Goal: Information Seeking & Learning: Learn about a topic

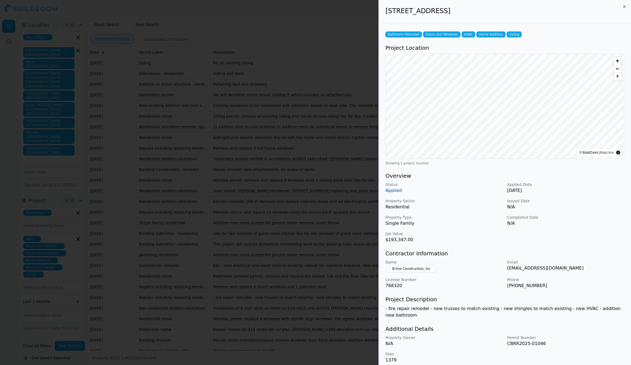
scroll to position [100, 0]
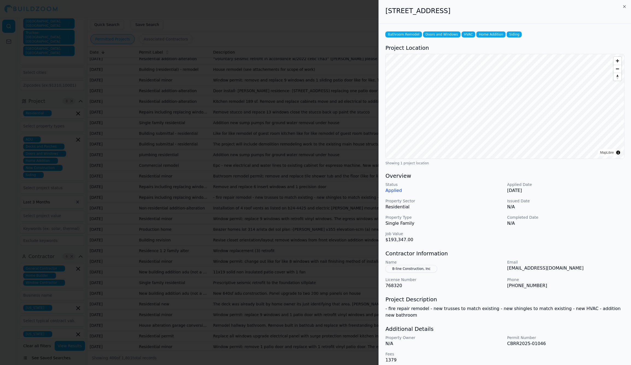
click at [204, 300] on div at bounding box center [315, 182] width 631 height 365
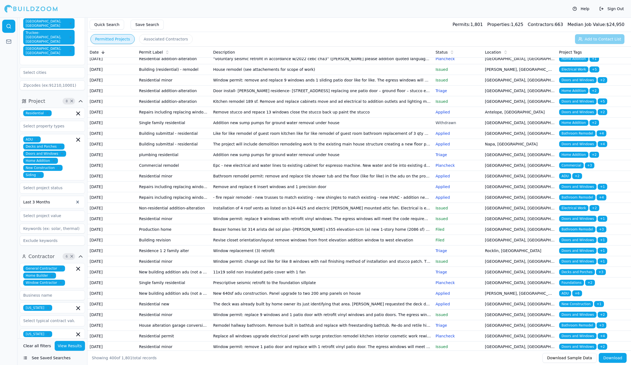
click at [202, 213] on td "Non-residential addition-alteration" at bounding box center [174, 208] width 74 height 11
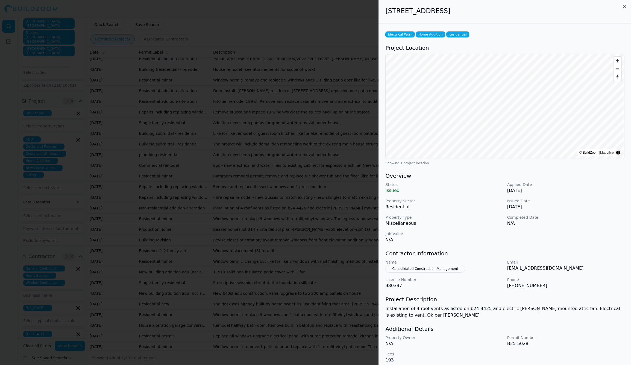
click at [202, 312] on div at bounding box center [315, 182] width 631 height 365
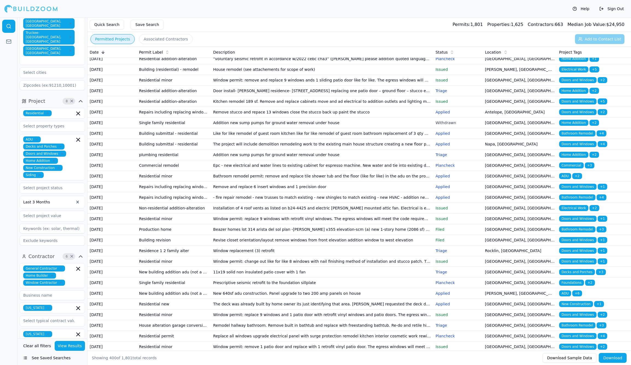
click at [202, 224] on td "Residential minor" at bounding box center [174, 218] width 74 height 11
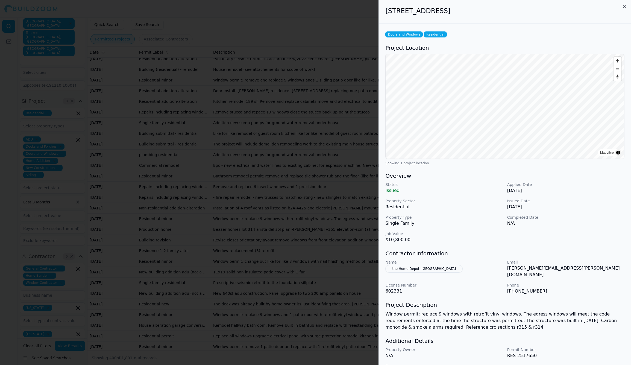
click at [202, 325] on div at bounding box center [315, 182] width 631 height 365
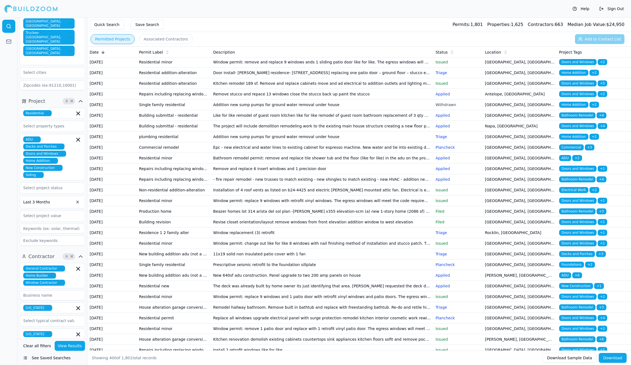
scroll to position [119, 0]
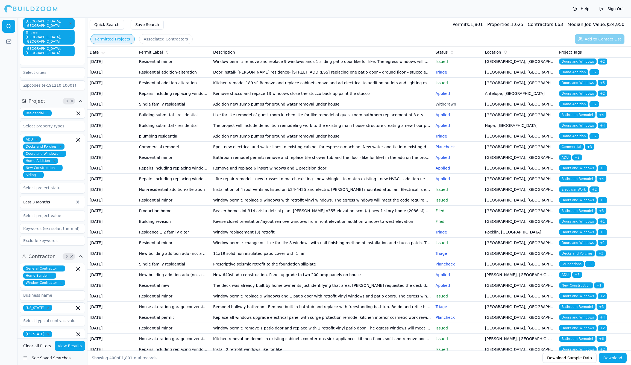
click at [202, 216] on td "Production home" at bounding box center [174, 211] width 74 height 11
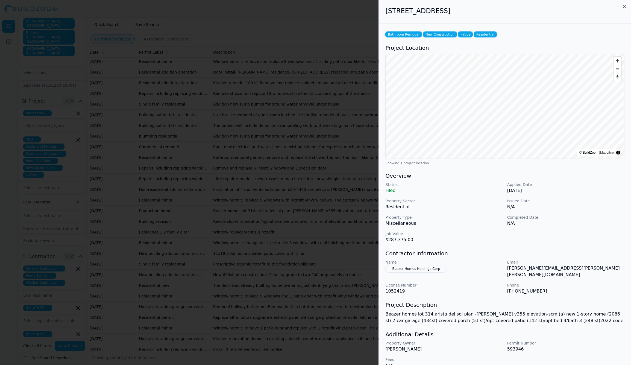
click at [202, 323] on div at bounding box center [315, 182] width 631 height 365
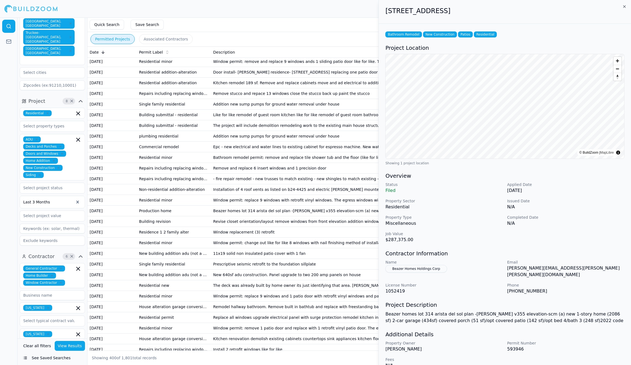
click at [202, 216] on td "Production home" at bounding box center [174, 211] width 74 height 11
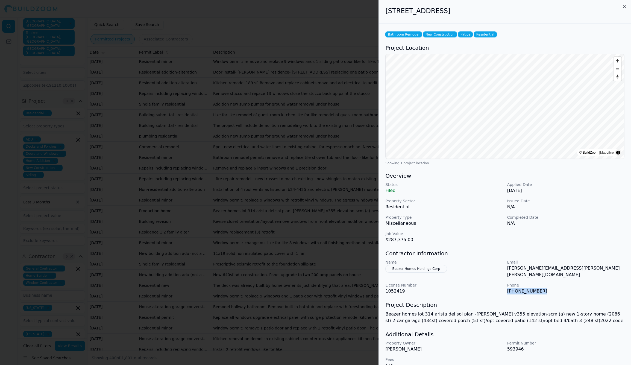
drag, startPoint x: 546, startPoint y: 288, endPoint x: 507, endPoint y: 287, distance: 38.8
click at [507, 288] on p "[PHONE_NUMBER]" at bounding box center [565, 291] width 117 height 7
drag, startPoint x: 508, startPoint y: 269, endPoint x: 565, endPoint y: 269, distance: 57.4
click at [565, 269] on p "[PERSON_NAME][EMAIL_ADDRESS][PERSON_NAME][PERSON_NAME][DOMAIN_NAME]" at bounding box center [565, 271] width 117 height 13
click at [557, 269] on p "[PERSON_NAME][EMAIL_ADDRESS][PERSON_NAME][PERSON_NAME][DOMAIN_NAME]" at bounding box center [565, 271] width 117 height 13
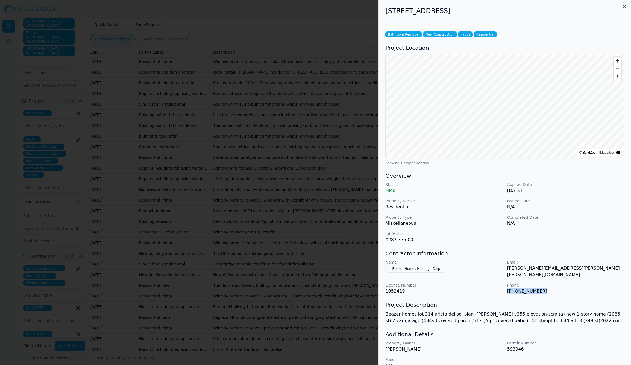
drag, startPoint x: 540, startPoint y: 287, endPoint x: 508, endPoint y: 287, distance: 32.3
click at [508, 288] on p "[PHONE_NUMBER]" at bounding box center [565, 291] width 117 height 7
click at [426, 269] on button "Beazer Homes Holdings Corp" at bounding box center [416, 269] width 62 height 8
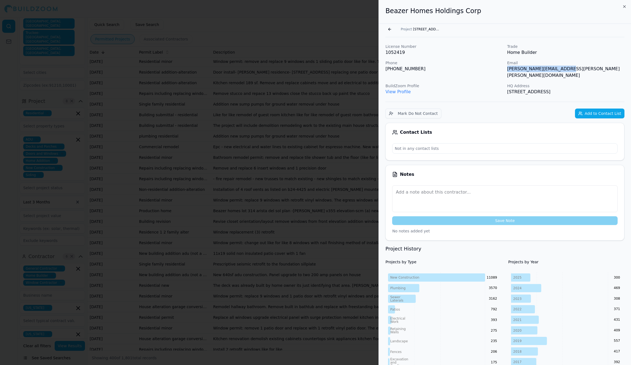
drag, startPoint x: 507, startPoint y: 69, endPoint x: 569, endPoint y: 70, distance: 61.5
click at [569, 70] on p "[PERSON_NAME][EMAIL_ADDRESS][PERSON_NAME][PERSON_NAME][DOMAIN_NAME]" at bounding box center [565, 72] width 117 height 13
copy p "[PERSON_NAME][EMAIL_ADDRESS][PERSON_NAME][PERSON_NAME][DOMAIN_NAME]"
click at [390, 31] on button "Go back" at bounding box center [389, 29] width 9 height 9
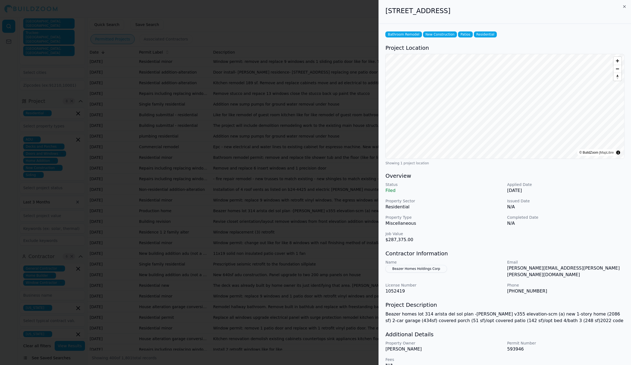
copy h2 "[STREET_ADDRESS]"
drag, startPoint x: 386, startPoint y: 11, endPoint x: 449, endPoint y: 12, distance: 62.9
click at [449, 12] on h2 "[STREET_ADDRESS]" at bounding box center [504, 11] width 239 height 9
click at [225, 309] on div at bounding box center [315, 182] width 631 height 365
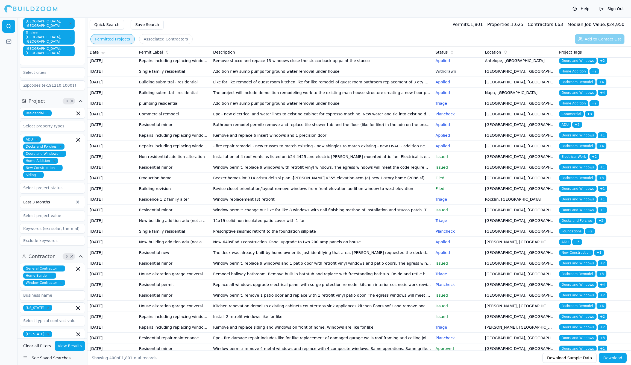
scroll to position [152, 0]
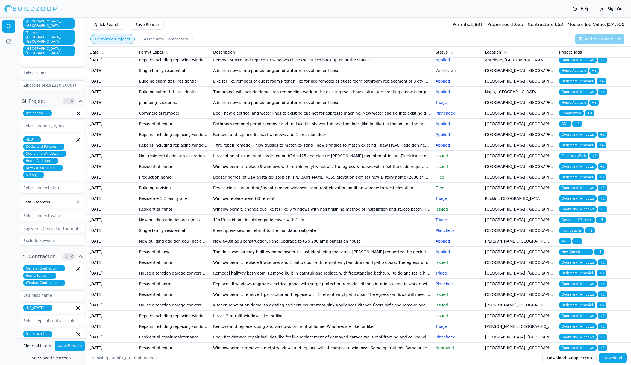
click at [240, 204] on td "Window replacement (3) retrofit" at bounding box center [322, 198] width 223 height 11
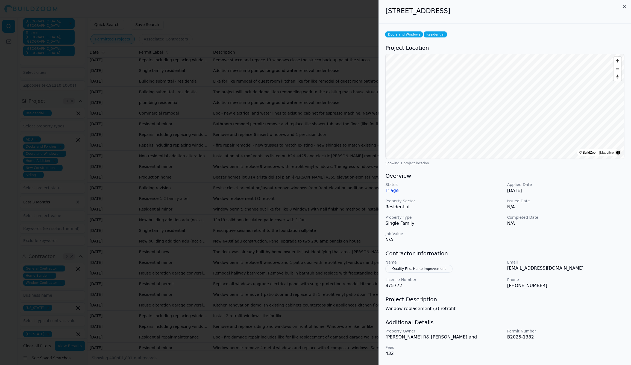
click at [240, 323] on div at bounding box center [315, 182] width 631 height 365
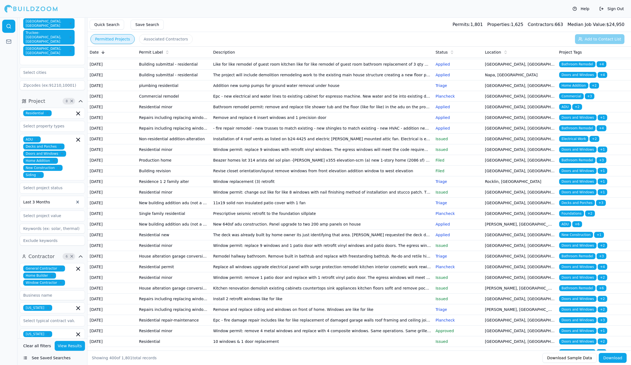
scroll to position [171, 0]
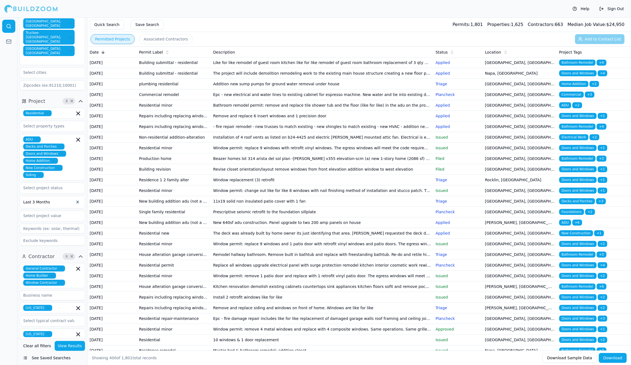
click at [240, 196] on td "Window permit: change out like for like 8 windows with nail finishing method of…" at bounding box center [322, 190] width 223 height 11
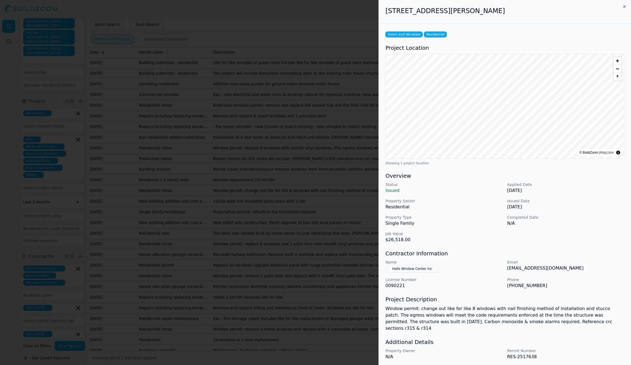
click at [240, 316] on div at bounding box center [315, 182] width 631 height 365
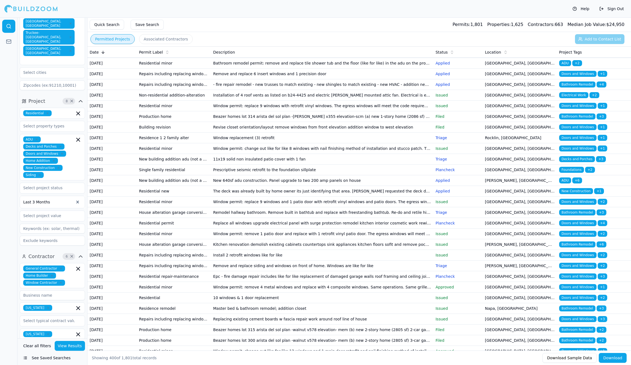
scroll to position [213, 0]
click at [240, 186] on td "New 640sf adu construction. Panel upgrade to two 200 amp panels on house" at bounding box center [322, 180] width 223 height 11
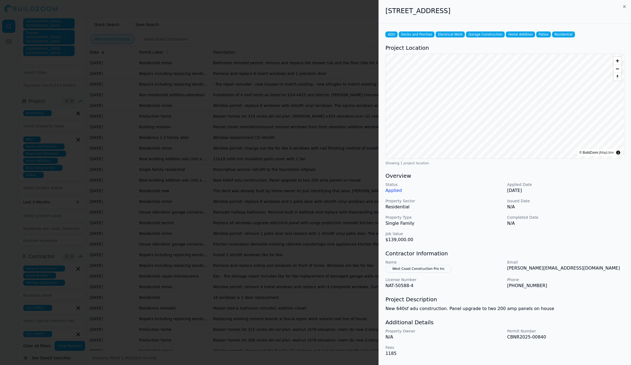
click at [240, 320] on div at bounding box center [315, 182] width 631 height 365
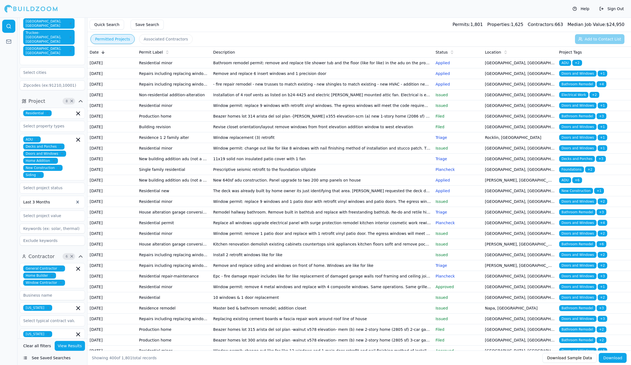
click at [240, 186] on td "New 640sf adu construction. Panel upgrade to two 200 amp panels on house" at bounding box center [322, 180] width 223 height 11
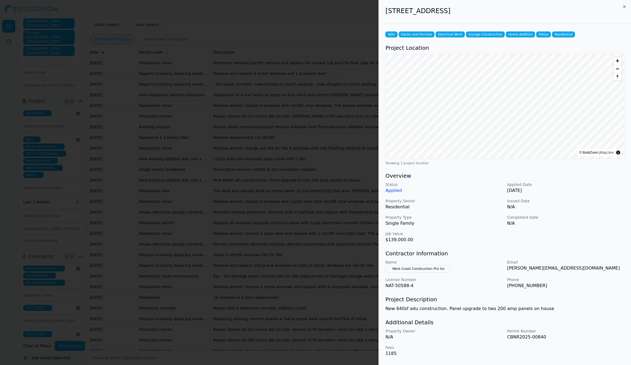
click at [264, 294] on div at bounding box center [315, 182] width 631 height 365
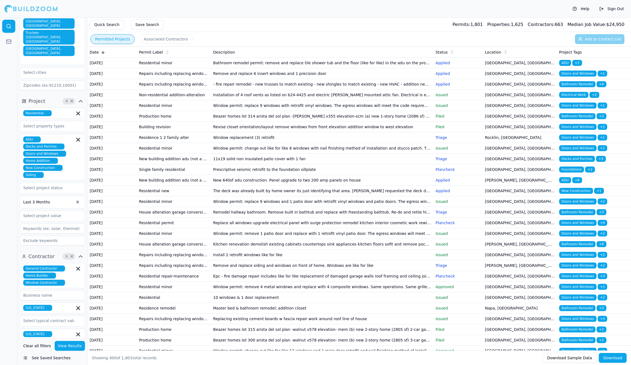
click at [246, 196] on td "The deck was already built by home owner its just identifying that area. [PERSO…" at bounding box center [322, 191] width 223 height 11
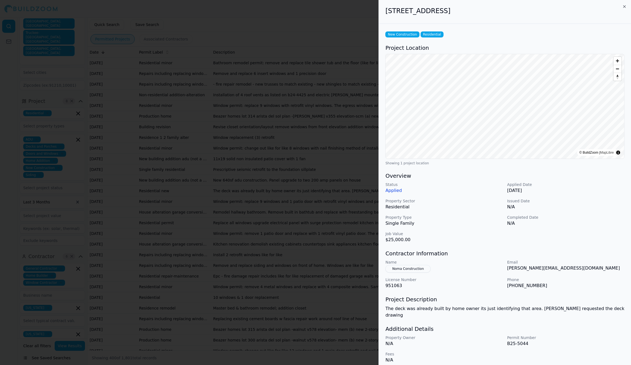
click at [402, 269] on button "Noma Construction" at bounding box center [407, 269] width 45 height 8
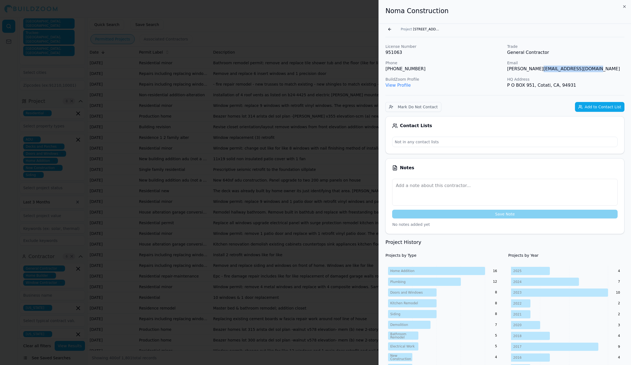
drag, startPoint x: 537, startPoint y: 70, endPoint x: 590, endPoint y: 70, distance: 53.3
click at [591, 70] on p "[PERSON_NAME][EMAIL_ADDRESS][DOMAIN_NAME]" at bounding box center [565, 69] width 117 height 7
copy p "[DOMAIN_NAME]"
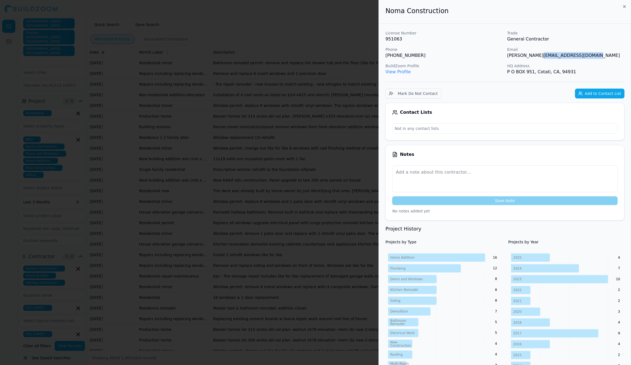
click at [277, 320] on div at bounding box center [315, 182] width 631 height 365
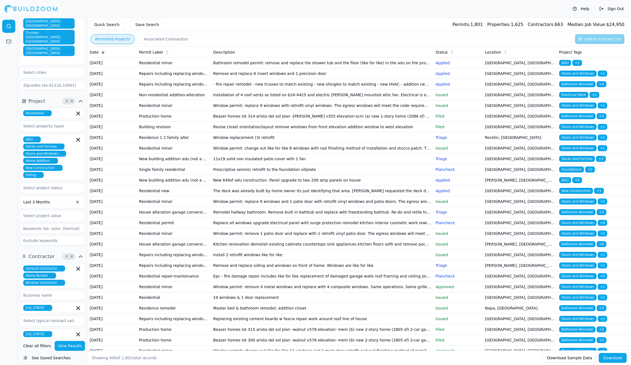
click at [278, 186] on td "New 640sf adu construction. Panel upgrade to two 200 amp panels on house" at bounding box center [322, 180] width 223 height 11
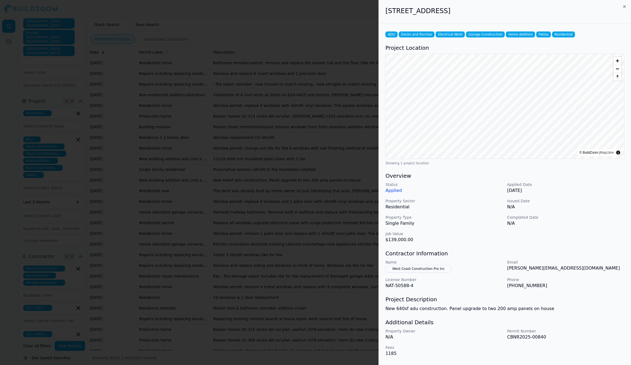
click at [277, 320] on div at bounding box center [315, 182] width 631 height 365
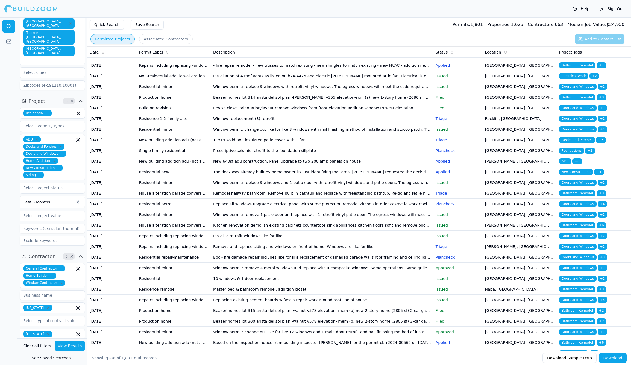
scroll to position [235, 0]
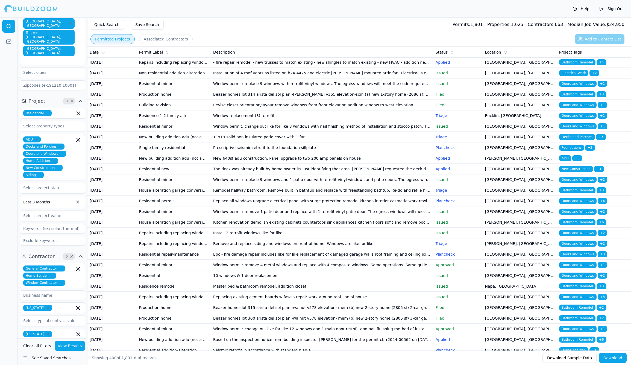
click at [273, 185] on td "Window permit: replace 9 windows and 1 patio door with retrofit vinyl windows a…" at bounding box center [322, 179] width 223 height 11
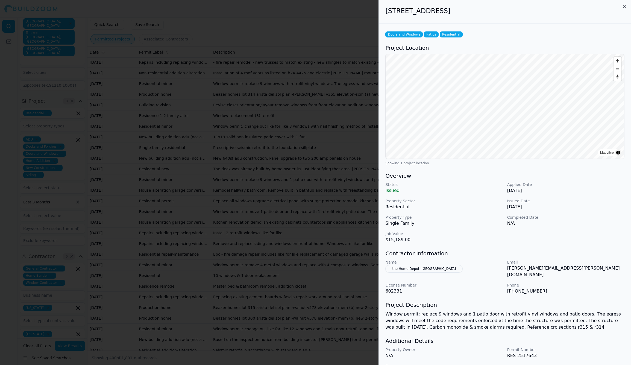
click at [273, 327] on div at bounding box center [315, 182] width 631 height 365
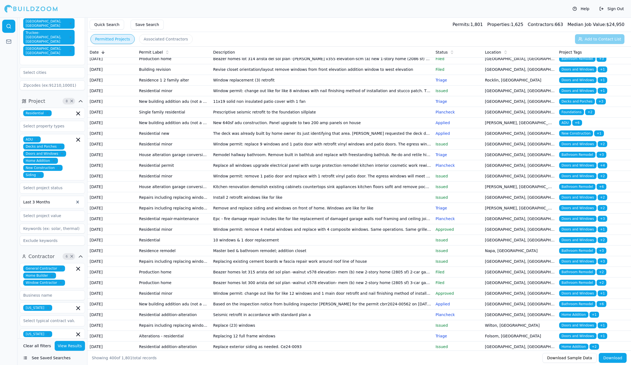
scroll to position [271, 0]
click at [269, 171] on td "Replace all windows upgrade electrical panel with surge protection remodel kitc…" at bounding box center [322, 165] width 223 height 11
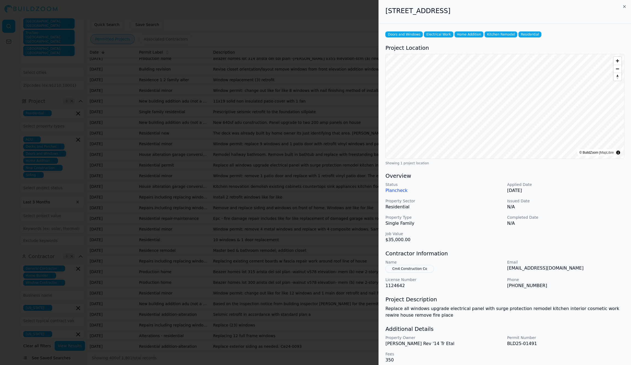
click at [407, 269] on button "Cm4 Construction Co" at bounding box center [409, 269] width 48 height 8
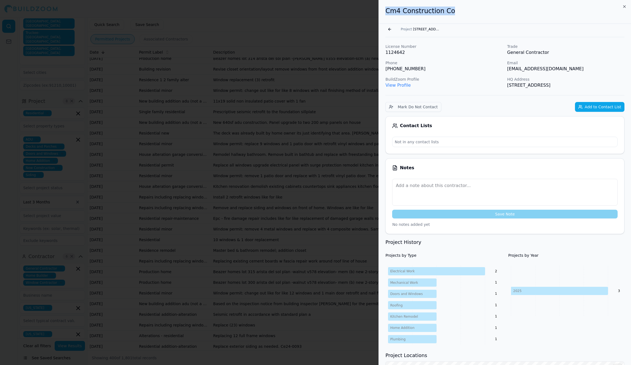
drag, startPoint x: 388, startPoint y: 11, endPoint x: 448, endPoint y: 10, distance: 60.7
click at [448, 10] on h2 "Cm4 Construction Co" at bounding box center [504, 11] width 239 height 9
copy h2 "Cm4 Construction Co"
click at [391, 29] on button "Go back" at bounding box center [389, 29] width 9 height 9
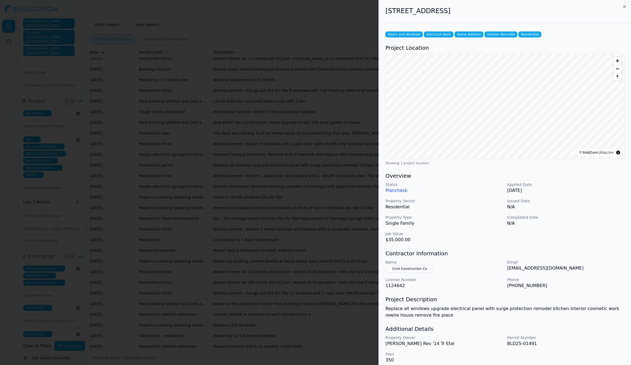
drag, startPoint x: 387, startPoint y: 12, endPoint x: 506, endPoint y: 13, distance: 119.2
click at [506, 13] on h2 "[STREET_ADDRESS]" at bounding box center [504, 11] width 239 height 9
copy h2 "[STREET_ADDRESS]"
click at [415, 287] on p "1124642" at bounding box center [443, 285] width 117 height 7
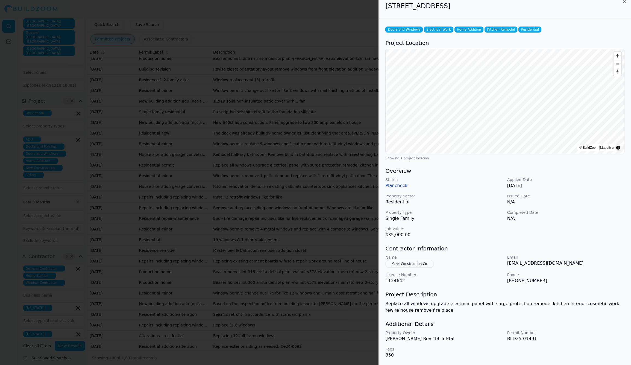
scroll to position [5, 0]
copy p "[PHONE_NUMBER]"
drag, startPoint x: 544, startPoint y: 280, endPoint x: 507, endPoint y: 280, distance: 36.9
click at [507, 280] on p "[PHONE_NUMBER]" at bounding box center [565, 280] width 117 height 7
copy p "[EMAIL_ADDRESS][DOMAIN_NAME]"
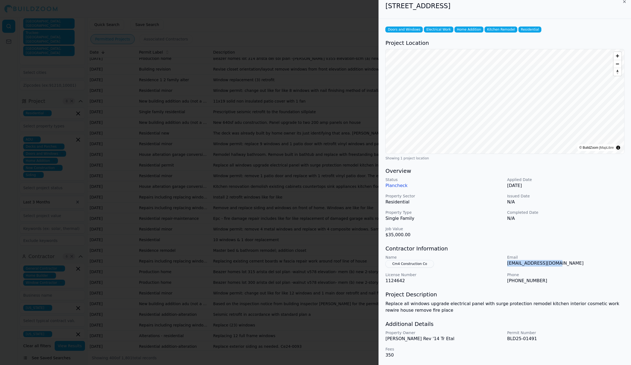
drag, startPoint x: 546, startPoint y: 262, endPoint x: 507, endPoint y: 264, distance: 39.4
click at [507, 264] on div "Name Cm4 Construction Co Email [EMAIL_ADDRESS][DOMAIN_NAME] License Number 1124…" at bounding box center [504, 270] width 239 height 30
drag, startPoint x: 386, startPoint y: 6, endPoint x: 514, endPoint y: 6, distance: 128.5
click at [514, 6] on h2 "[STREET_ADDRESS]" at bounding box center [504, 6] width 239 height 9
copy h2 "[STREET_ADDRESS]"
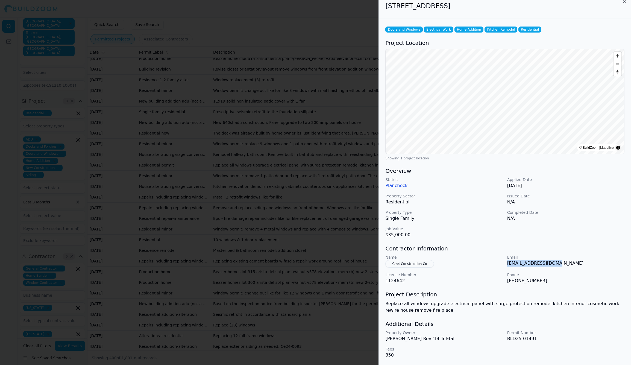
click at [327, 231] on div at bounding box center [315, 182] width 631 height 365
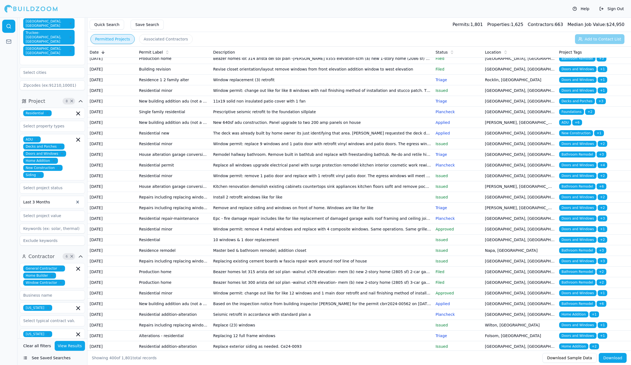
click at [321, 171] on td "Replace all windows upgrade electrical panel with surge protection remodel kitc…" at bounding box center [322, 165] width 223 height 11
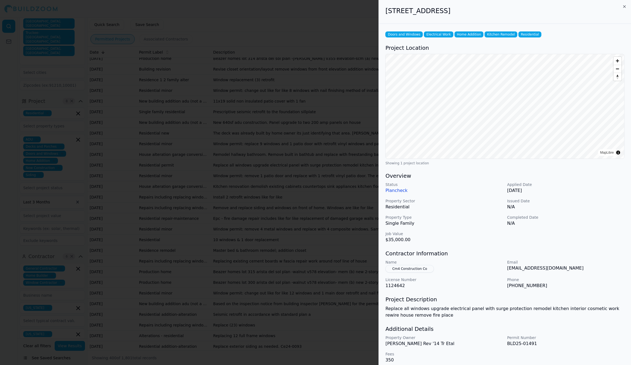
click at [321, 326] on div at bounding box center [315, 182] width 631 height 365
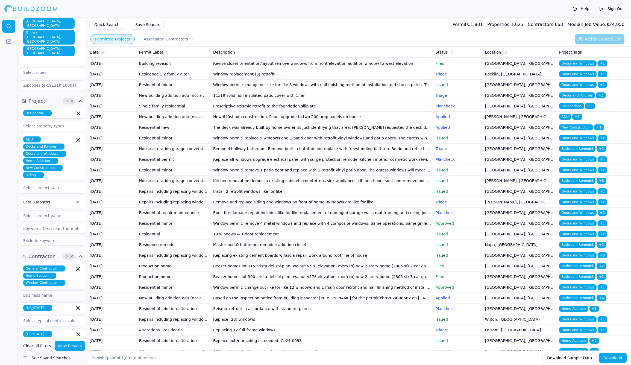
scroll to position [278, 0]
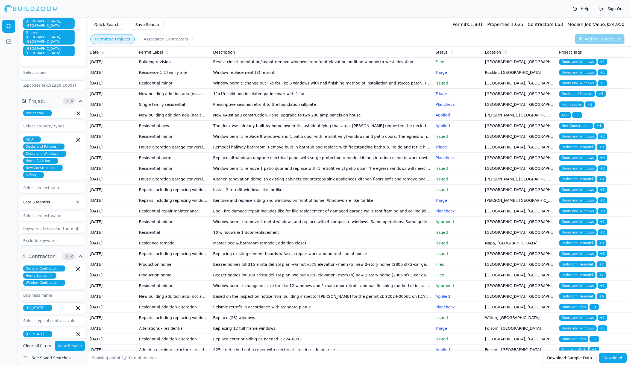
click at [253, 174] on td "Window permit: remove 1 patio door and replace with 1 retrofit vinyl patio door…" at bounding box center [322, 168] width 223 height 11
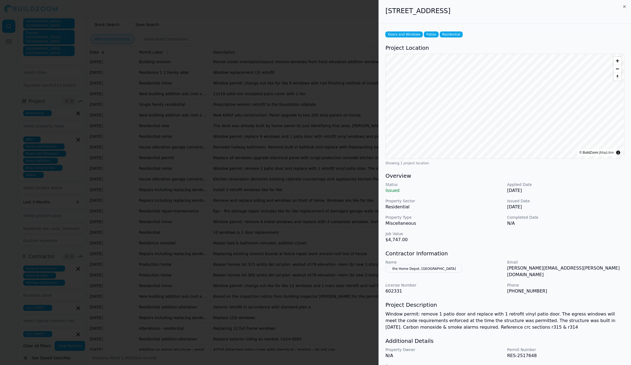
click at [253, 327] on div at bounding box center [315, 182] width 631 height 365
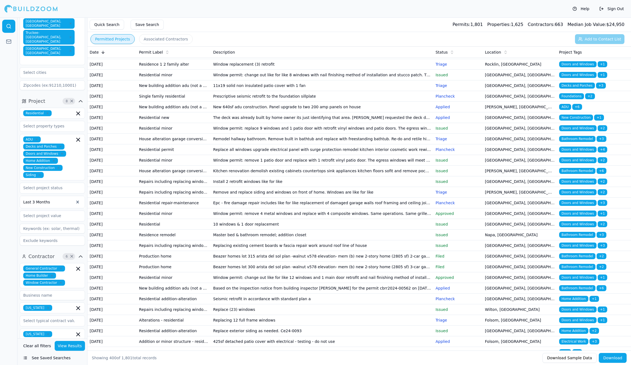
scroll to position [288, 0]
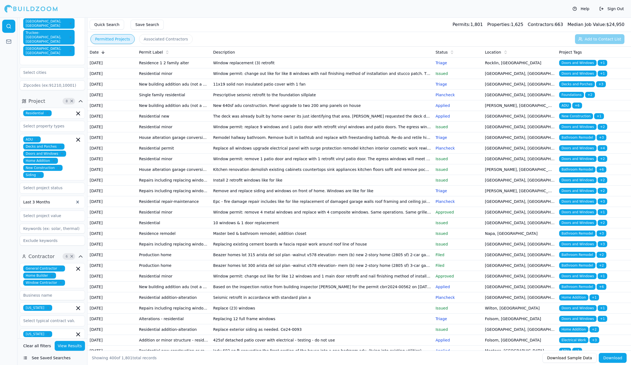
click at [254, 175] on td "Kitchen renovation demolish existing cabinets countertops sink appliances kitch…" at bounding box center [322, 169] width 223 height 11
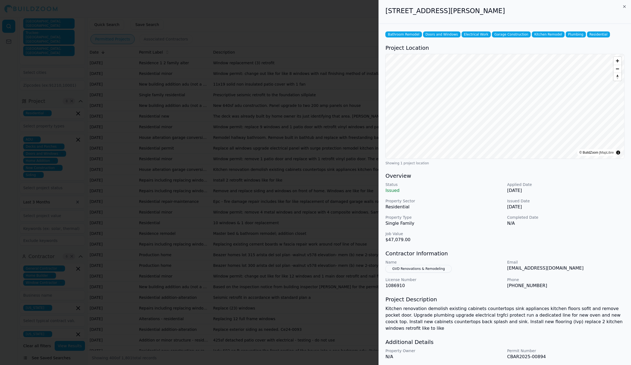
click at [254, 333] on div at bounding box center [315, 182] width 631 height 365
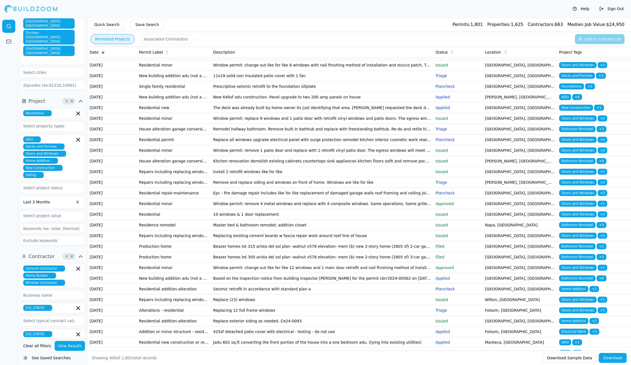
scroll to position [296, 0]
click at [254, 177] on td "Install 2 retrofit windows like for like" at bounding box center [322, 171] width 223 height 11
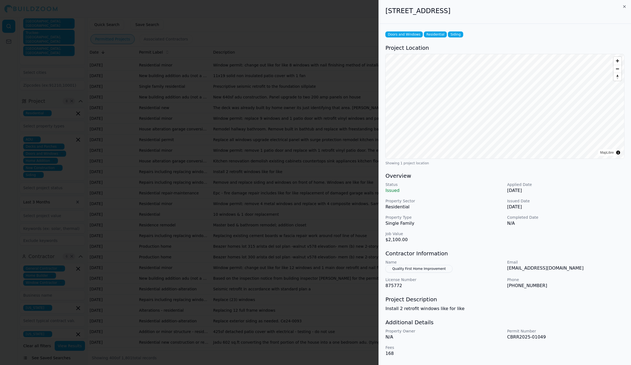
click at [254, 341] on div at bounding box center [315, 182] width 631 height 365
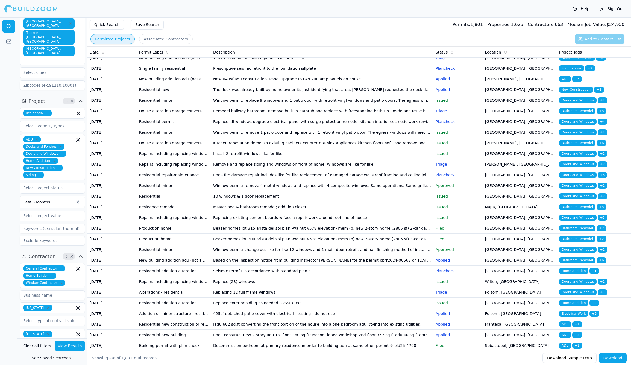
scroll to position [315, 0]
click at [254, 169] on td "Remove and replace siding and windows on front of home. Windows are like for li…" at bounding box center [322, 164] width 223 height 11
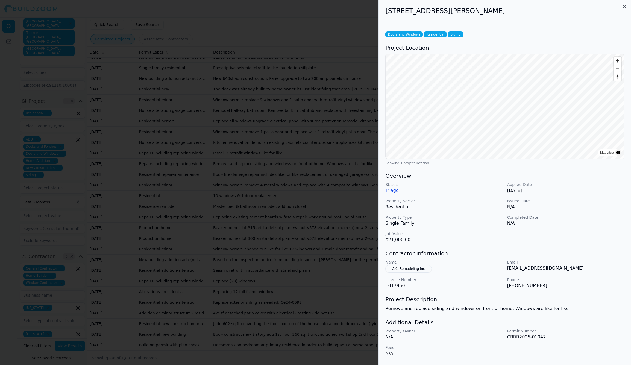
click at [284, 333] on div at bounding box center [315, 182] width 631 height 365
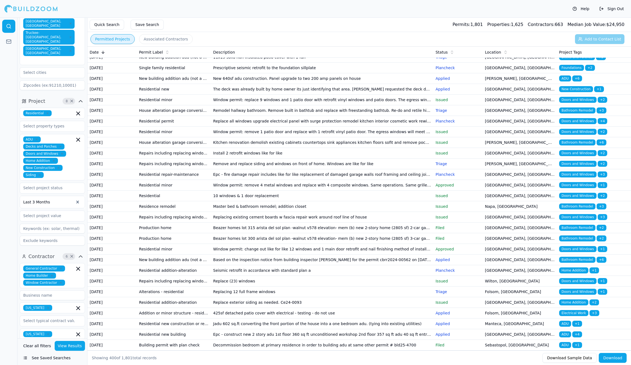
click at [281, 148] on td "Kitchen renovation demolish existing cabinets countertops sink appliances kitch…" at bounding box center [322, 142] width 223 height 11
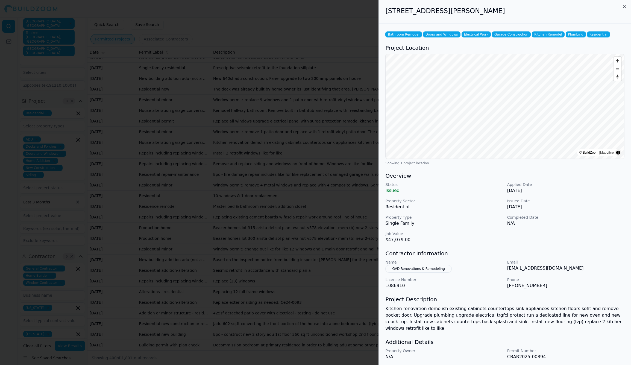
click at [278, 322] on div at bounding box center [315, 182] width 631 height 365
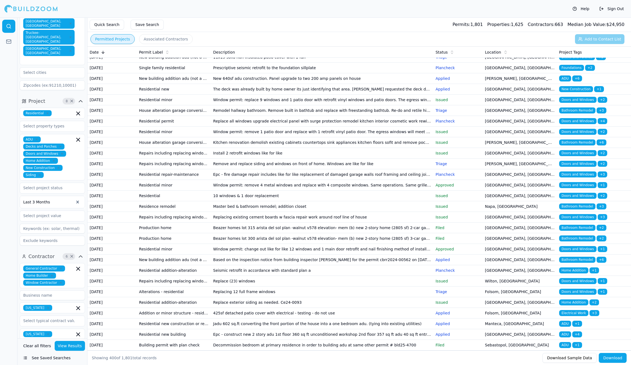
click at [276, 159] on td "Install 2 retrofit windows like for like" at bounding box center [322, 153] width 223 height 11
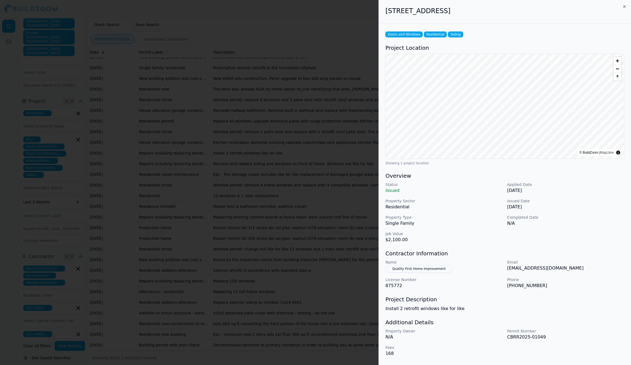
click at [276, 323] on div at bounding box center [315, 182] width 631 height 365
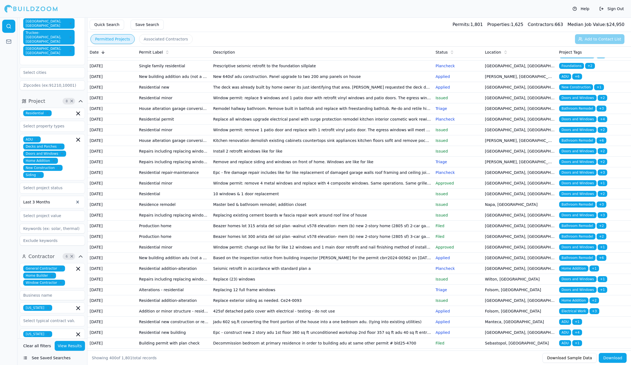
scroll to position [317, 0]
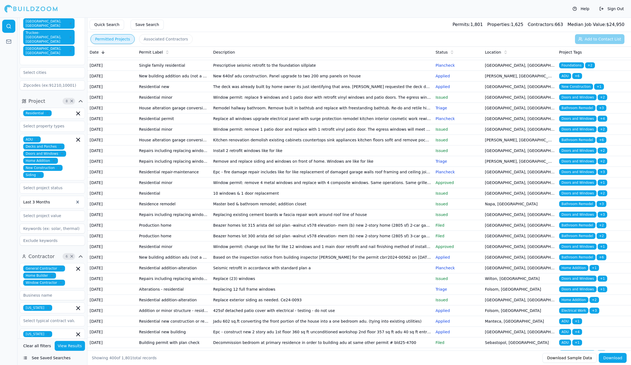
click at [274, 167] on td "Remove and replace siding and windows on front of home. Windows are like for li…" at bounding box center [322, 161] width 223 height 11
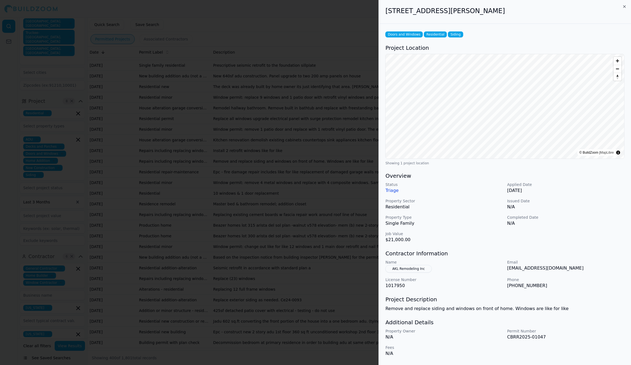
click at [401, 268] on button "AKL Remodeling Inc" at bounding box center [408, 269] width 46 height 8
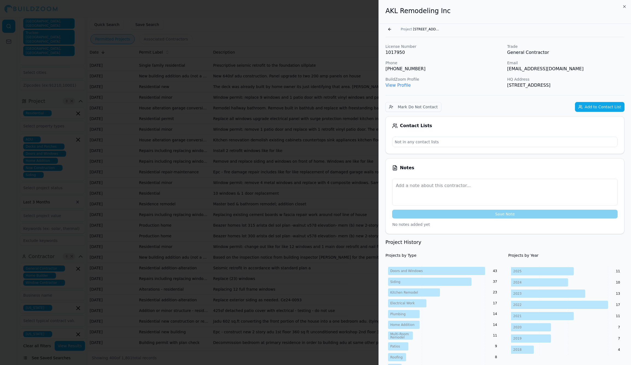
click at [400, 88] on p "View Profile" at bounding box center [443, 85] width 117 height 7
click at [400, 86] on link "View Profile" at bounding box center [397, 85] width 25 height 5
click at [391, 31] on button "Go back" at bounding box center [389, 29] width 9 height 9
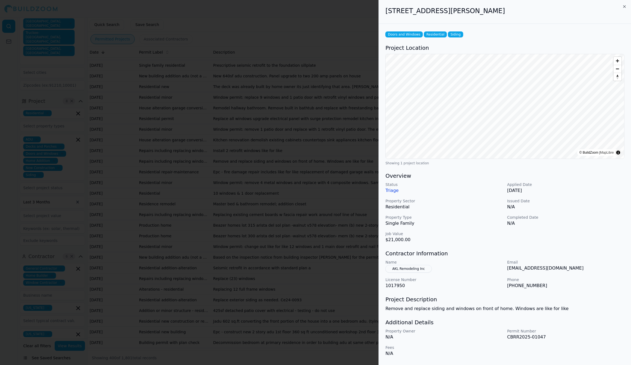
drag, startPoint x: 387, startPoint y: 11, endPoint x: 484, endPoint y: 13, distance: 96.5
click at [484, 13] on h2 "[STREET_ADDRESS][PERSON_NAME]" at bounding box center [504, 11] width 239 height 9
copy h2 "[STREET_ADDRESS][PERSON_NAME]"
click at [402, 267] on button "AKL Remodeling Inc" at bounding box center [408, 269] width 46 height 8
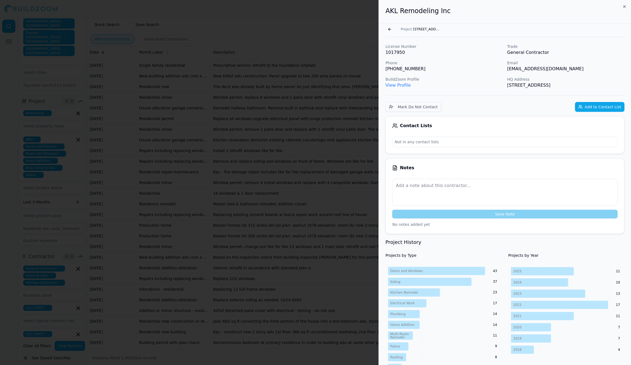
click at [396, 83] on link "View Profile" at bounding box center [397, 85] width 25 height 5
click at [389, 28] on button "Go back" at bounding box center [389, 29] width 9 height 9
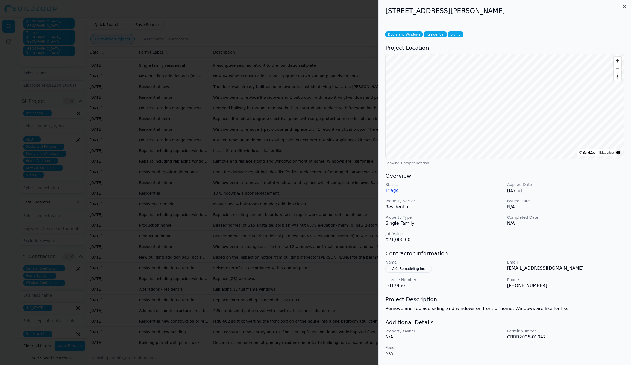
drag, startPoint x: 385, startPoint y: 11, endPoint x: 514, endPoint y: 14, distance: 128.2
click at [514, 14] on h2 "[STREET_ADDRESS][PERSON_NAME]" at bounding box center [504, 11] width 239 height 9
copy h2 "[STREET_ADDRESS][PERSON_NAME]"
click at [260, 335] on div at bounding box center [315, 182] width 631 height 365
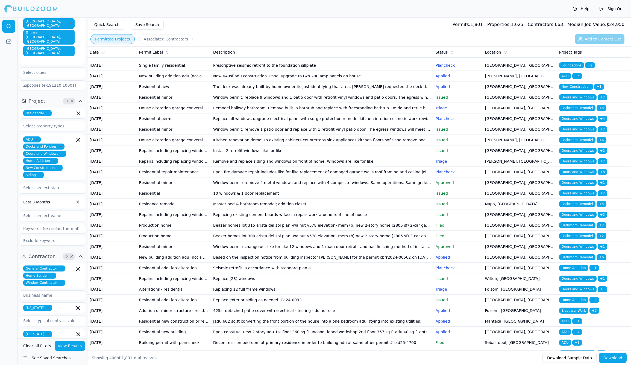
click at [260, 167] on td "Remove and replace siding and windows on front of home. Windows are like for li…" at bounding box center [322, 161] width 223 height 11
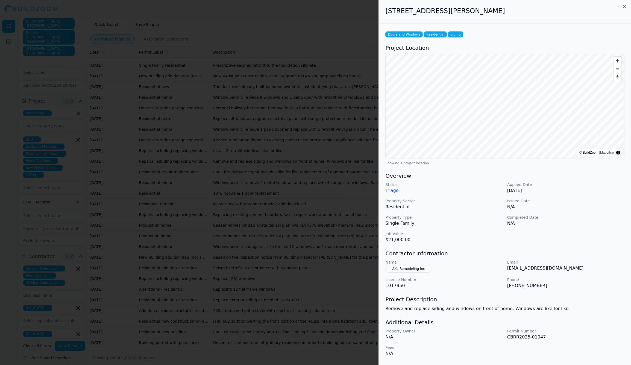
click at [260, 336] on div at bounding box center [315, 182] width 631 height 365
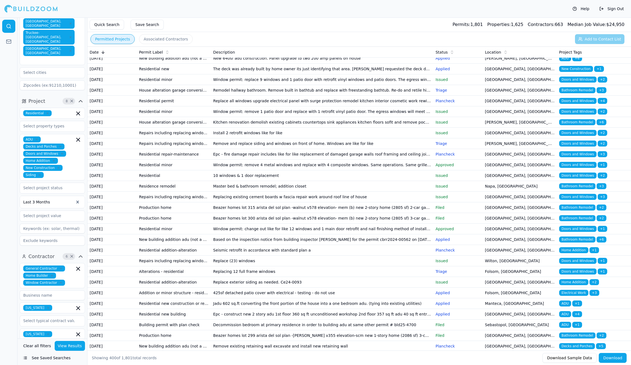
scroll to position [337, 0]
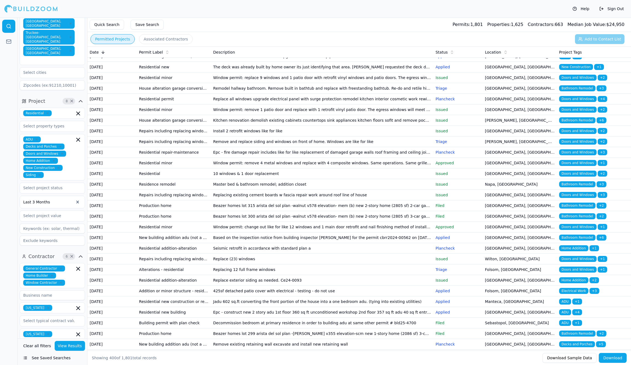
click at [259, 158] on td "Epc - fire damage repair includes like for like replacement of damaged garage w…" at bounding box center [322, 152] width 223 height 11
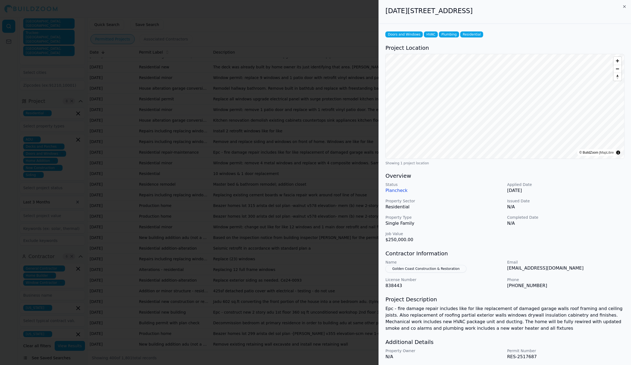
click at [259, 329] on div at bounding box center [315, 182] width 631 height 365
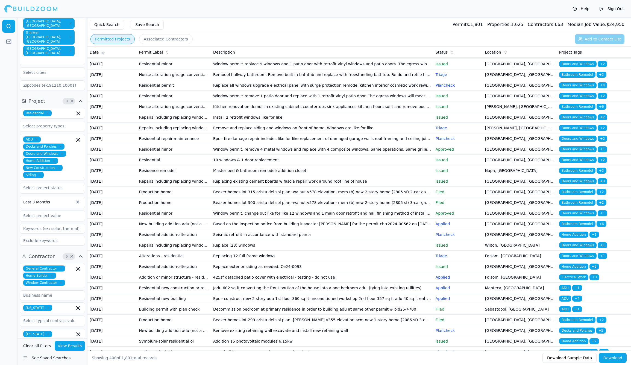
scroll to position [352, 0]
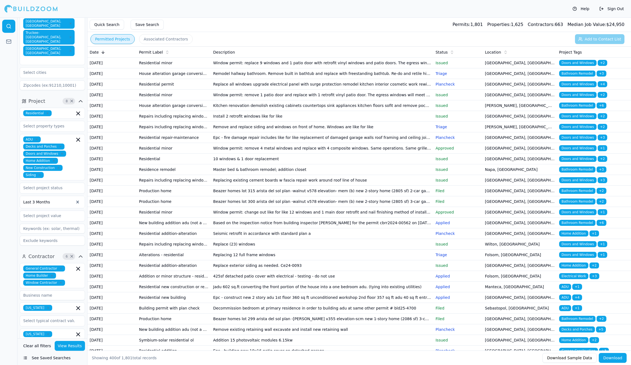
click at [259, 154] on td "Window permit: remove 4 metal windows and replace with 4 composite windows. Sam…" at bounding box center [322, 148] width 223 height 11
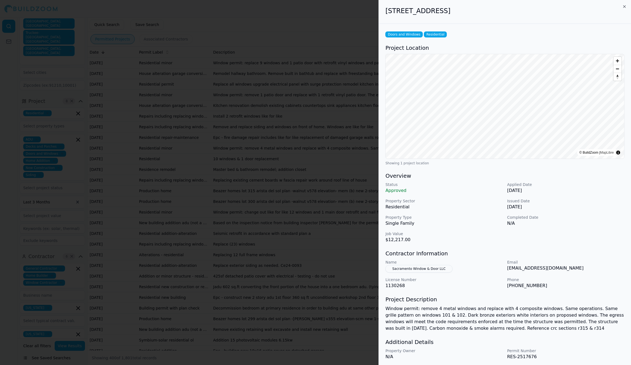
click at [259, 329] on div at bounding box center [315, 182] width 631 height 365
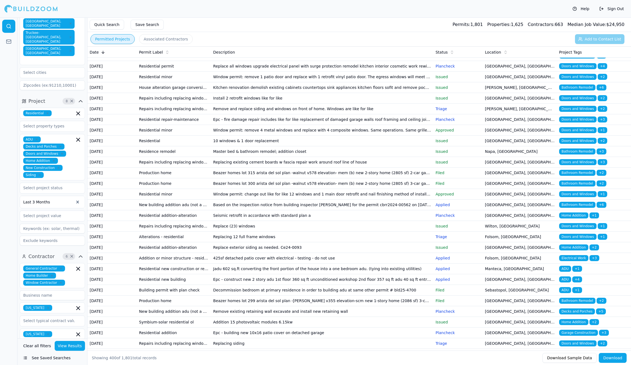
scroll to position [370, 0]
click at [259, 146] on td "10 windows & 1 door replacement" at bounding box center [322, 141] width 223 height 11
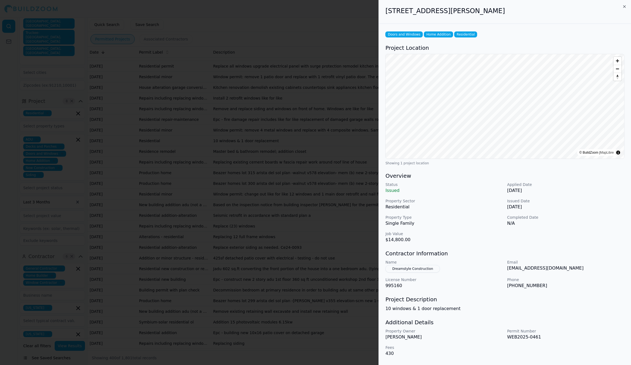
click at [431, 268] on button "Dreamstyle Construction" at bounding box center [412, 269] width 54 height 8
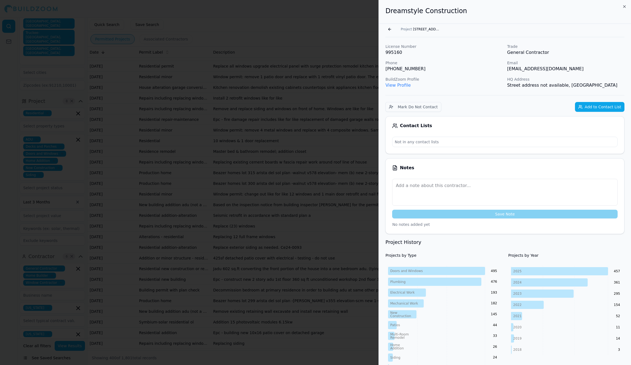
click at [401, 87] on link "View Profile" at bounding box center [397, 85] width 25 height 5
drag, startPoint x: 386, startPoint y: 11, endPoint x: 474, endPoint y: 12, distance: 87.5
click at [473, 12] on h2 "Dreamstyle Construction" at bounding box center [504, 11] width 239 height 9
click at [392, 28] on button "Go back" at bounding box center [389, 29] width 9 height 9
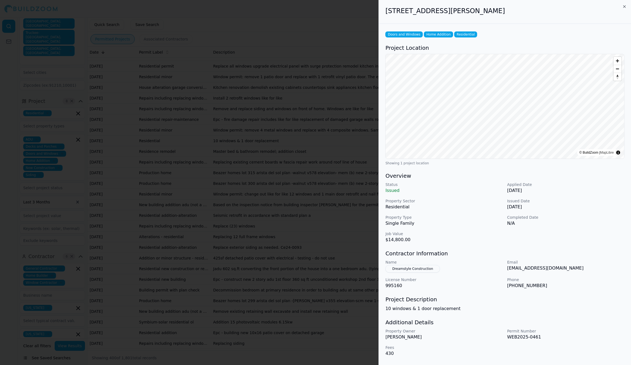
click at [402, 269] on button "Dreamstyle Construction" at bounding box center [412, 269] width 54 height 8
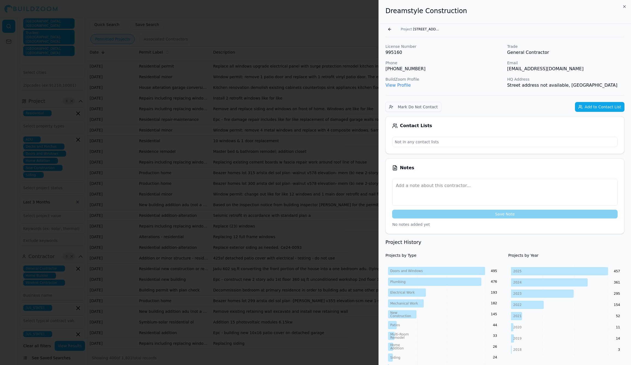
click at [625, 6] on icon "button" at bounding box center [624, 6] width 4 height 4
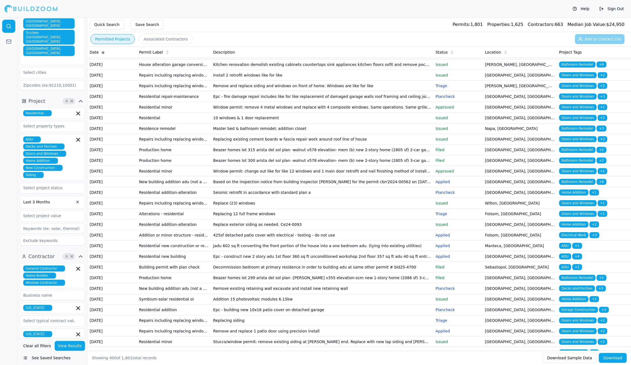
scroll to position [393, 0]
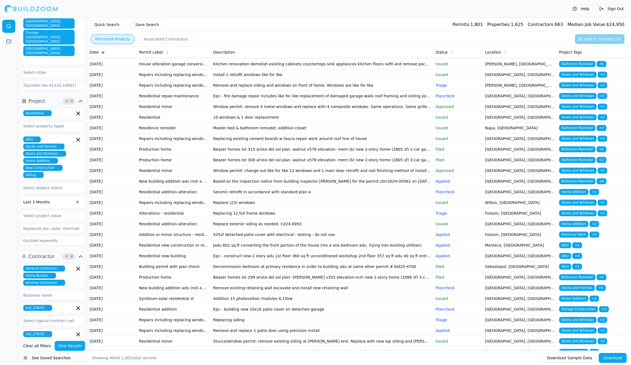
click at [295, 133] on td "Master bed & bathroom remodel; addition closet" at bounding box center [322, 128] width 223 height 11
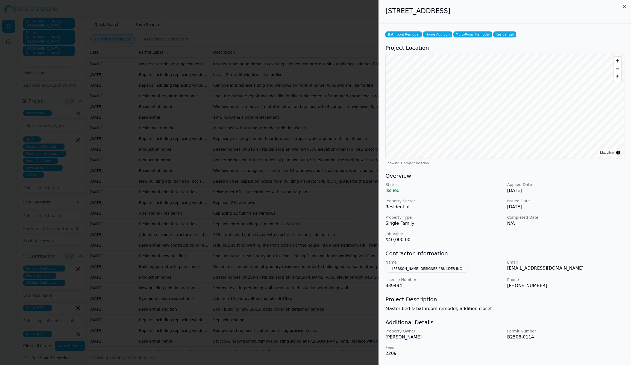
click at [295, 321] on div at bounding box center [315, 182] width 631 height 365
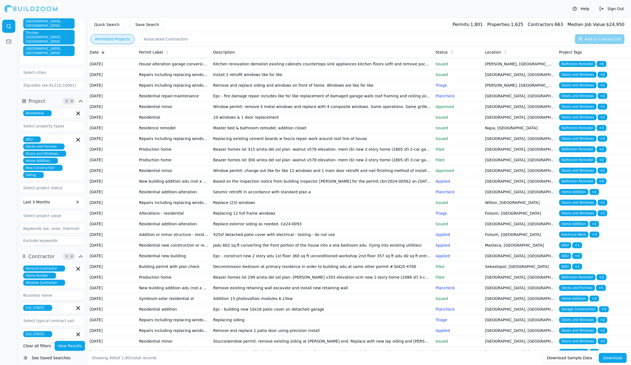
click at [293, 144] on td "Replacing existing cement boards w fascia repair work around roof line of house" at bounding box center [322, 138] width 223 height 11
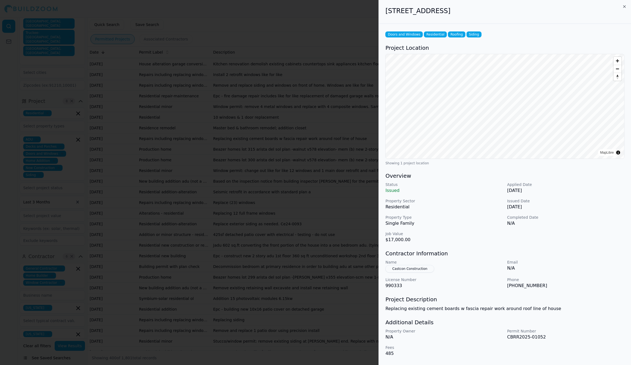
click at [297, 307] on div at bounding box center [315, 182] width 631 height 365
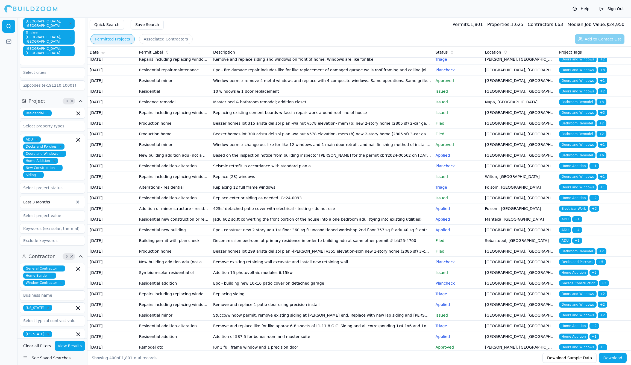
scroll to position [420, 0]
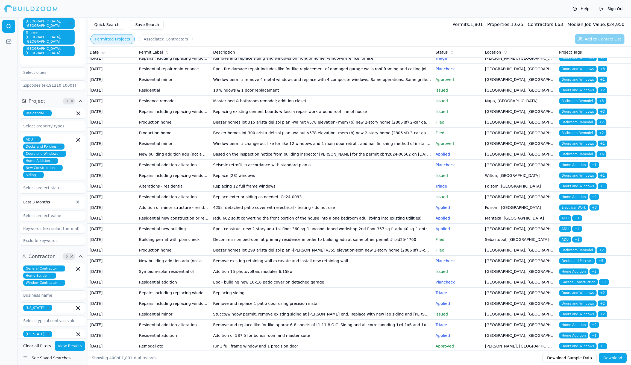
click at [286, 128] on td "Beazer homes lot 315 arista del sol plan -walnut v578 elevation- mem (b) new 2-…" at bounding box center [322, 122] width 223 height 11
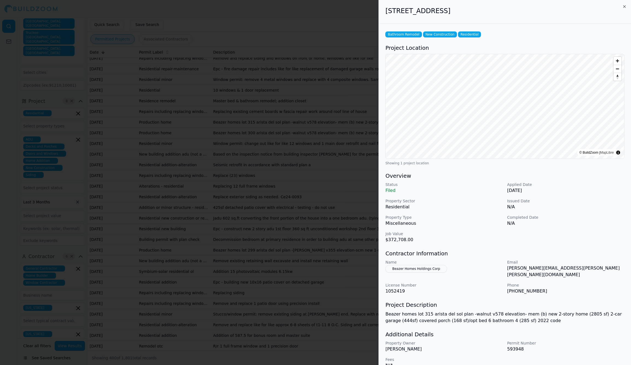
click at [286, 323] on div at bounding box center [315, 182] width 631 height 365
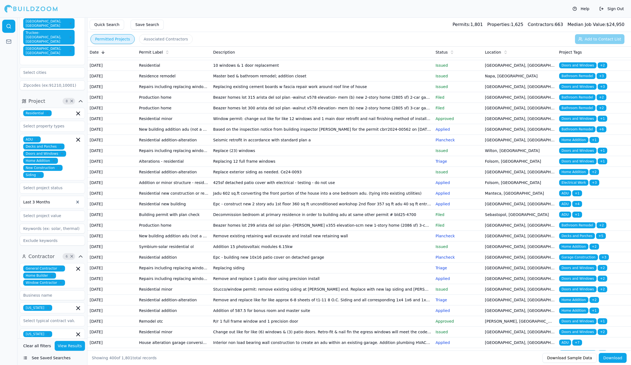
scroll to position [446, 0]
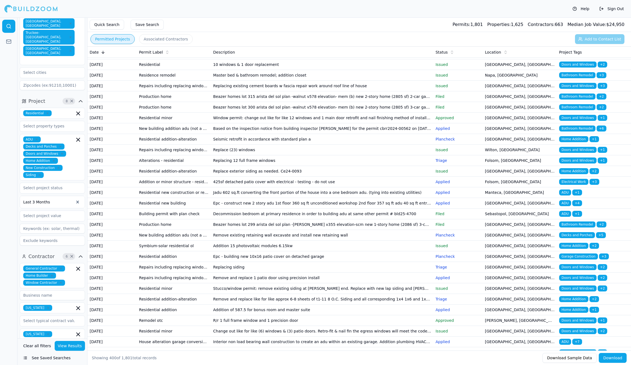
click at [285, 123] on td "Window permit: change out like for like 12 windows and 1 main door retrofit and…" at bounding box center [322, 118] width 223 height 11
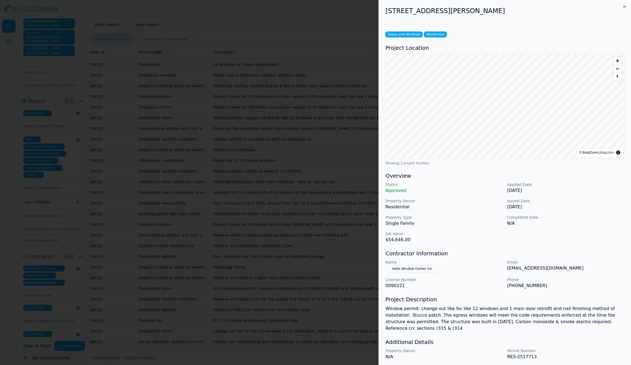
click at [285, 329] on div at bounding box center [315, 182] width 631 height 365
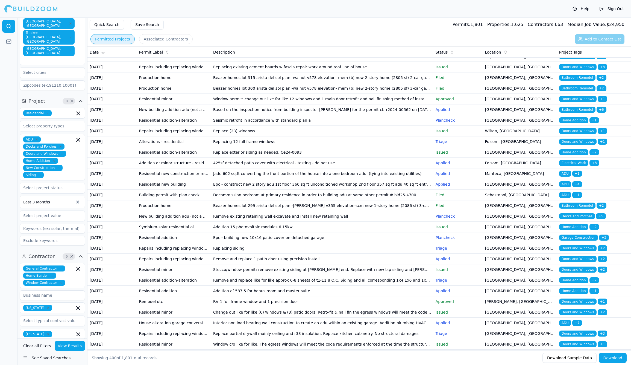
scroll to position [465, 0]
click at [286, 115] on td "Based on the inspection notice from building inspector [PERSON_NAME] for the pe…" at bounding box center [322, 109] width 223 height 11
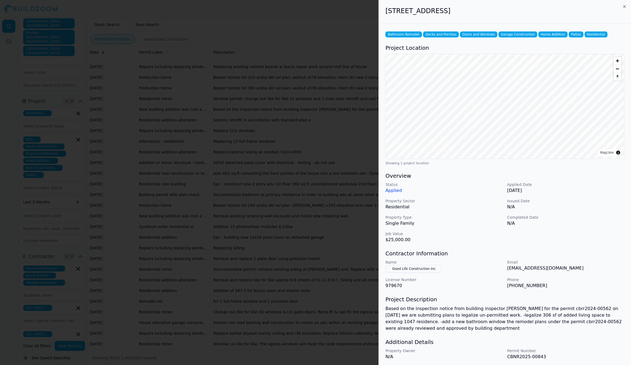
click at [286, 326] on div at bounding box center [315, 182] width 631 height 365
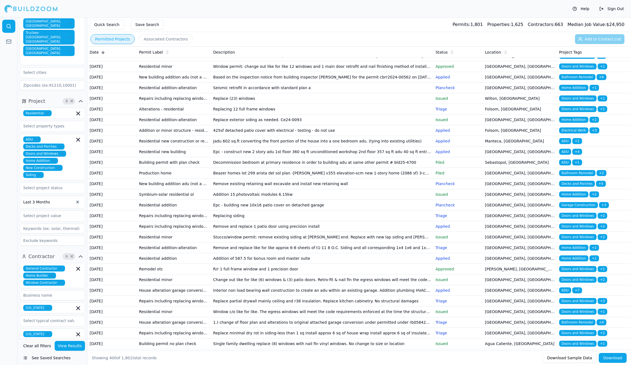
scroll to position [498, 0]
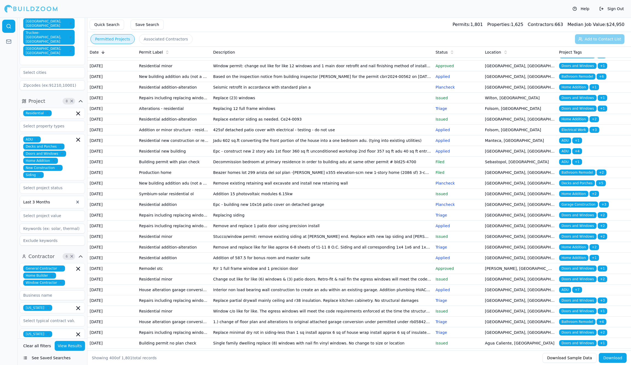
click at [286, 103] on td "Replace (23) windows" at bounding box center [322, 98] width 223 height 11
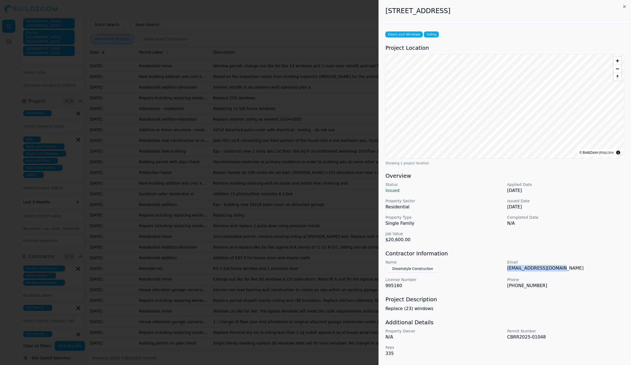
drag, startPoint x: 561, startPoint y: 268, endPoint x: 509, endPoint y: 267, distance: 52.0
click at [509, 267] on p "[EMAIL_ADDRESS][DOMAIN_NAME]" at bounding box center [565, 268] width 117 height 7
drag, startPoint x: 489, startPoint y: 12, endPoint x: 386, endPoint y: 11, distance: 103.1
click at [386, 11] on h2 "[STREET_ADDRESS]" at bounding box center [504, 11] width 239 height 9
click at [305, 331] on div at bounding box center [315, 182] width 631 height 365
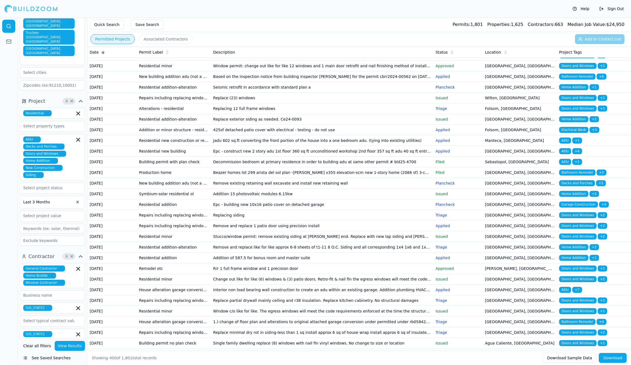
click at [297, 114] on td "Replacing 12 full frame windows" at bounding box center [322, 108] width 223 height 11
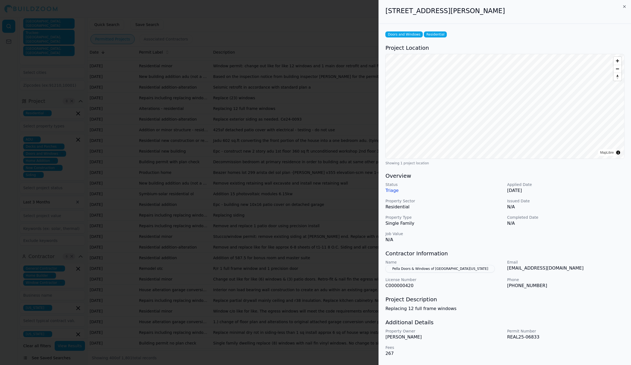
click at [297, 335] on div at bounding box center [315, 182] width 631 height 365
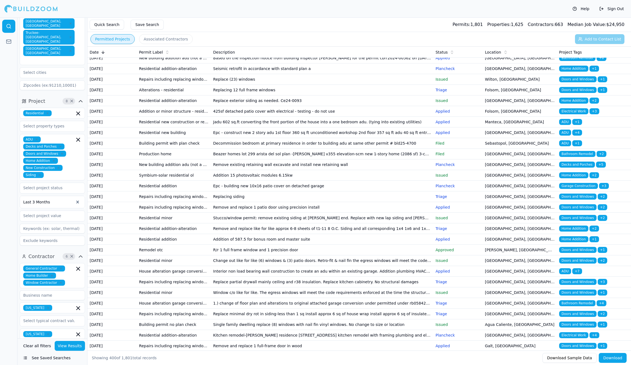
scroll to position [517, 0]
click at [294, 106] on td "Replace exterior siding as needed. Ce24-0093" at bounding box center [322, 100] width 223 height 11
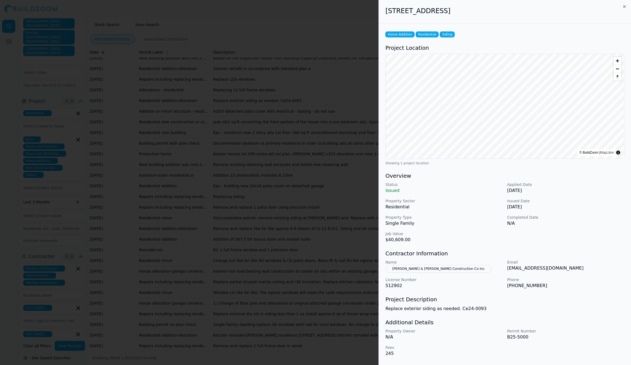
click at [418, 267] on button "[PERSON_NAME] & [PERSON_NAME] Construction Co Inc" at bounding box center [438, 269] width 106 height 8
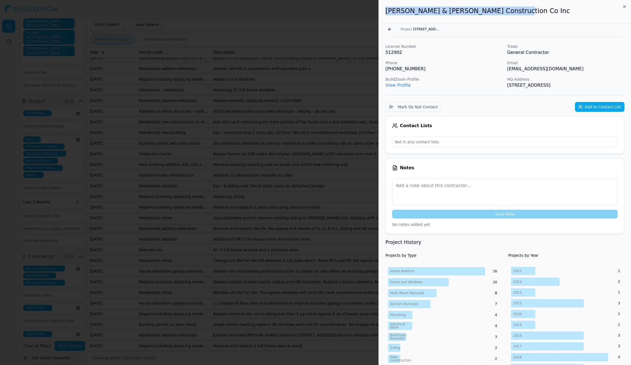
drag, startPoint x: 385, startPoint y: 9, endPoint x: 536, endPoint y: 11, distance: 150.9
click at [536, 11] on div "[PERSON_NAME] & [PERSON_NAME] Construction Co Inc" at bounding box center [505, 12] width 252 height 24
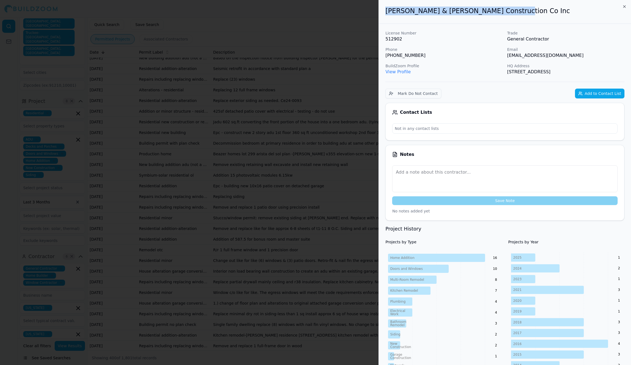
click at [347, 230] on div at bounding box center [315, 182] width 631 height 365
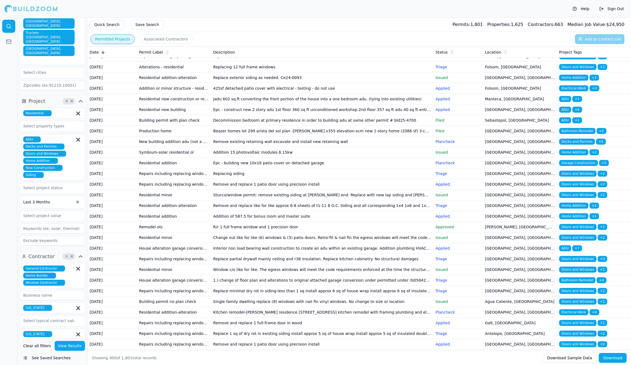
scroll to position [540, 0]
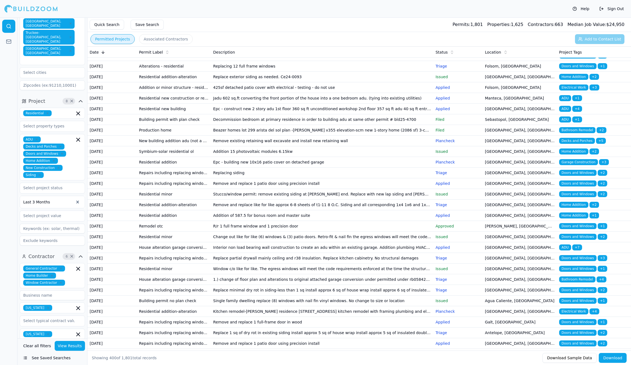
click at [289, 104] on td "Jadu 602 sq.ft converting the front portion of the house into a one bedroom adu…" at bounding box center [322, 98] width 223 height 11
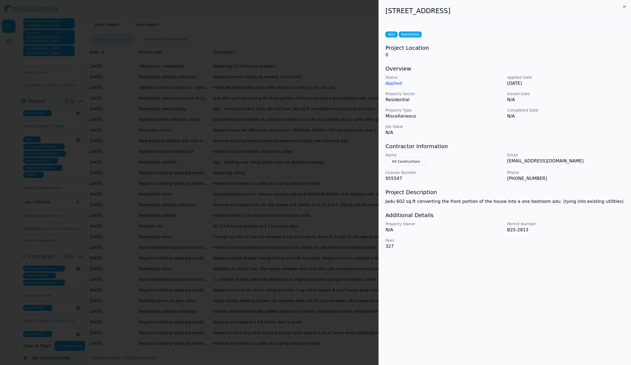
click at [289, 338] on div at bounding box center [315, 182] width 631 height 365
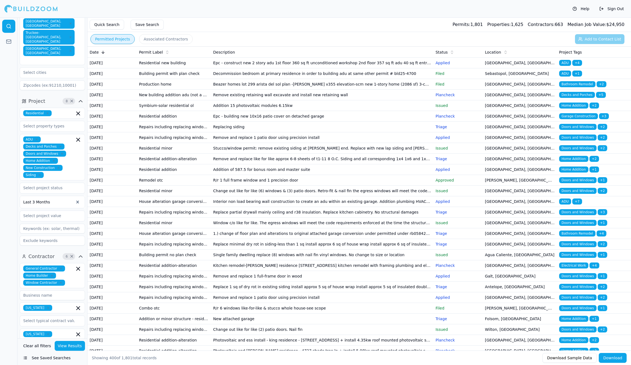
scroll to position [587, 0]
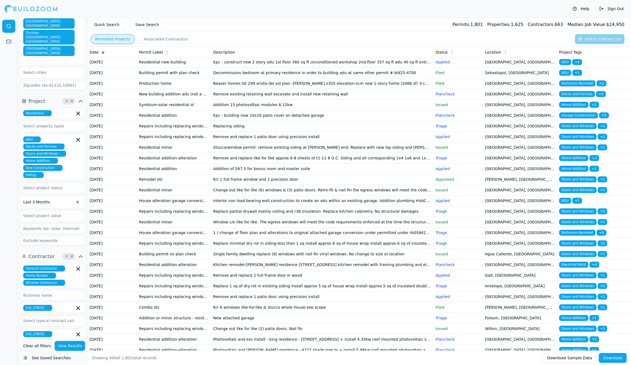
click at [289, 68] on td "Epc - construct new 2 story adu 1st floor 360 sq ft unconditioned workshop 2nd …" at bounding box center [322, 62] width 223 height 11
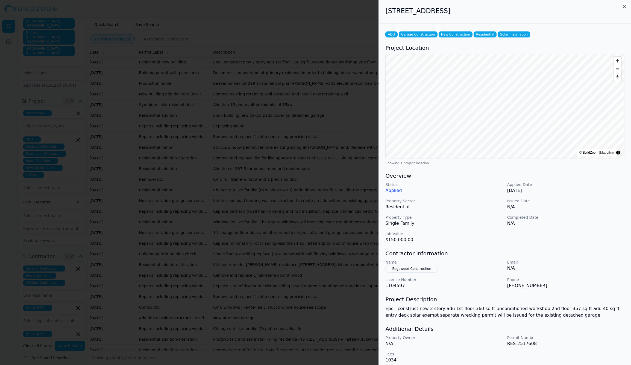
click at [419, 269] on button "Edgewood Construction" at bounding box center [411, 269] width 53 height 8
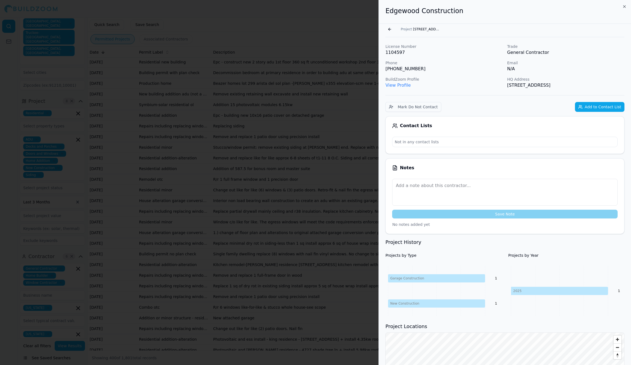
click at [425, 15] on h2 "Edgewood Construction" at bounding box center [504, 11] width 239 height 9
click at [425, 11] on h2 "Edgewood Construction" at bounding box center [504, 11] width 239 height 9
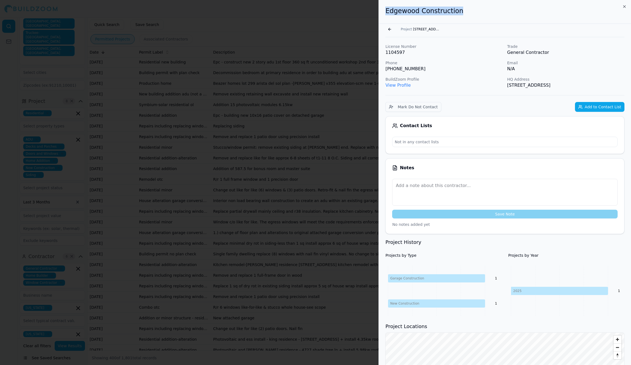
drag, startPoint x: 459, startPoint y: 11, endPoint x: 382, endPoint y: 9, distance: 76.3
click at [382, 9] on div "Edgewood Construction" at bounding box center [505, 12] width 252 height 24
click at [389, 29] on button "Go back" at bounding box center [389, 29] width 9 height 9
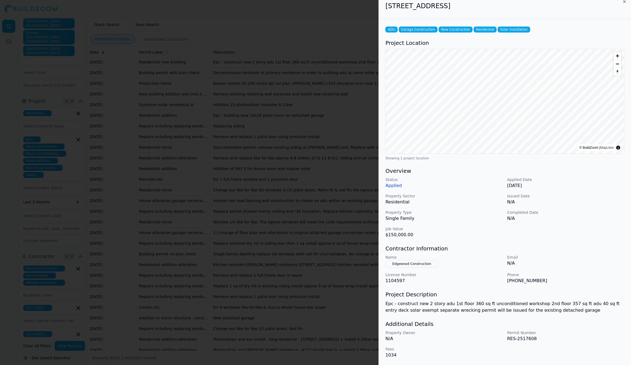
scroll to position [0, 0]
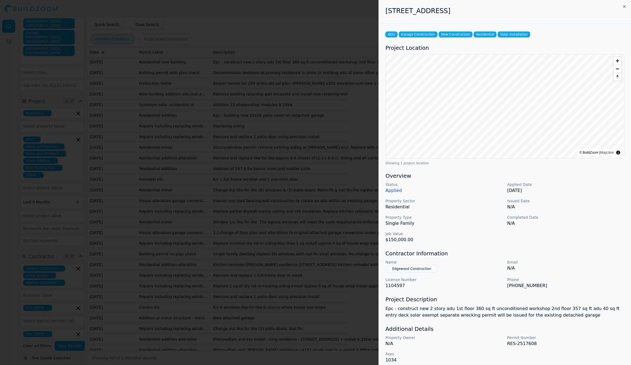
click at [394, 270] on button "Edgewood Construction" at bounding box center [411, 269] width 53 height 8
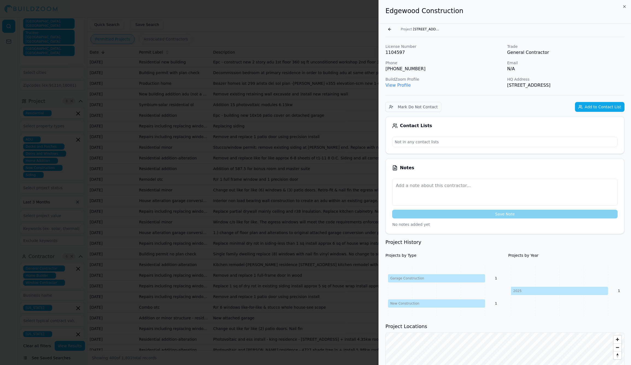
click at [404, 85] on link "View Profile" at bounding box center [397, 85] width 25 height 5
drag, startPoint x: 422, startPoint y: 68, endPoint x: 385, endPoint y: 68, distance: 36.9
click at [385, 68] on div "License Number 1104597 Trade General Contractor Phone [PHONE_NUMBER] Email N/A …" at bounding box center [505, 261] width 252 height 449
click at [391, 52] on p "1104597" at bounding box center [443, 52] width 117 height 7
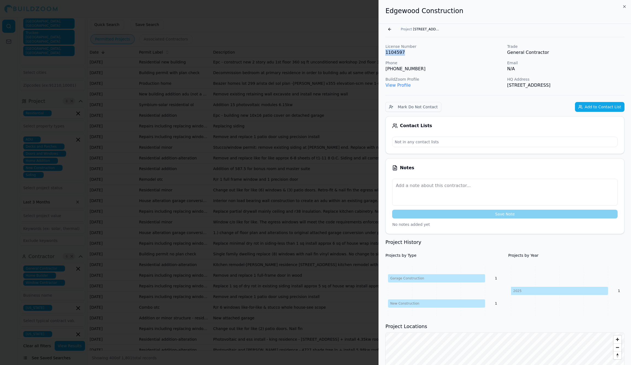
click at [277, 327] on div at bounding box center [315, 182] width 631 height 365
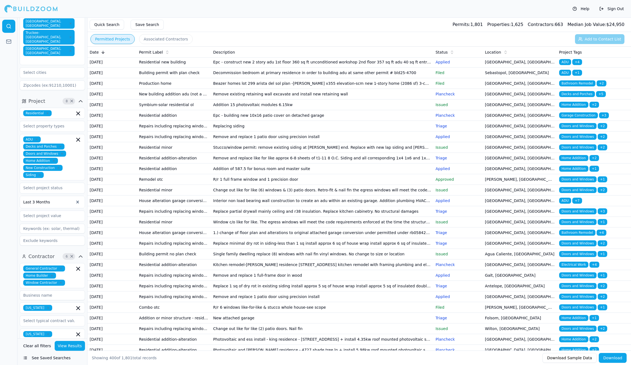
click at [271, 78] on td "Decommission bedroom at primary residence in order to building adu at same othe…" at bounding box center [322, 73] width 223 height 11
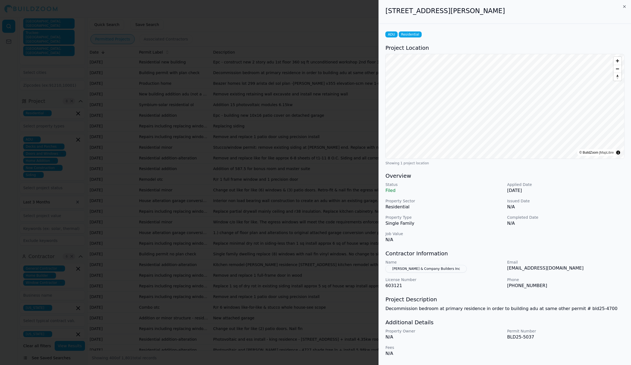
click at [271, 319] on div at bounding box center [315, 182] width 631 height 365
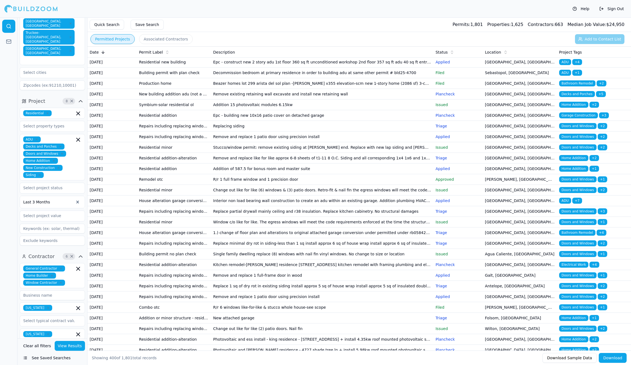
click at [265, 68] on td "Epc - construct new 2 story adu 1st floor 360 sq ft unconditioned workshop 2nd …" at bounding box center [322, 62] width 223 height 11
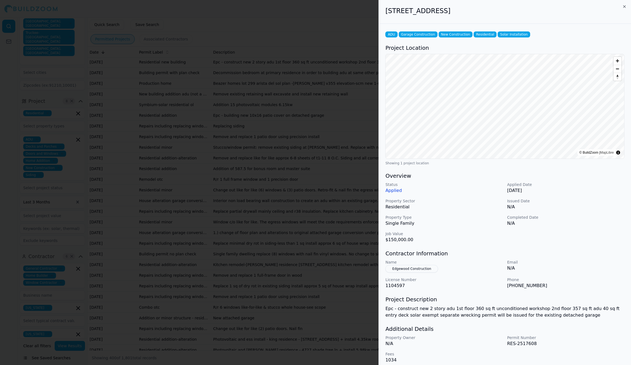
click at [265, 301] on div at bounding box center [315, 182] width 631 height 365
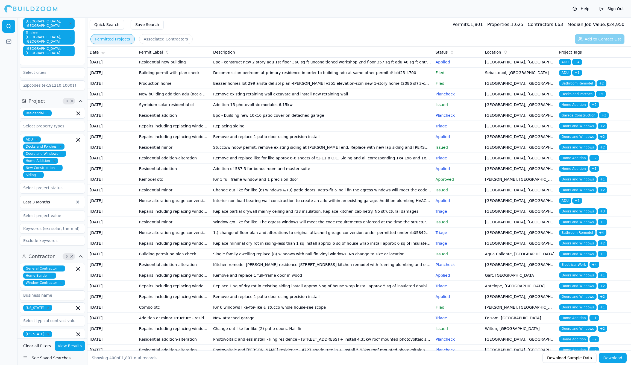
click at [262, 78] on td "Decommission bedroom at primary residence in order to building adu at same othe…" at bounding box center [322, 73] width 223 height 11
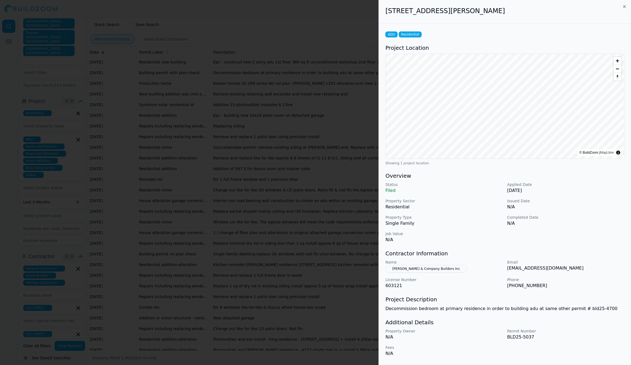
click at [446, 268] on button "[PERSON_NAME] & Company Builders Inc" at bounding box center [425, 269] width 81 height 8
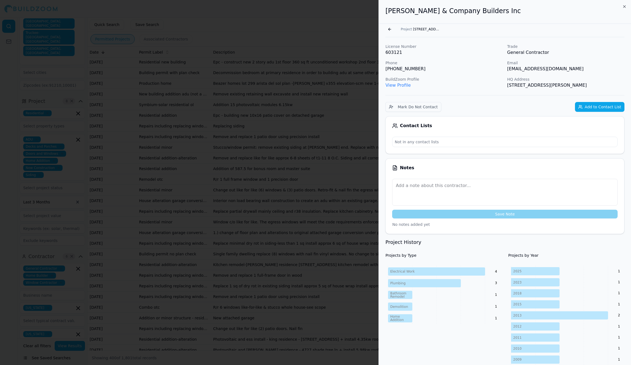
click at [453, 8] on h2 "[PERSON_NAME] & Company Builders Inc" at bounding box center [504, 11] width 239 height 9
click at [452, 11] on h2 "[PERSON_NAME] & Company Builders Inc" at bounding box center [504, 11] width 239 height 9
drag, startPoint x: 488, startPoint y: 11, endPoint x: 379, endPoint y: 11, distance: 109.1
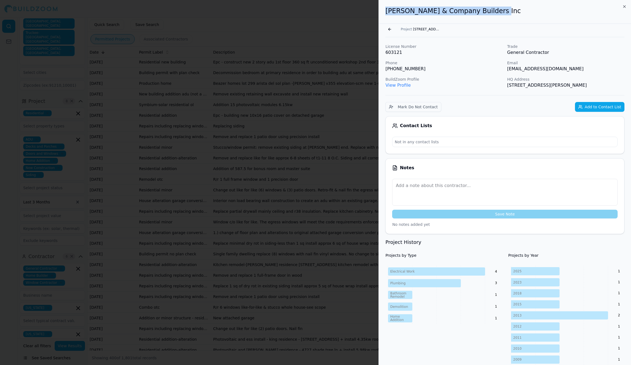
click at [379, 11] on div "[PERSON_NAME] & Company Builders Inc" at bounding box center [505, 12] width 252 height 24
click at [393, 28] on button "Go back" at bounding box center [389, 29] width 9 height 9
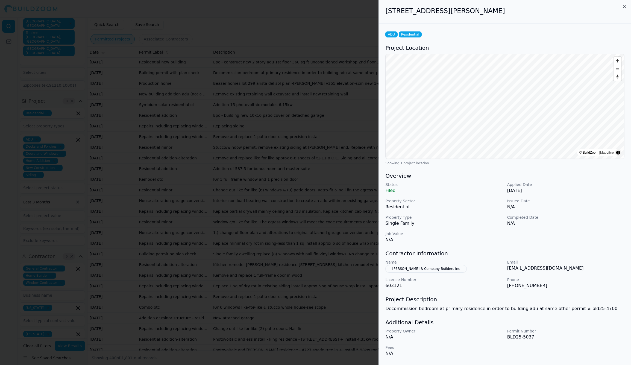
click at [306, 230] on div at bounding box center [315, 182] width 631 height 365
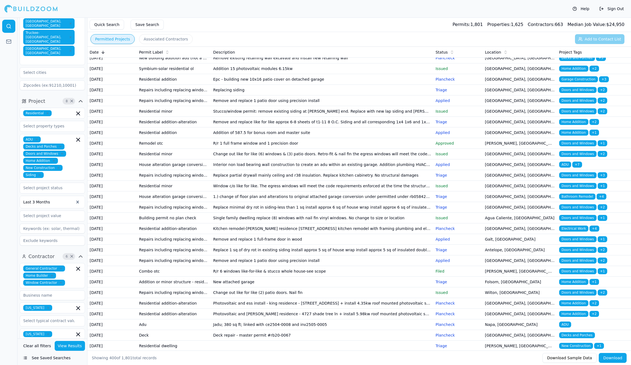
scroll to position [624, 0]
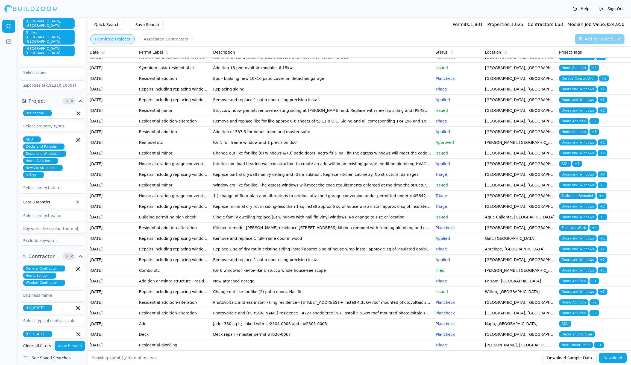
click at [326, 73] on td "Addition 15 photovoltaic modules 6.15kw" at bounding box center [322, 68] width 223 height 11
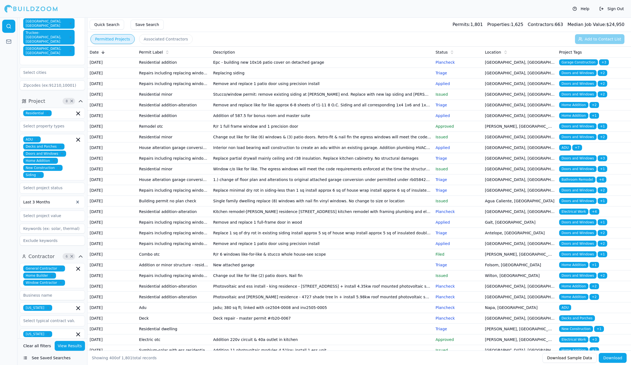
scroll to position [640, 0]
click at [326, 68] on td "Epc - building new 10x16 patio cover on detached garage" at bounding box center [322, 62] width 223 height 11
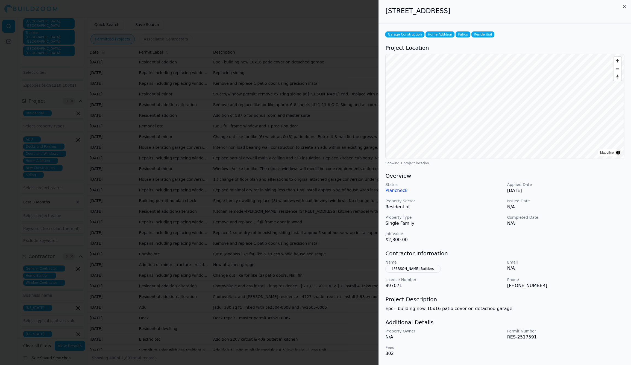
click at [326, 329] on div at bounding box center [315, 182] width 631 height 365
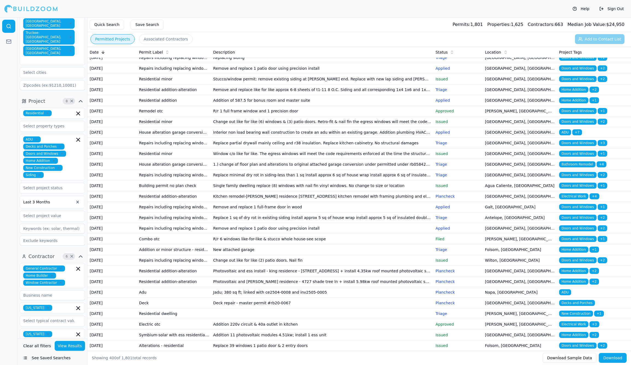
scroll to position [656, 0]
click at [326, 63] on td "Replacing siding" at bounding box center [322, 57] width 223 height 11
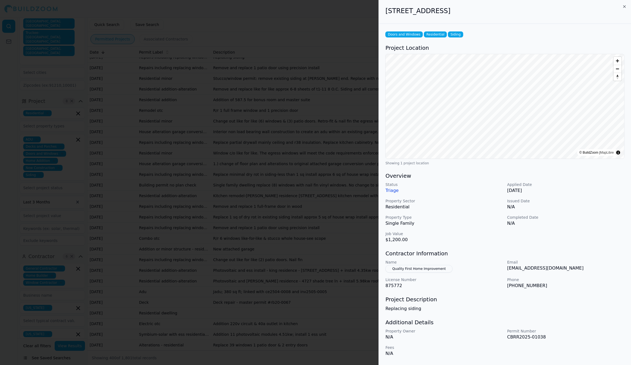
click at [326, 329] on div at bounding box center [315, 182] width 631 height 365
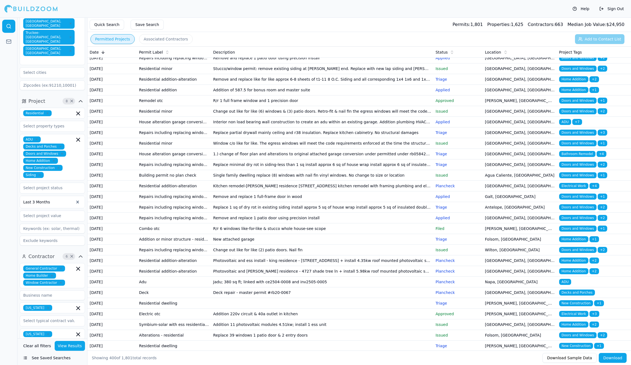
scroll to position [668, 0]
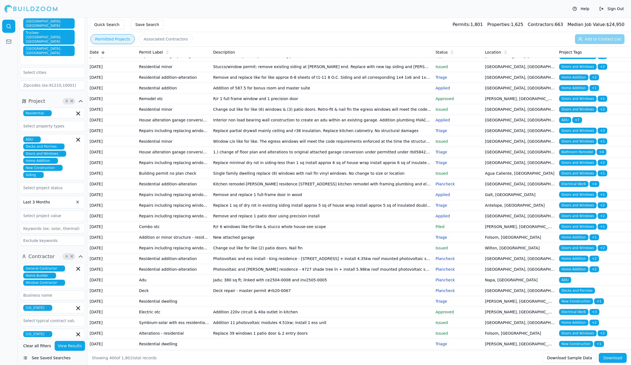
click at [326, 62] on td "Remove and replace 1 patio door using precision install" at bounding box center [322, 56] width 223 height 11
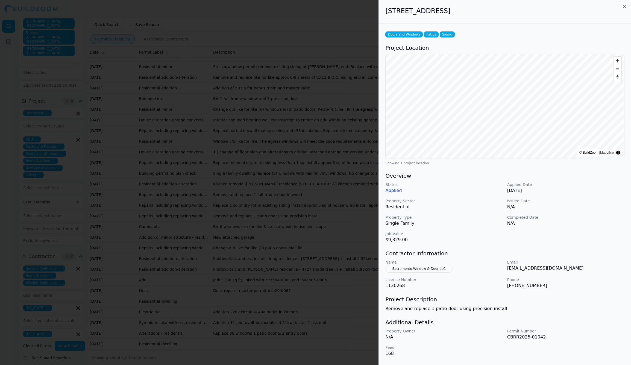
click at [326, 333] on div at bounding box center [315, 182] width 631 height 365
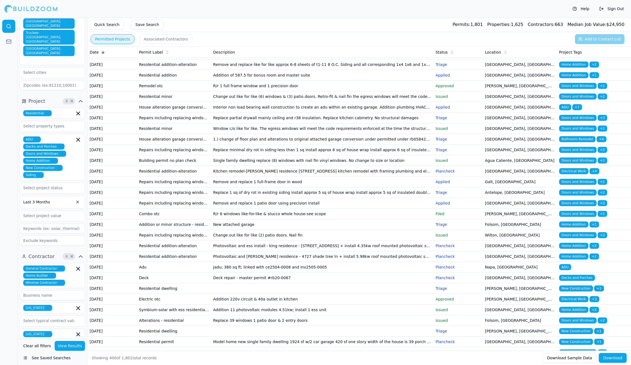
scroll to position [681, 0]
click at [326, 59] on td "Stucco/window permit: remove existing siding at [PERSON_NAME] end. Replace with…" at bounding box center [322, 54] width 223 height 11
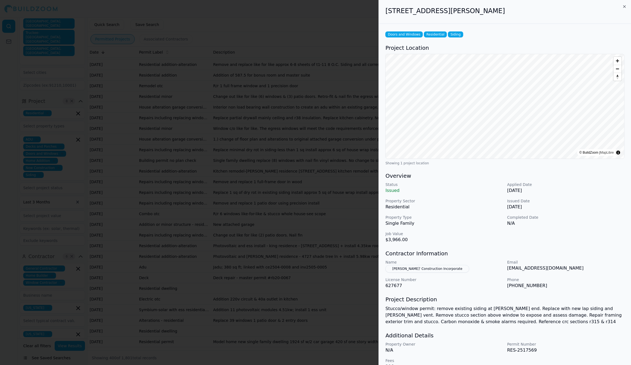
click at [326, 333] on div at bounding box center [315, 182] width 631 height 365
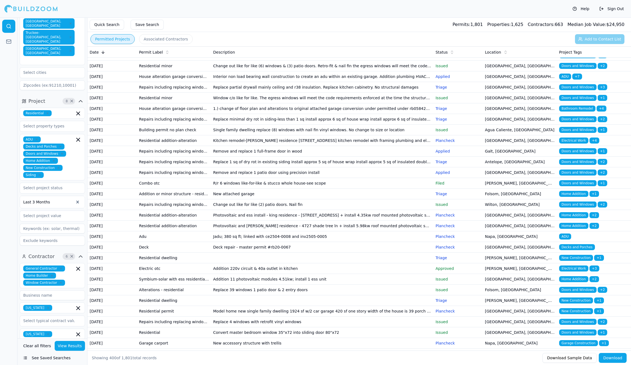
scroll to position [712, 0]
click at [317, 50] on td "Addition of 587.5 for bonus room and master suite" at bounding box center [322, 44] width 223 height 11
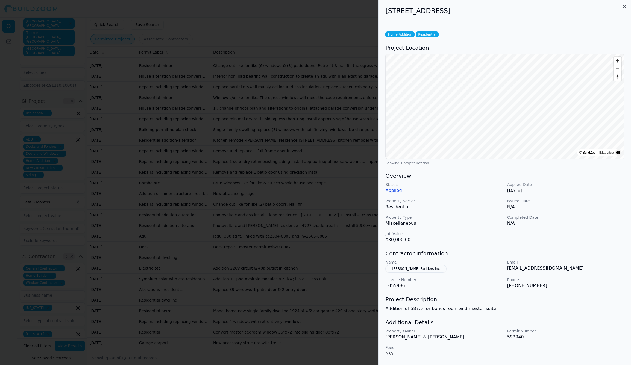
click at [317, 331] on div at bounding box center [315, 182] width 631 height 365
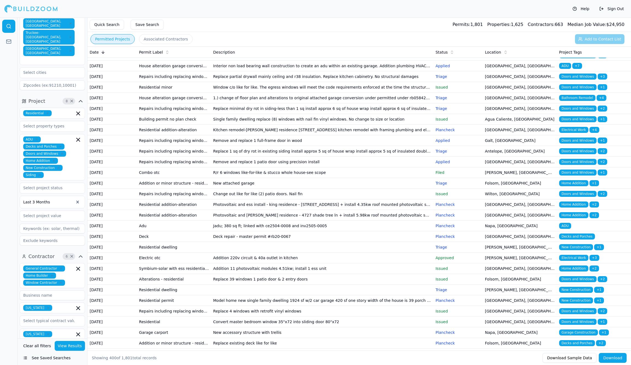
scroll to position [723, 0]
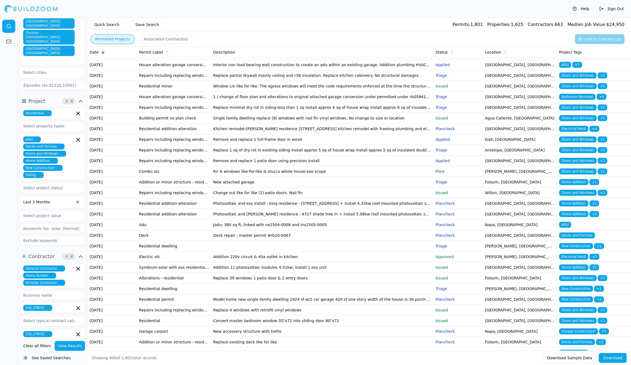
click at [318, 49] on td "R/r 1 full frame window and 1 precision door" at bounding box center [322, 43] width 223 height 11
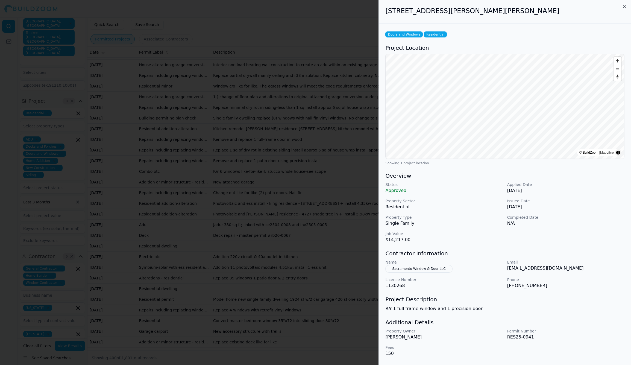
click at [318, 334] on div at bounding box center [315, 182] width 631 height 365
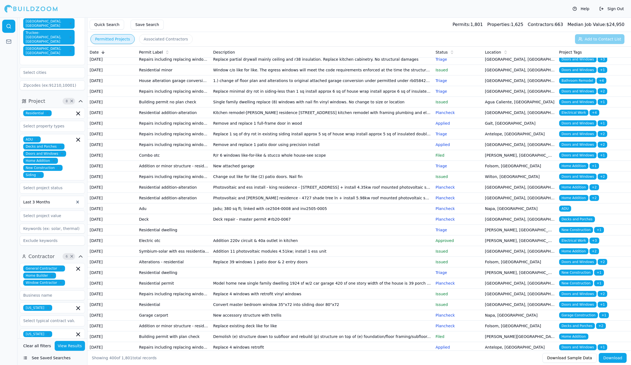
scroll to position [740, 0]
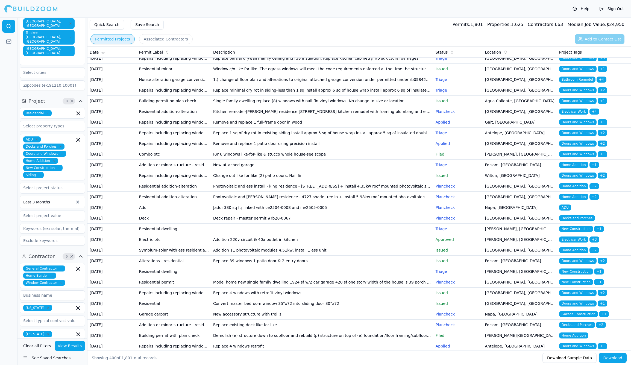
click at [318, 42] on td "Change out like for like (6) windows & (3) patio doors. Retro-fit & nail fin th…" at bounding box center [322, 37] width 223 height 11
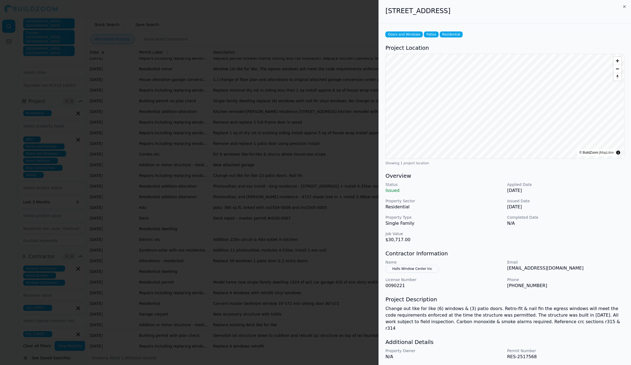
click at [318, 334] on div at bounding box center [315, 182] width 631 height 365
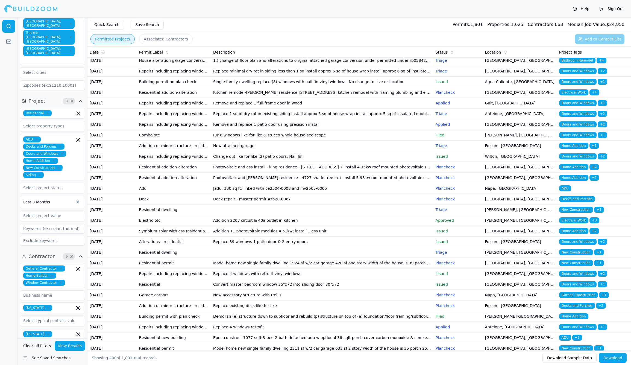
scroll to position [759, 0]
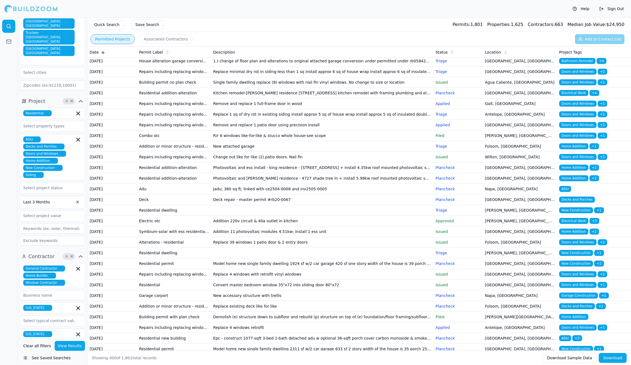
click at [318, 34] on td "Interior non load bearing wall construction to create an adu within an existing…" at bounding box center [322, 29] width 223 height 11
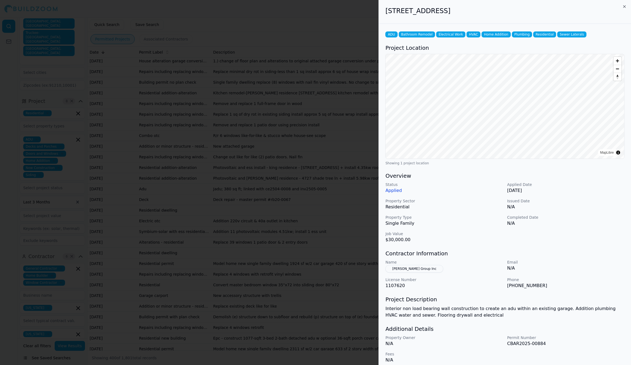
click at [318, 334] on div at bounding box center [315, 182] width 631 height 365
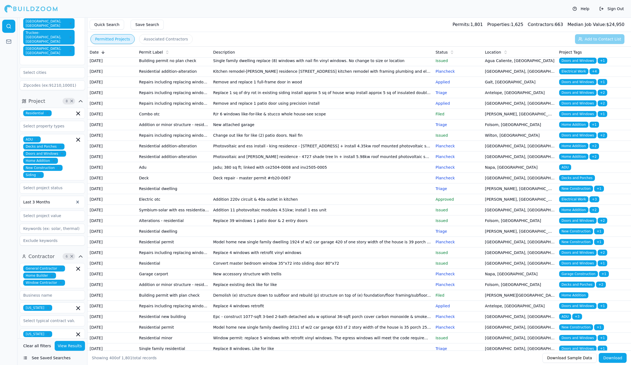
scroll to position [777, 0]
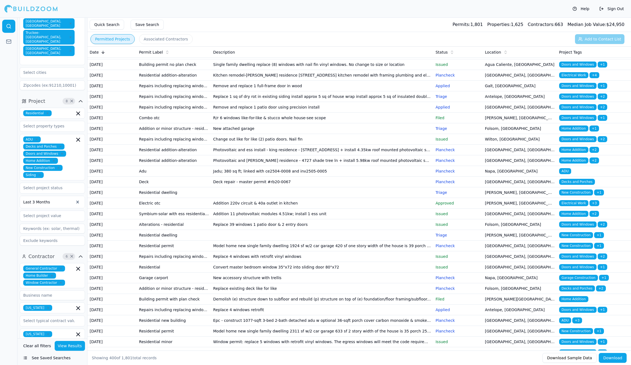
click at [318, 27] on td "Replace partial drywall mainly ceiling and r38 insulation. Replace kitchen cabi…" at bounding box center [322, 22] width 223 height 11
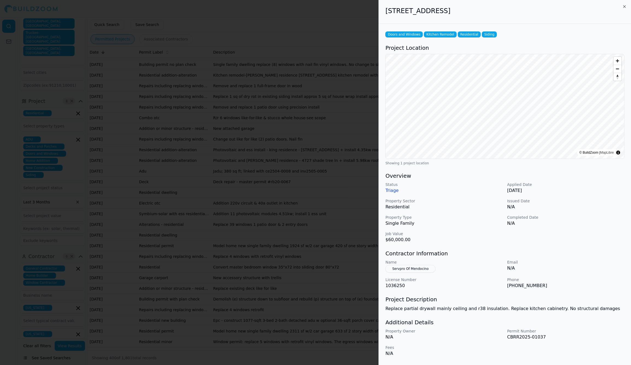
click at [318, 331] on div at bounding box center [315, 182] width 631 height 365
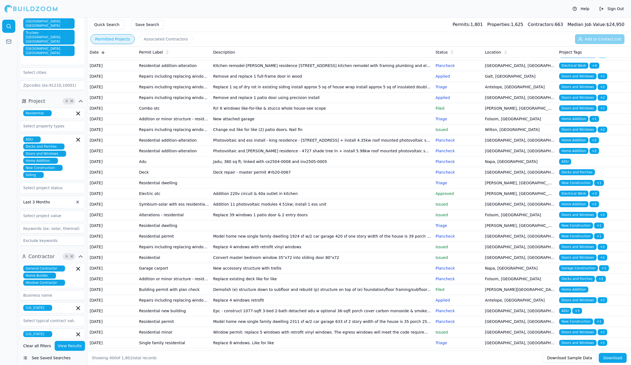
scroll to position [788, 0]
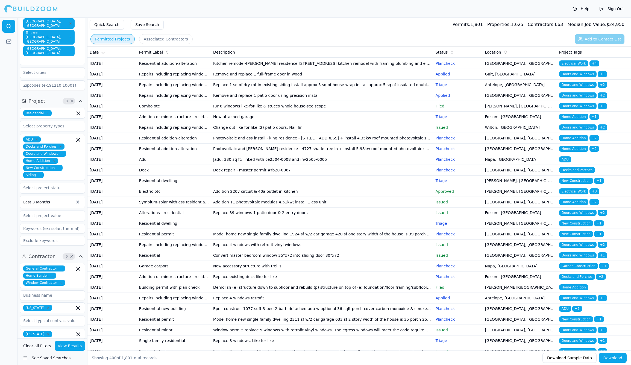
click at [318, 26] on td "Window c/o like for like. The egress windows will meet the code requirements en…" at bounding box center [322, 21] width 223 height 11
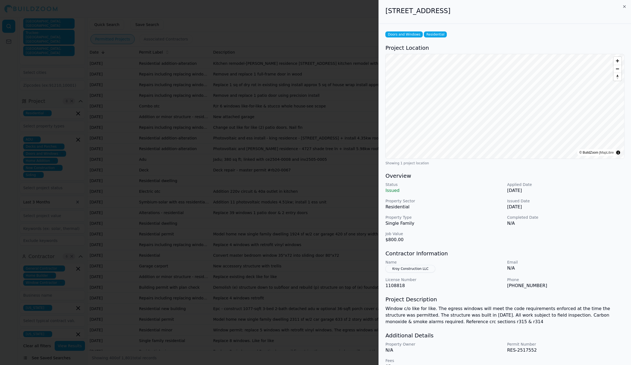
click at [403, 268] on button "Kroy Construction LLC" at bounding box center [410, 269] width 50 height 8
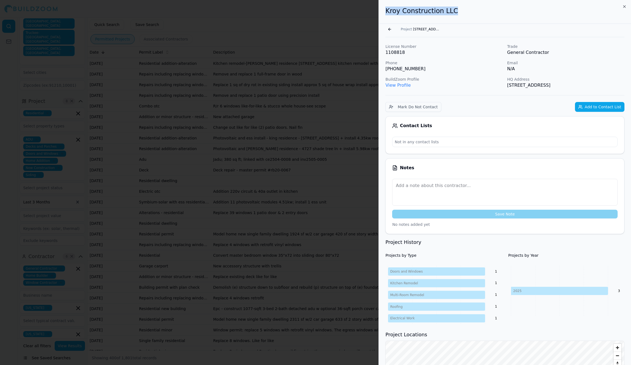
drag, startPoint x: 387, startPoint y: 10, endPoint x: 479, endPoint y: 10, distance: 91.9
click at [479, 10] on h2 "Kroy Construction LLC" at bounding box center [504, 11] width 239 height 9
click at [389, 30] on button "Go back" at bounding box center [389, 29] width 9 height 9
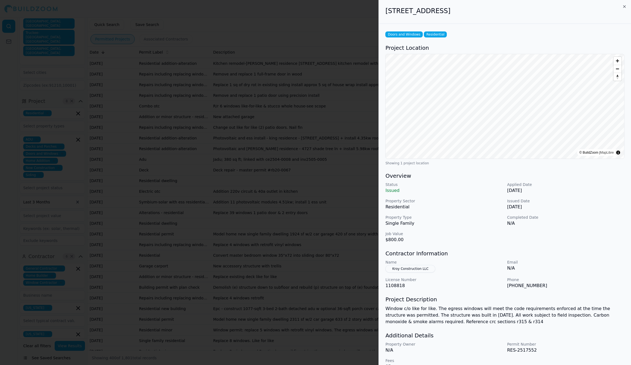
click at [625, 7] on icon "button" at bounding box center [624, 6] width 4 height 4
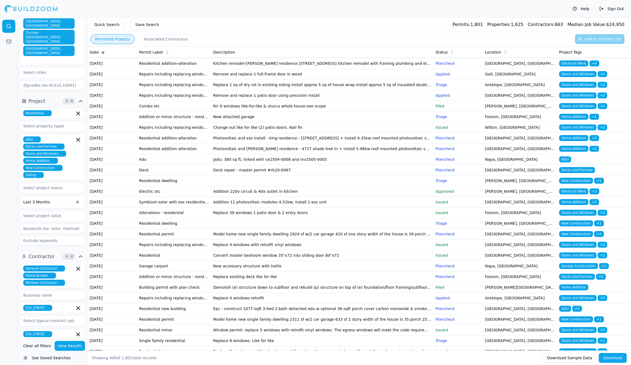
scroll to position [796, 0]
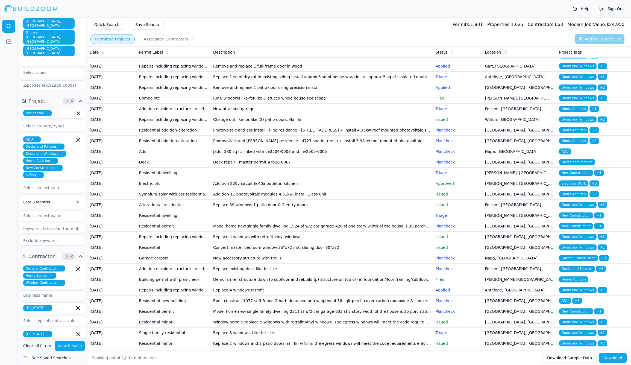
click at [277, 29] on td "1.) change of floor plan and alterations to original attached garage conversion…" at bounding box center [322, 23] width 223 height 11
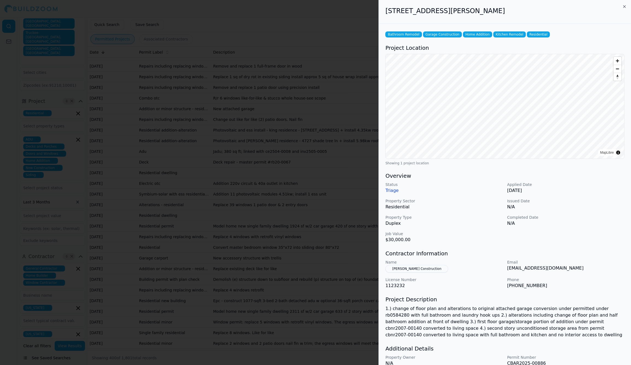
click at [277, 340] on div at bounding box center [315, 182] width 631 height 365
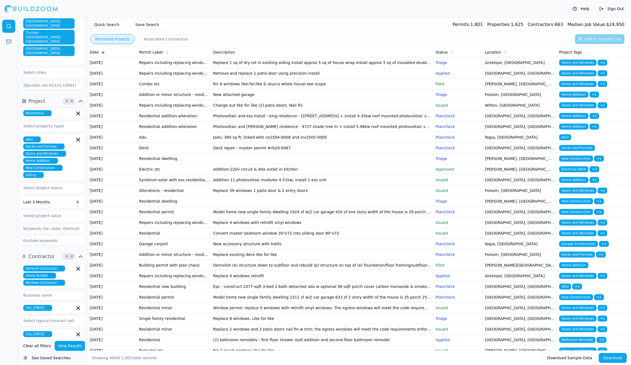
scroll to position [813, 0]
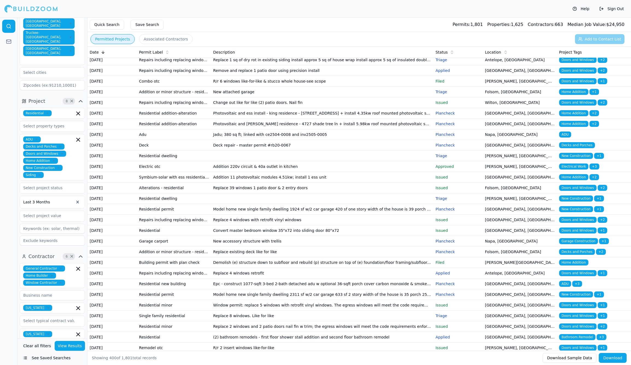
click at [275, 23] on td "Replace minimal dry rot in siding-less than 1 sq install approx 6 sq of house w…" at bounding box center [322, 17] width 223 height 11
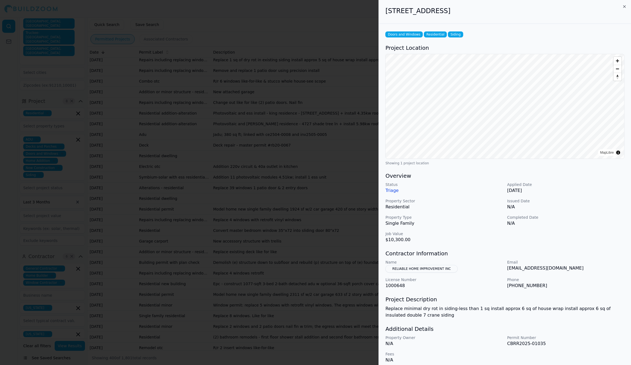
click at [275, 337] on div at bounding box center [315, 182] width 631 height 365
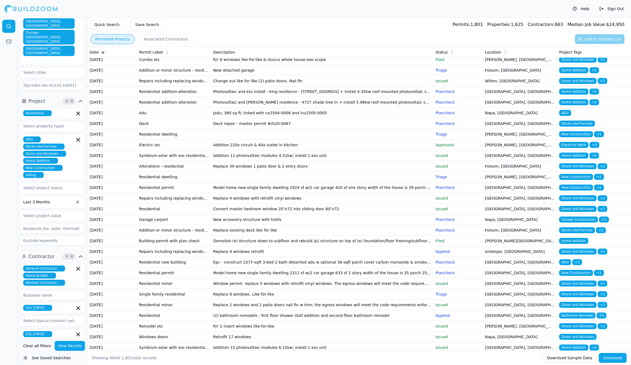
scroll to position [835, 0]
click at [275, 11] on td "Single family dwelling replace (8) windows with nail fin vinyl windows. No chan…" at bounding box center [322, 6] width 223 height 11
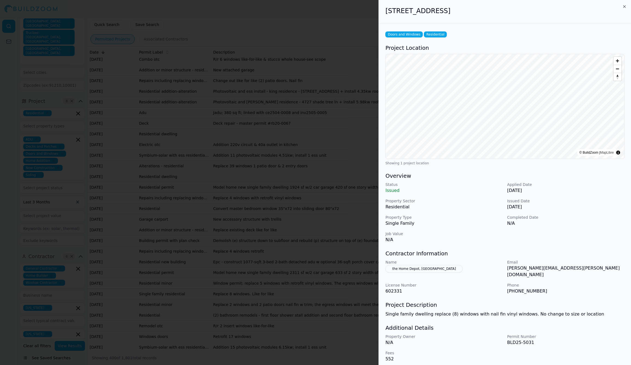
click at [275, 334] on div at bounding box center [315, 182] width 631 height 365
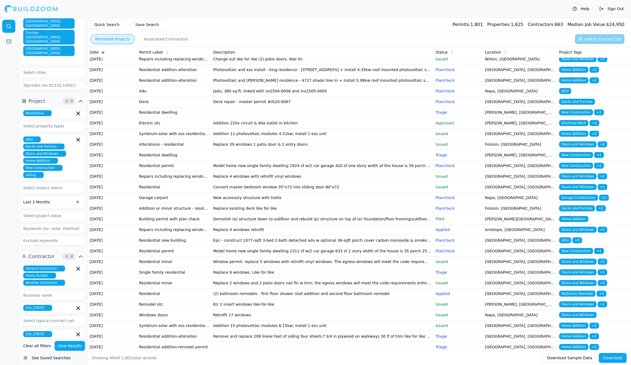
scroll to position [859, 0]
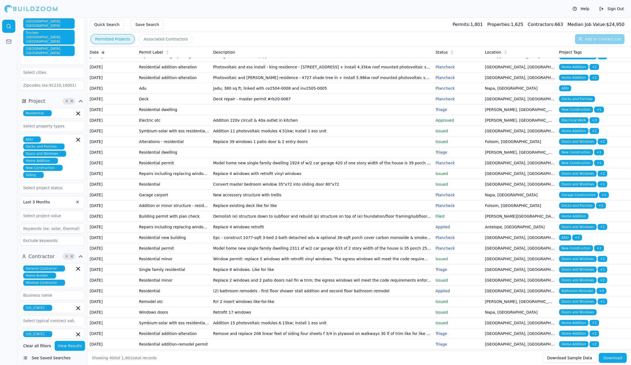
click at [275, 8] on td "Remove and replace 1 full-frame door in wood" at bounding box center [322, 3] width 223 height 11
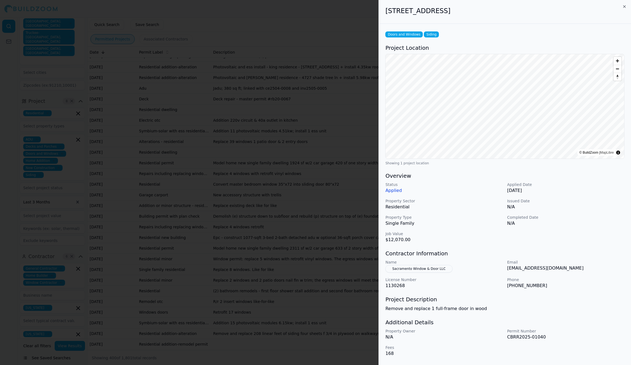
click at [275, 334] on div at bounding box center [315, 182] width 631 height 365
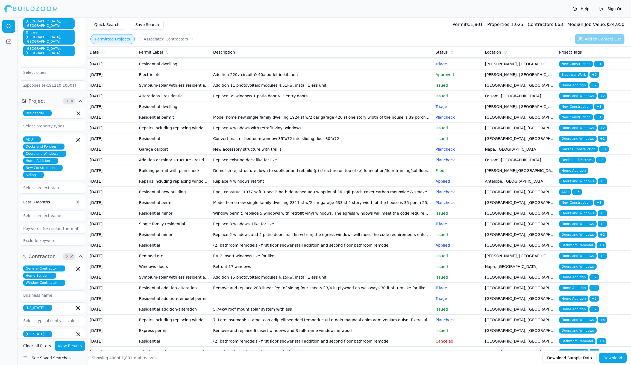
scroll to position [905, 0]
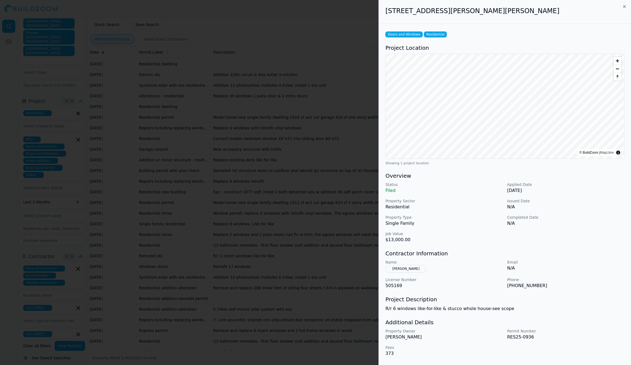
click at [405, 270] on button "[PERSON_NAME]" at bounding box center [405, 269] width 41 height 8
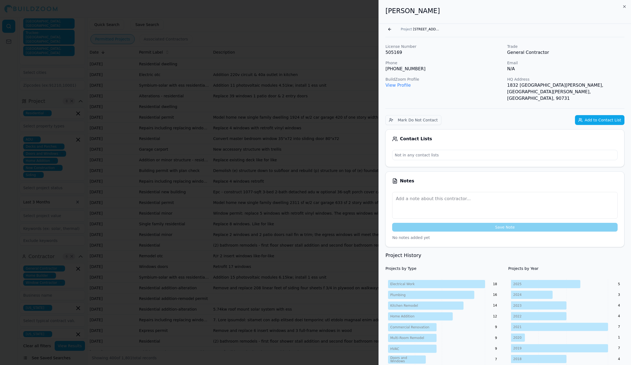
click at [391, 29] on button "Go back" at bounding box center [389, 29] width 9 height 9
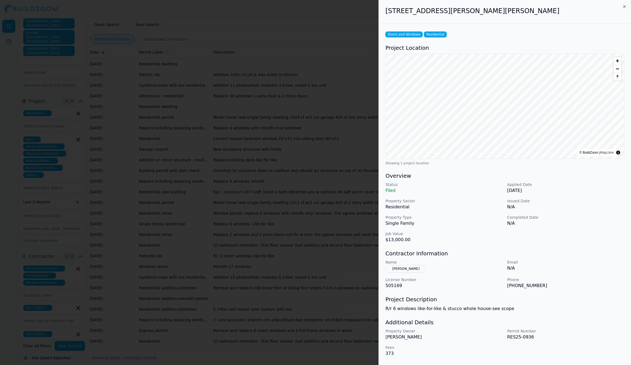
click at [279, 242] on div at bounding box center [315, 182] width 631 height 365
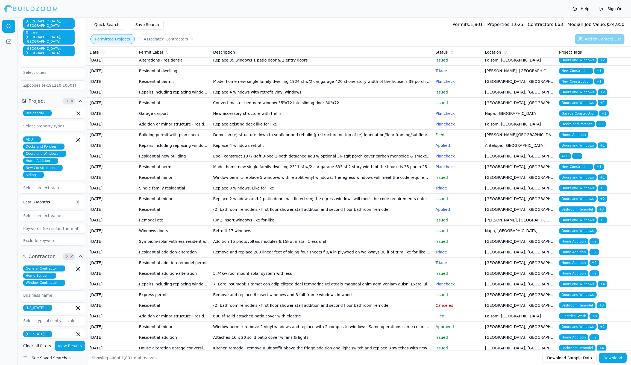
scroll to position [942, 0]
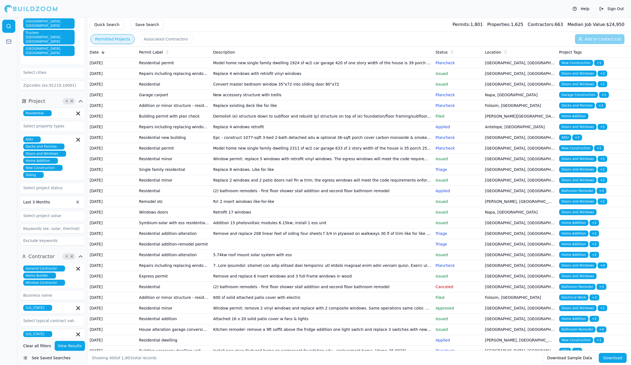
scroll to position [961, 0]
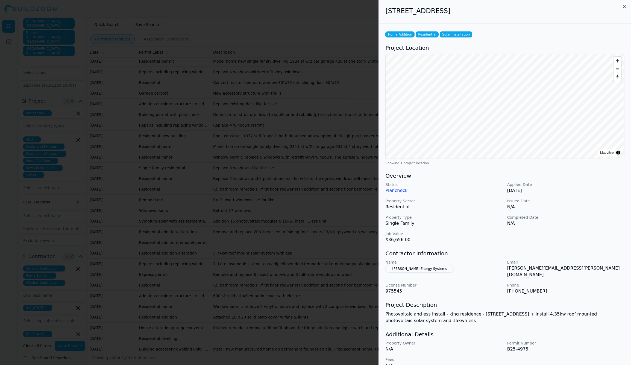
click at [274, 327] on div at bounding box center [315, 182] width 631 height 365
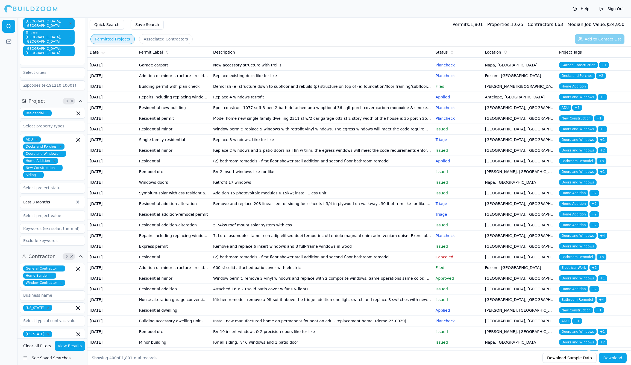
scroll to position [990, 0]
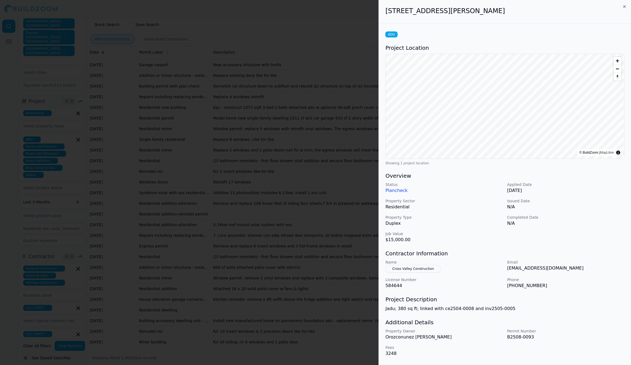
click at [403, 268] on button "Cross Valley Construction" at bounding box center [412, 269] width 55 height 8
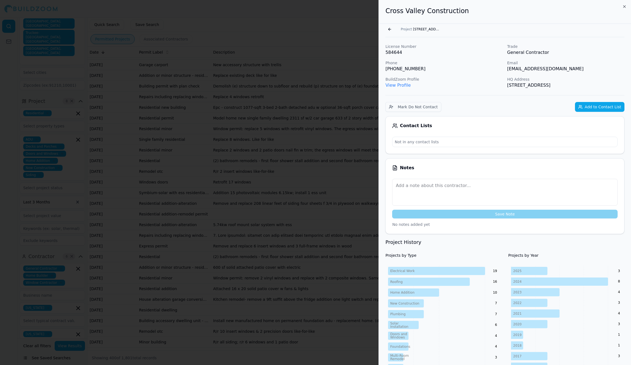
click at [431, 15] on h2 "Cross Valley Construction" at bounding box center [504, 11] width 239 height 9
click at [428, 13] on h2 "Cross Valley Construction" at bounding box center [504, 11] width 239 height 9
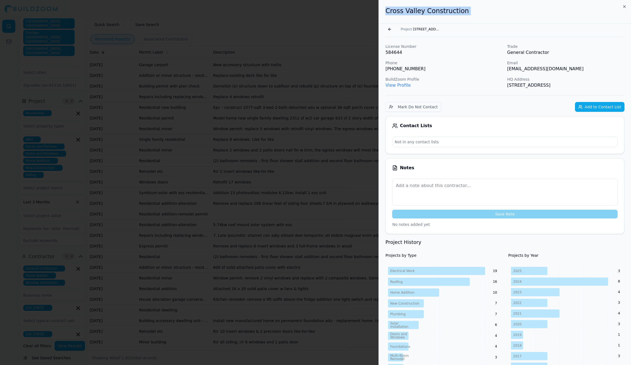
click at [428, 13] on h2 "Cross Valley Construction" at bounding box center [504, 11] width 239 height 9
click at [458, 13] on h2 "Cross Valley Construction" at bounding box center [504, 11] width 239 height 9
drag, startPoint x: 460, startPoint y: 12, endPoint x: 387, endPoint y: 8, distance: 73.4
click at [387, 8] on h2 "Cross Valley Construction" at bounding box center [504, 11] width 239 height 9
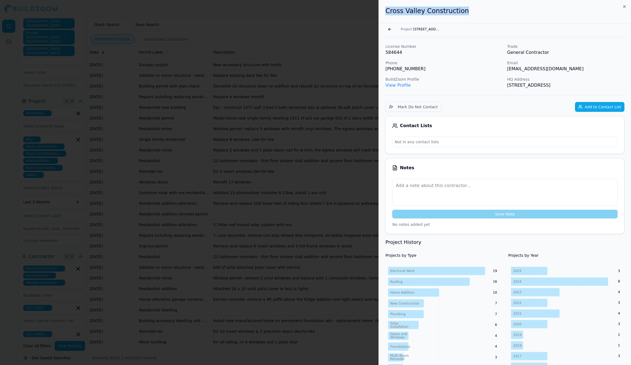
click at [364, 204] on div at bounding box center [315, 182] width 631 height 365
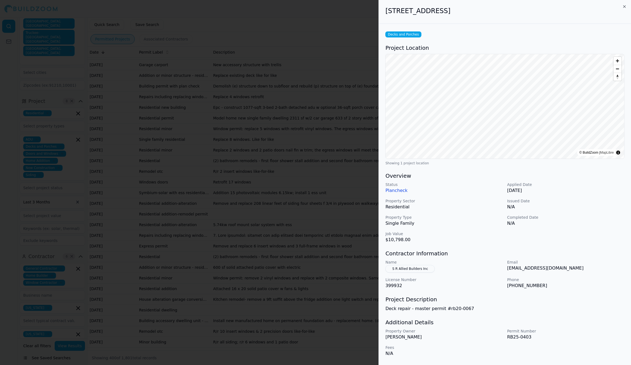
click at [289, 342] on div at bounding box center [315, 182] width 631 height 365
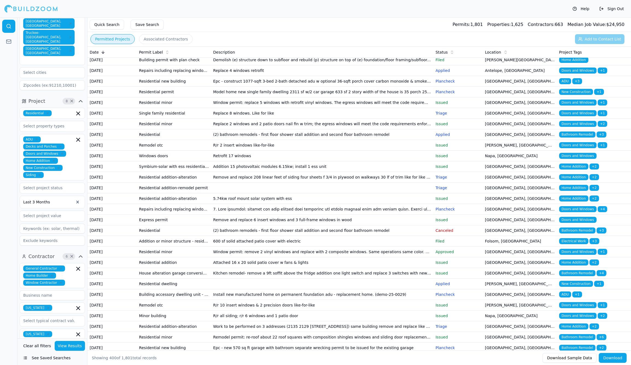
scroll to position [1017, 0]
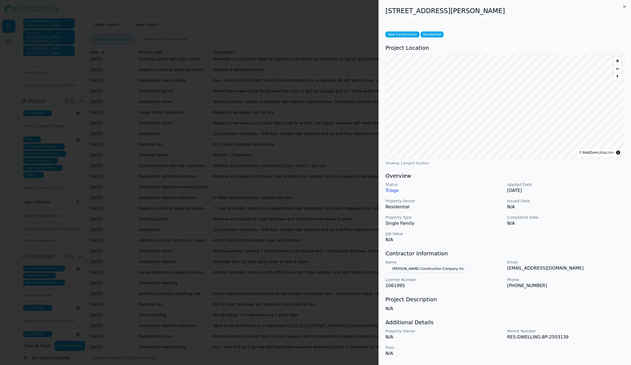
click at [424, 269] on button "[PERSON_NAME] Construction Company Inc" at bounding box center [427, 269] width 85 height 8
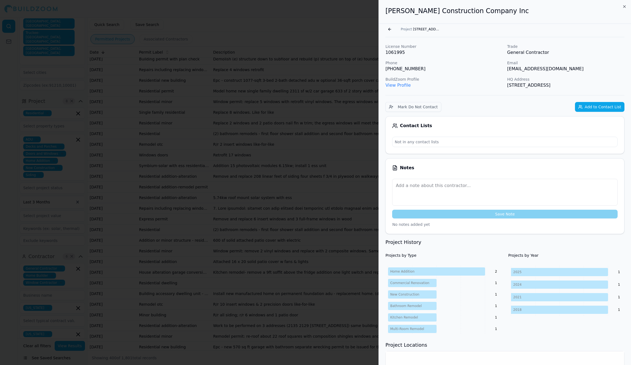
click at [422, 16] on div "[PERSON_NAME] Construction Company Inc" at bounding box center [505, 12] width 252 height 24
click at [423, 14] on h2 "[PERSON_NAME] Construction Company Inc" at bounding box center [504, 11] width 239 height 9
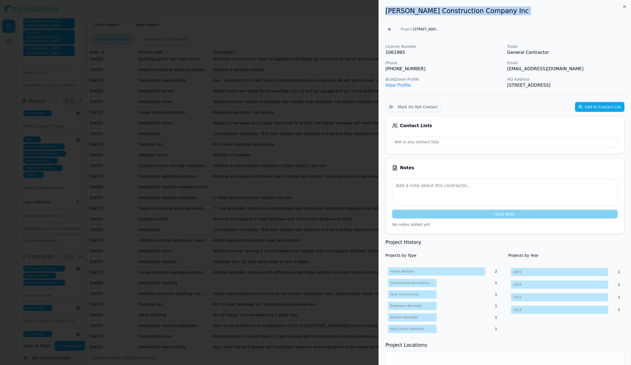
click at [423, 14] on h2 "[PERSON_NAME] Construction Company Inc" at bounding box center [504, 11] width 239 height 9
click at [449, 16] on div "[PERSON_NAME] Construction Company Inc" at bounding box center [505, 12] width 252 height 24
click at [485, 14] on h2 "[PERSON_NAME] Construction Company Inc" at bounding box center [504, 11] width 239 height 9
drag, startPoint x: 489, startPoint y: 10, endPoint x: 385, endPoint y: 13, distance: 103.9
click at [385, 13] on h2 "[PERSON_NAME] Construction Company Inc" at bounding box center [504, 11] width 239 height 9
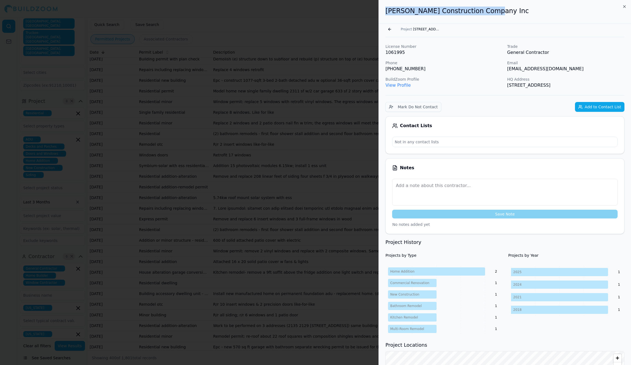
click at [278, 296] on div at bounding box center [315, 182] width 631 height 365
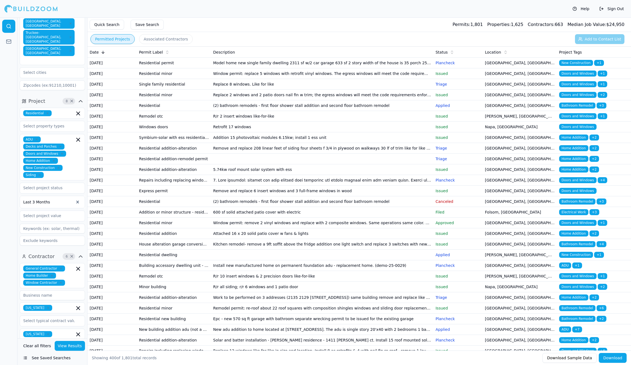
scroll to position [1045, 0]
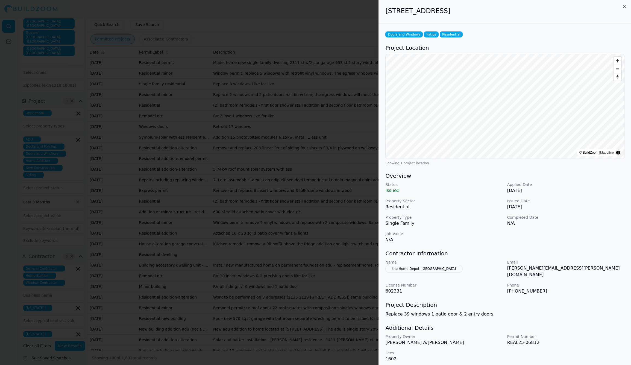
click at [268, 339] on div at bounding box center [315, 182] width 631 height 365
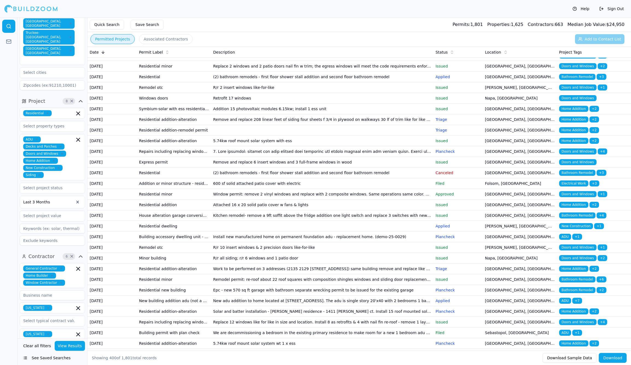
scroll to position [1075, 0]
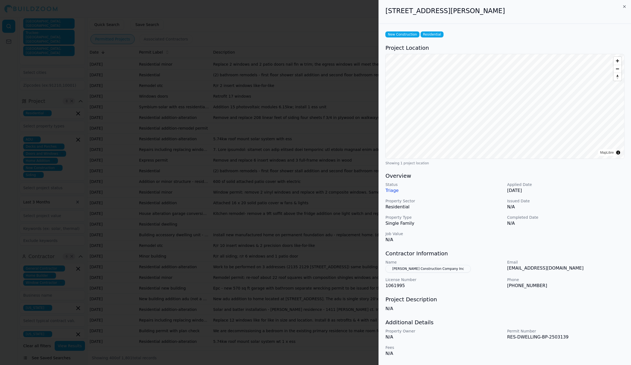
click at [266, 327] on div at bounding box center [315, 182] width 631 height 365
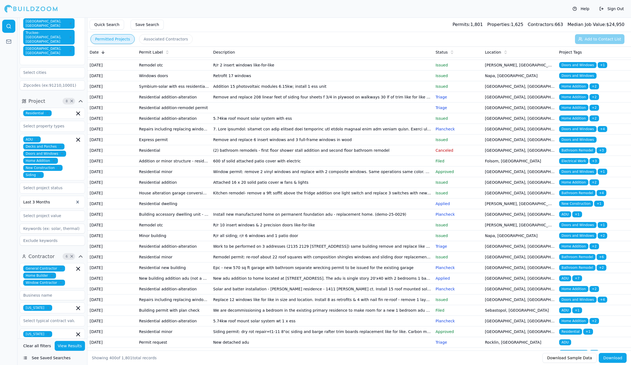
scroll to position [1097, 0]
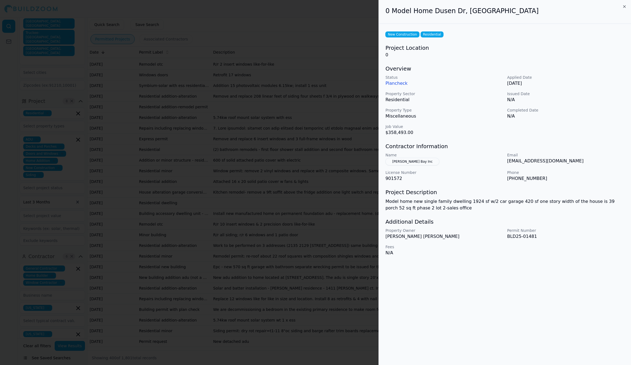
click at [264, 323] on div at bounding box center [315, 182] width 631 height 365
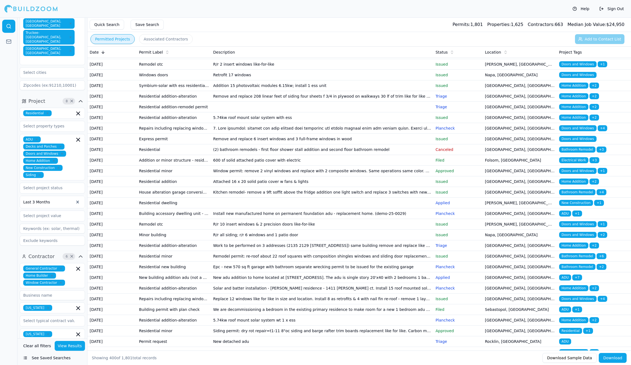
scroll to position [1107, 0]
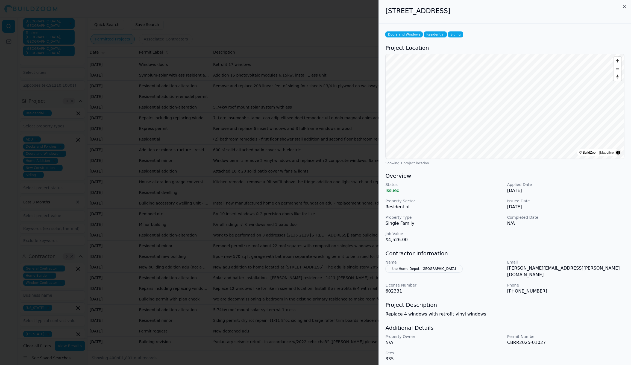
click at [259, 327] on div at bounding box center [315, 182] width 631 height 365
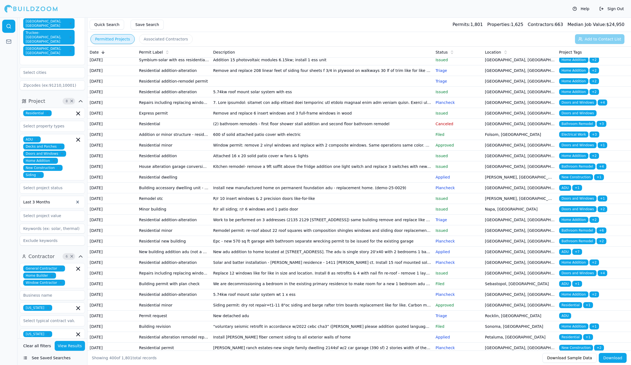
scroll to position [1124, 0]
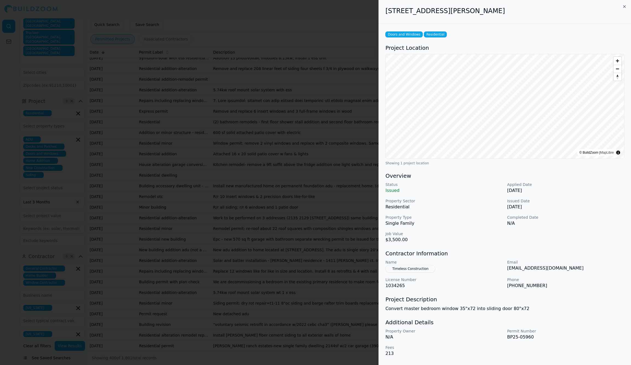
click at [261, 325] on div at bounding box center [315, 182] width 631 height 365
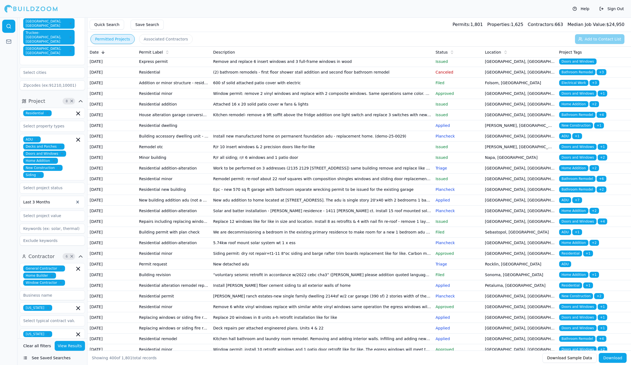
scroll to position [1175, 0]
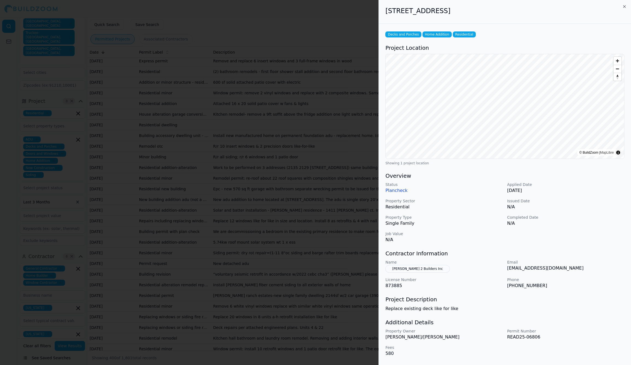
click at [403, 266] on button "[PERSON_NAME] 2 Builders Inc" at bounding box center [417, 269] width 64 height 8
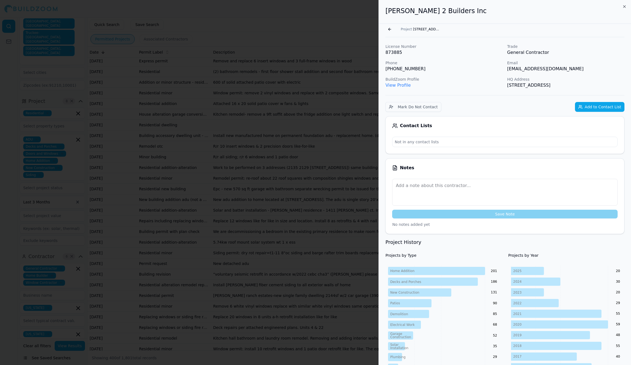
click at [404, 12] on h2 "[PERSON_NAME] 2 Builders Inc" at bounding box center [504, 11] width 239 height 9
drag, startPoint x: 386, startPoint y: 10, endPoint x: 454, endPoint y: 10, distance: 68.1
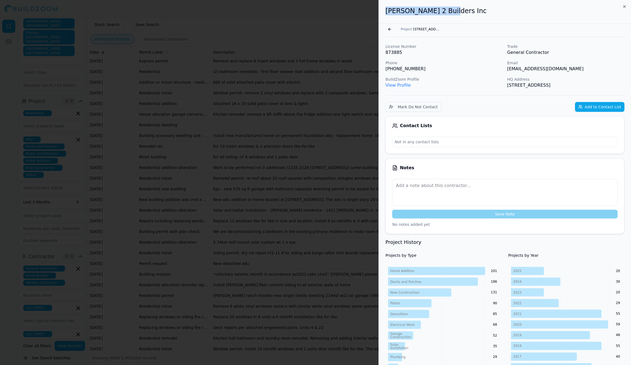
click at [454, 10] on h2 "[PERSON_NAME] 2 Builders Inc" at bounding box center [504, 11] width 239 height 9
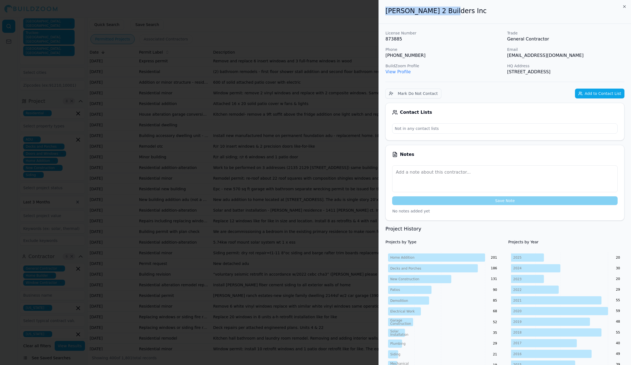
click at [312, 291] on div at bounding box center [315, 182] width 631 height 365
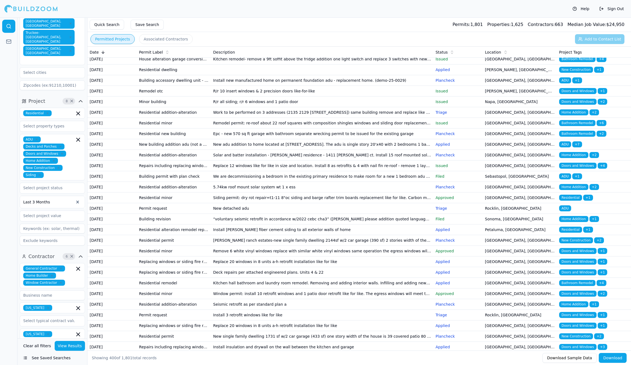
scroll to position [1232, 0]
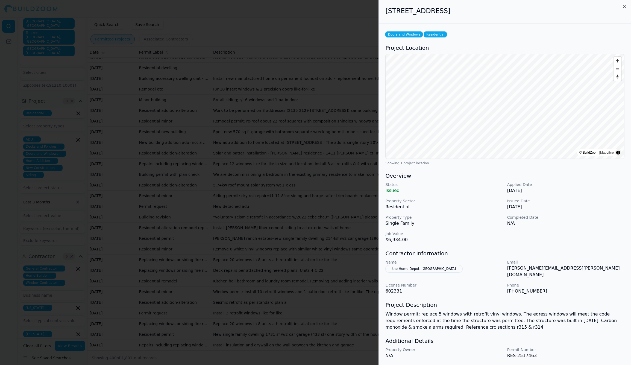
click at [275, 319] on div at bounding box center [315, 182] width 631 height 365
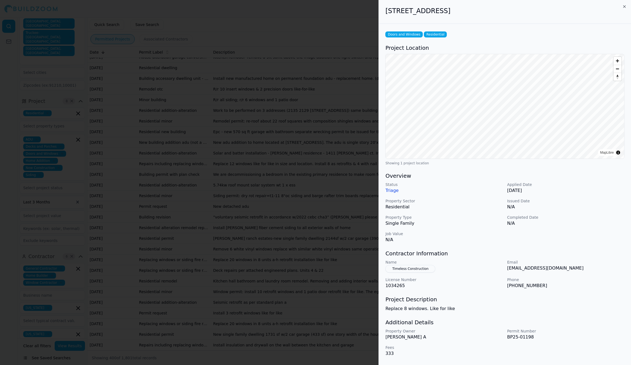
click at [334, 279] on div at bounding box center [315, 182] width 631 height 365
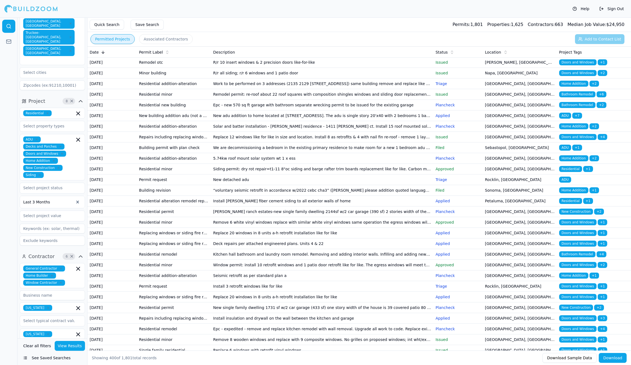
scroll to position [1262, 0]
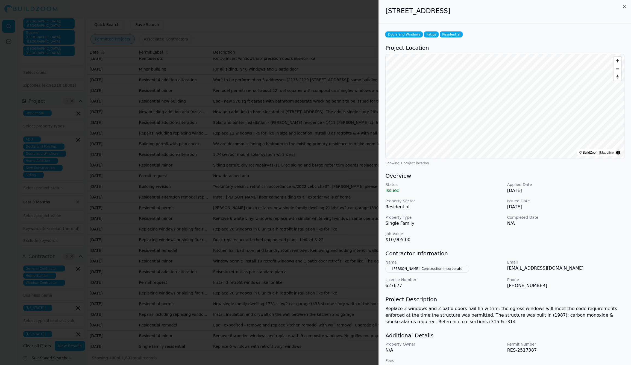
click at [407, 270] on button "[PERSON_NAME]' Construction Incorporate" at bounding box center [427, 269] width 84 height 8
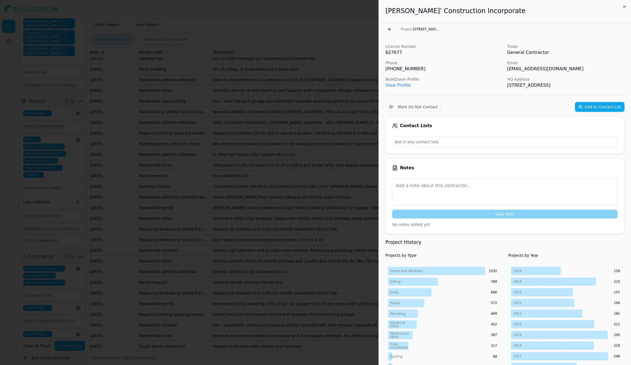
click at [464, 11] on h2 "[PERSON_NAME]' Construction Incorporate" at bounding box center [504, 11] width 239 height 9
click at [483, 12] on h2 "[PERSON_NAME]' Construction Incorporate" at bounding box center [504, 11] width 239 height 9
drag, startPoint x: 500, startPoint y: 11, endPoint x: 385, endPoint y: 13, distance: 115.1
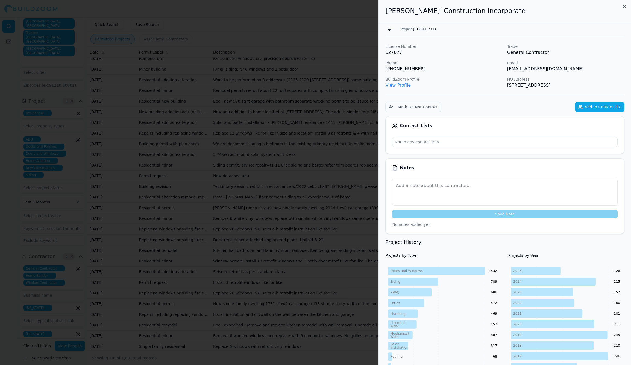
click at [385, 13] on div "[PERSON_NAME]' Construction Incorporate" at bounding box center [505, 12] width 252 height 24
click at [393, 31] on button "Go back" at bounding box center [389, 29] width 9 height 9
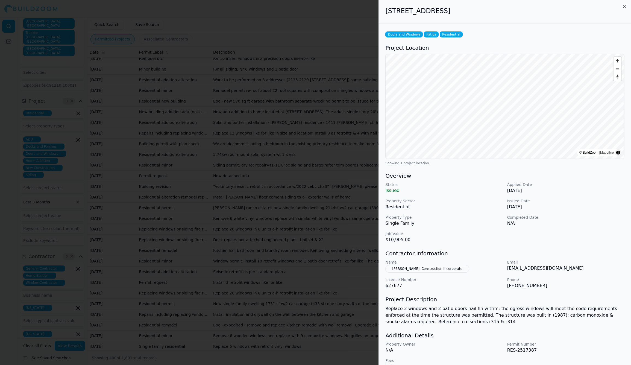
click at [419, 267] on button "[PERSON_NAME]' Construction Incorporate" at bounding box center [427, 269] width 84 height 8
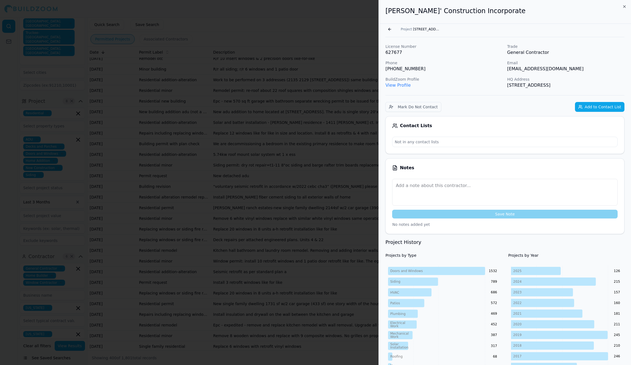
click at [393, 84] on link "View Profile" at bounding box center [397, 85] width 25 height 5
click at [423, 106] on button "Mark Do Not Contact" at bounding box center [413, 107] width 56 height 10
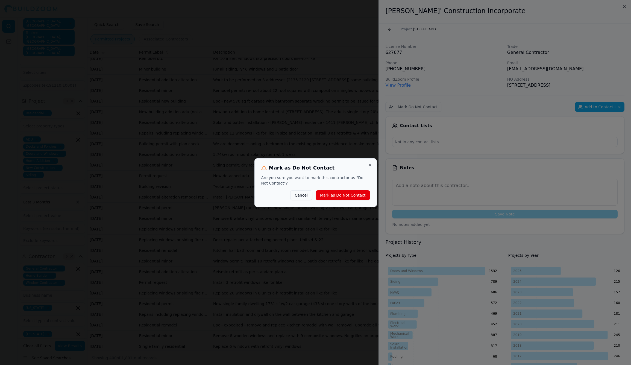
click at [345, 197] on button "Mark as Do Not Contact" at bounding box center [343, 195] width 54 height 10
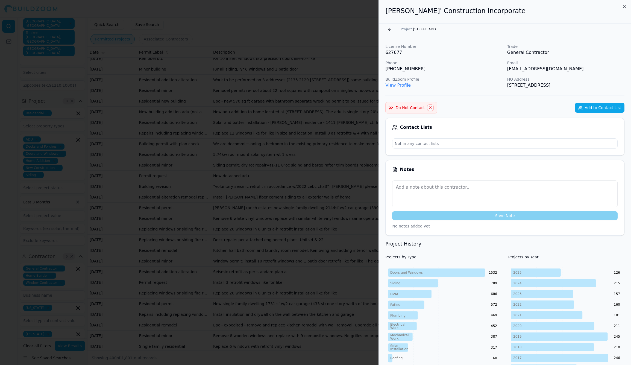
click at [283, 294] on div at bounding box center [315, 182] width 631 height 365
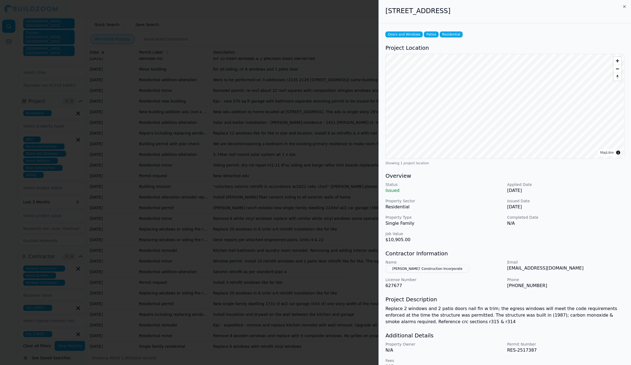
click at [286, 325] on div at bounding box center [315, 182] width 631 height 365
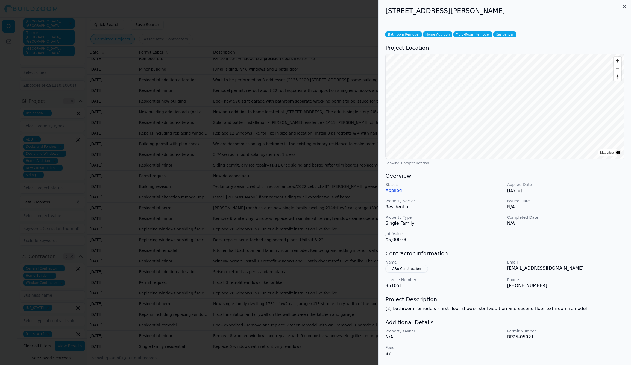
click at [315, 279] on div at bounding box center [315, 182] width 631 height 365
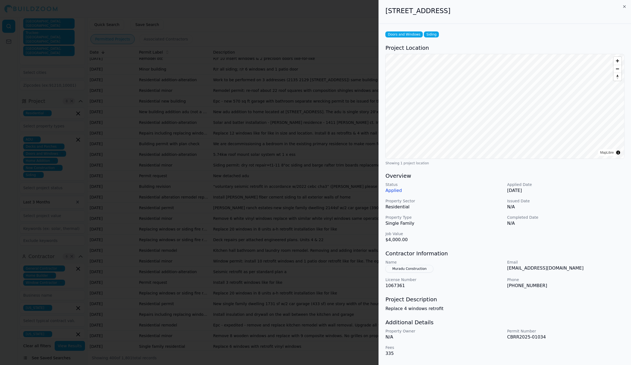
click at [256, 248] on div at bounding box center [315, 182] width 631 height 365
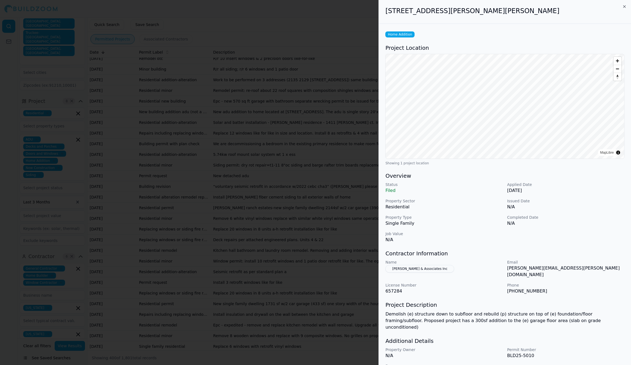
click at [258, 232] on div at bounding box center [315, 182] width 631 height 365
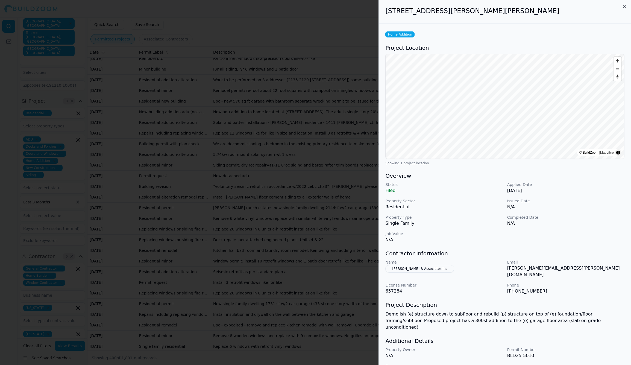
click at [289, 230] on div at bounding box center [315, 182] width 631 height 365
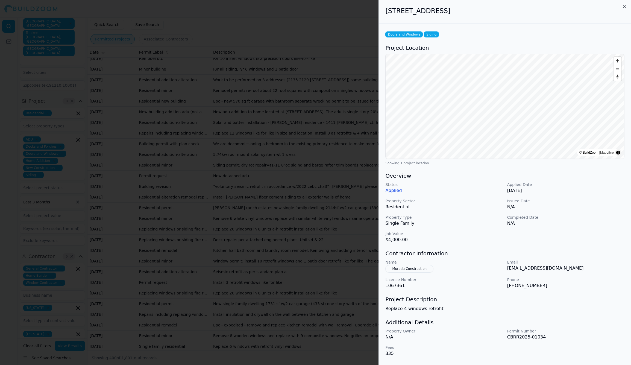
click at [201, 289] on div at bounding box center [315, 182] width 631 height 365
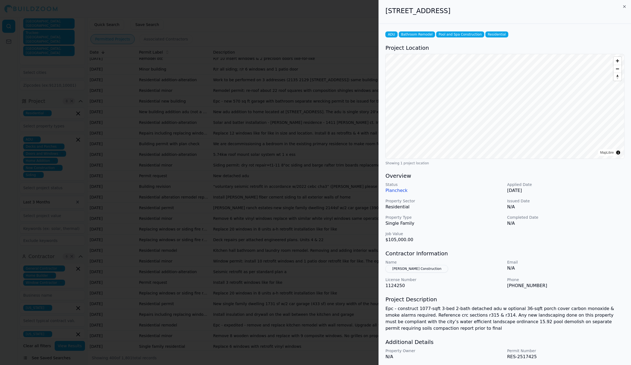
click at [239, 275] on div at bounding box center [315, 182] width 631 height 365
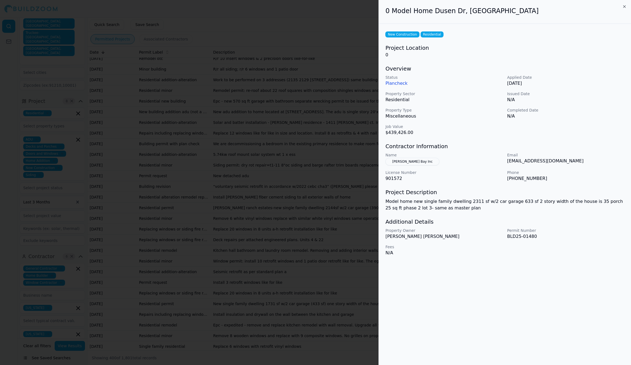
click at [239, 274] on div at bounding box center [315, 182] width 631 height 365
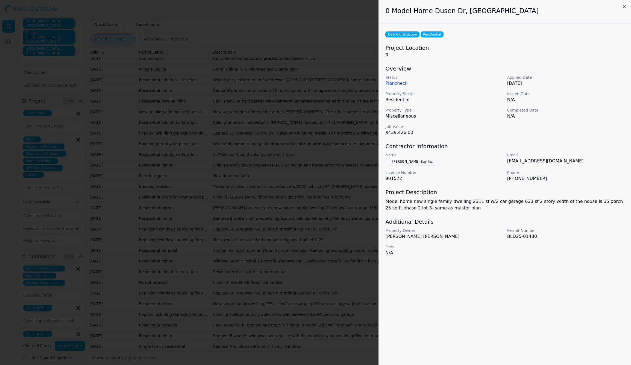
click at [330, 295] on div at bounding box center [315, 182] width 631 height 365
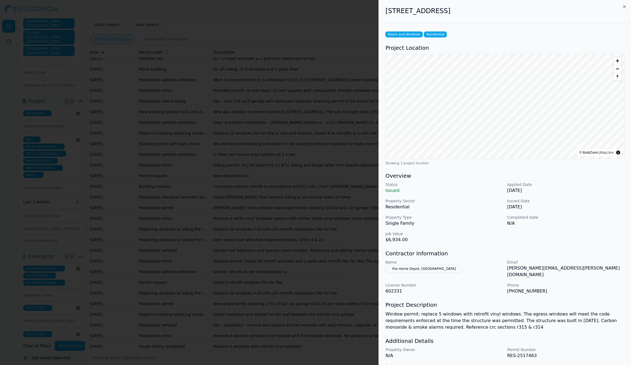
click at [307, 288] on div at bounding box center [315, 182] width 631 height 365
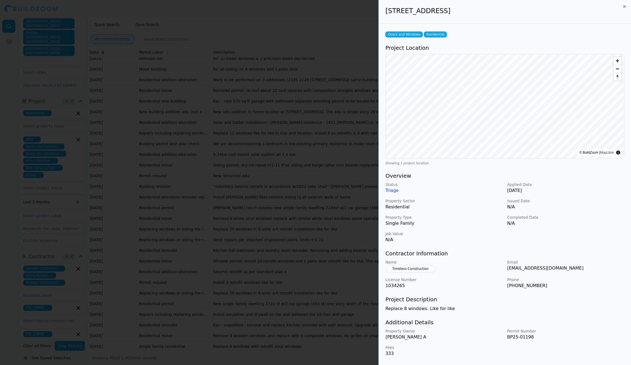
click at [291, 303] on div at bounding box center [315, 182] width 631 height 365
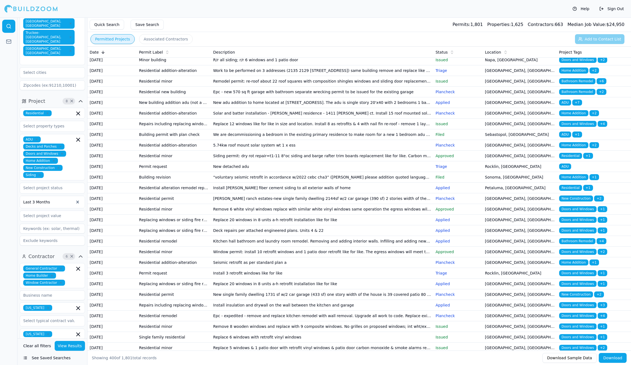
scroll to position [1273, 0]
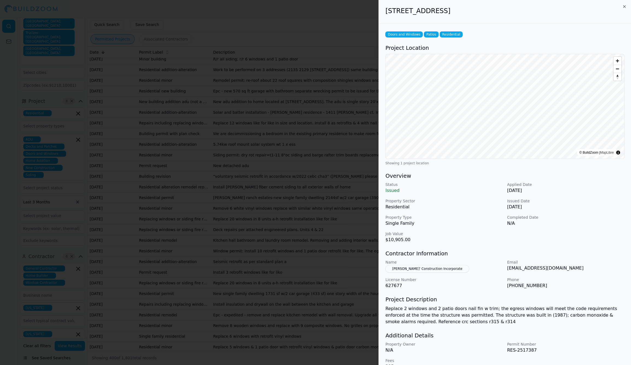
click at [291, 311] on div at bounding box center [315, 182] width 631 height 365
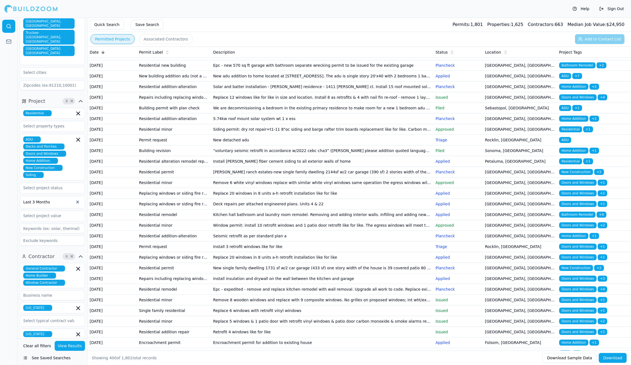
scroll to position [1299, 0]
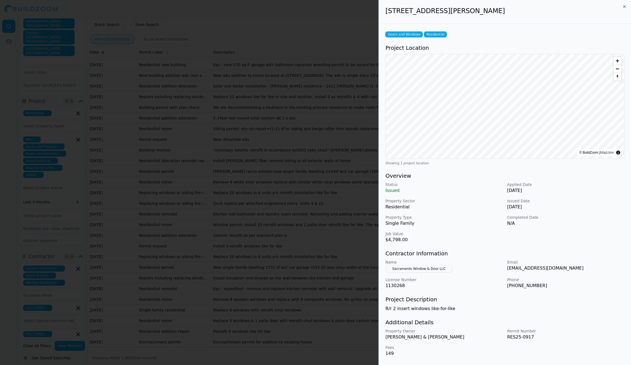
click at [289, 316] on div at bounding box center [315, 182] width 631 height 365
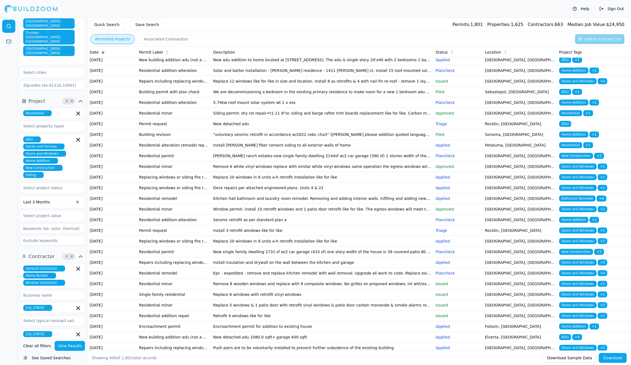
scroll to position [1316, 0]
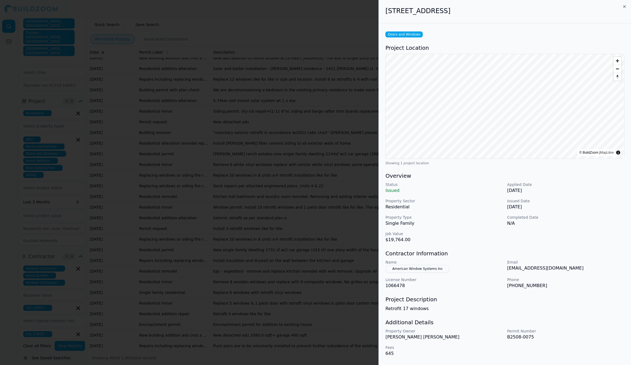
click at [422, 270] on button "American Window Systems Inc" at bounding box center [417, 269] width 64 height 8
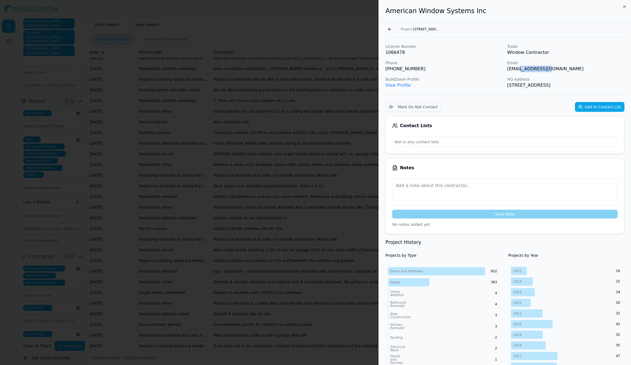
drag, startPoint x: 519, startPoint y: 69, endPoint x: 554, endPoint y: 69, distance: 34.4
click at [554, 69] on p "[EMAIL_ADDRESS][DOMAIN_NAME]" at bounding box center [565, 69] width 117 height 7
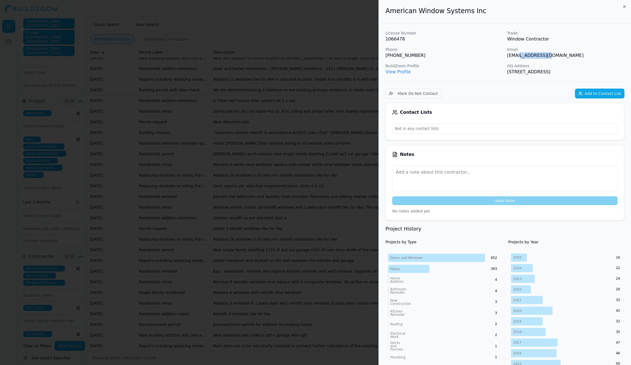
click at [293, 304] on div at bounding box center [315, 182] width 631 height 365
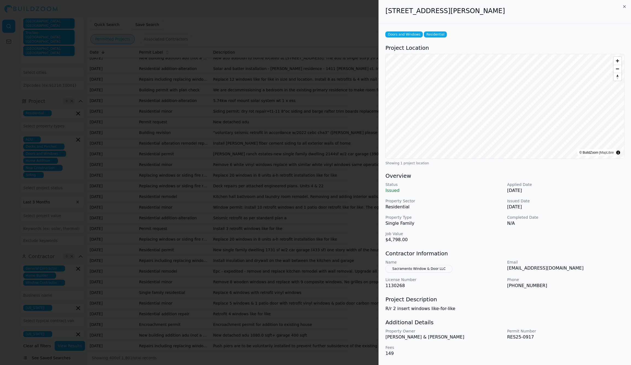
click at [292, 300] on div at bounding box center [315, 182] width 631 height 365
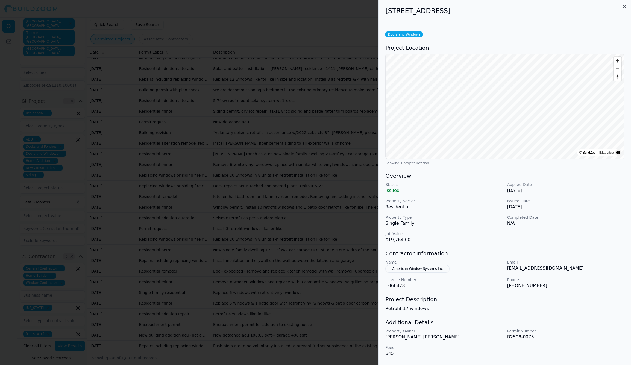
click at [284, 312] on div at bounding box center [315, 182] width 631 height 365
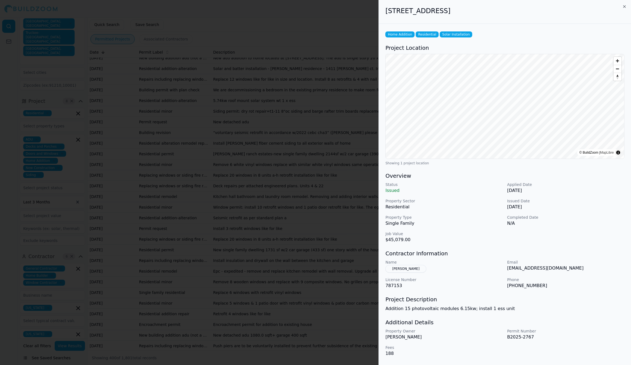
click at [275, 331] on div at bounding box center [315, 182] width 631 height 365
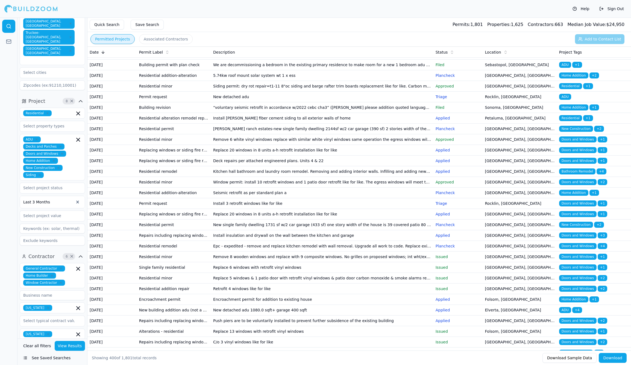
scroll to position [1341, 0]
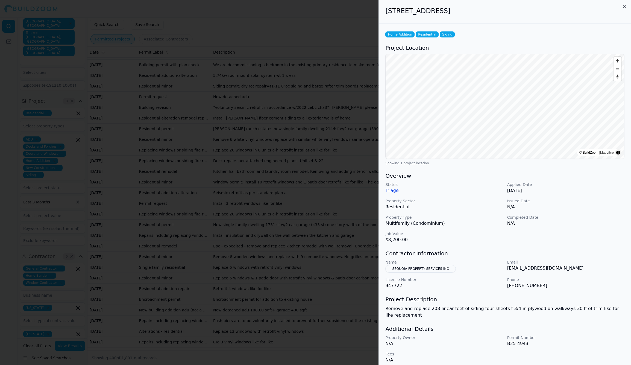
click at [274, 321] on div at bounding box center [315, 182] width 631 height 365
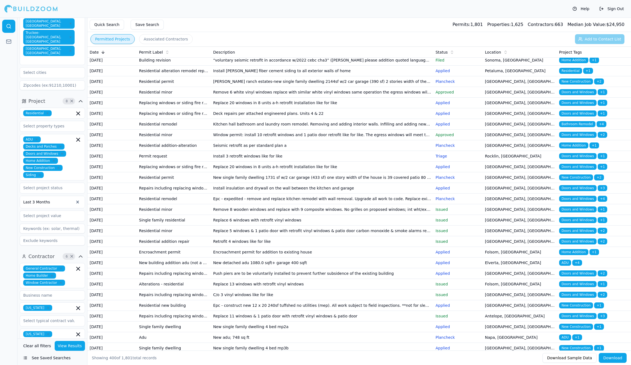
scroll to position [1391, 0]
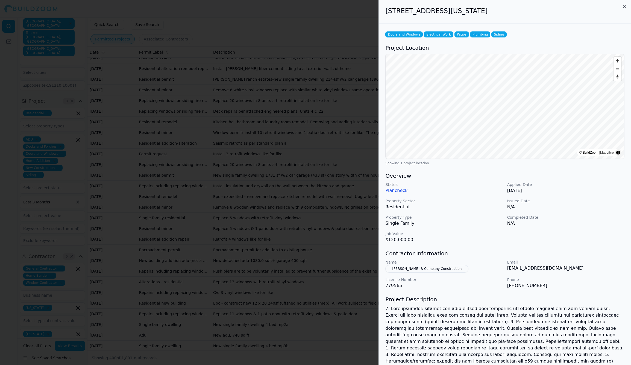
scroll to position [0, 0]
click at [277, 285] on div at bounding box center [315, 182] width 631 height 365
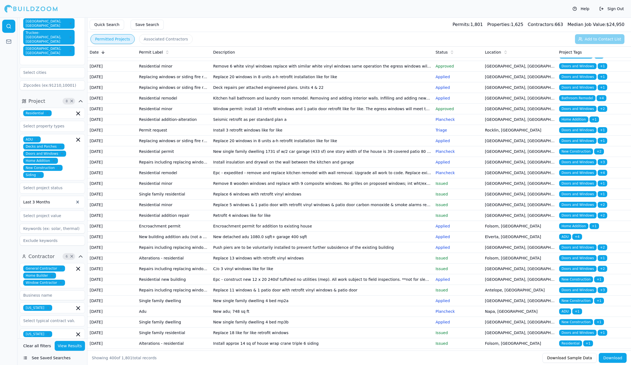
scroll to position [1416, 0]
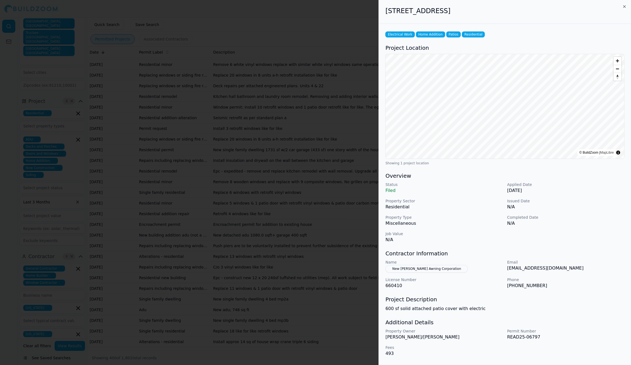
click at [271, 333] on div at bounding box center [315, 182] width 631 height 365
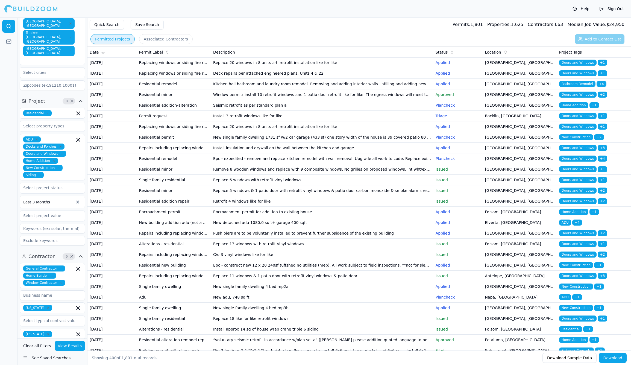
scroll to position [1429, 0]
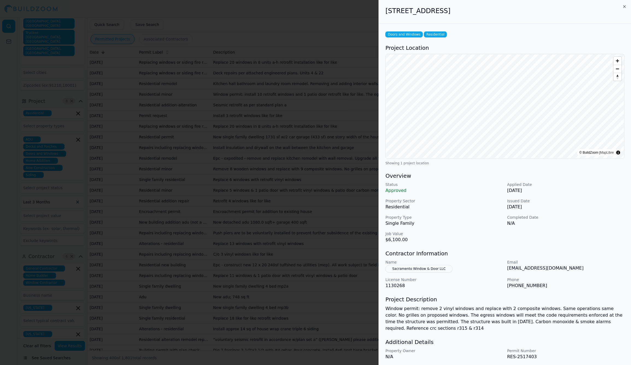
click at [271, 338] on div at bounding box center [315, 182] width 631 height 365
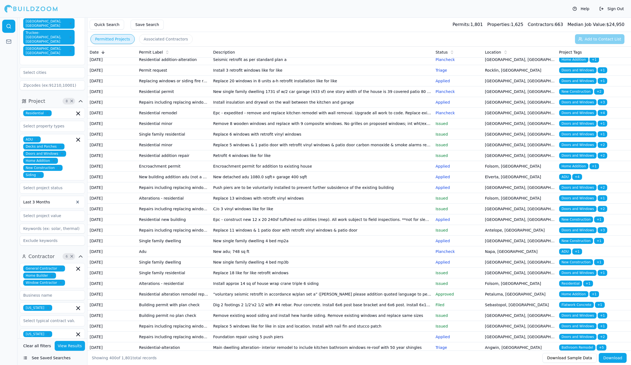
scroll to position [1475, 0]
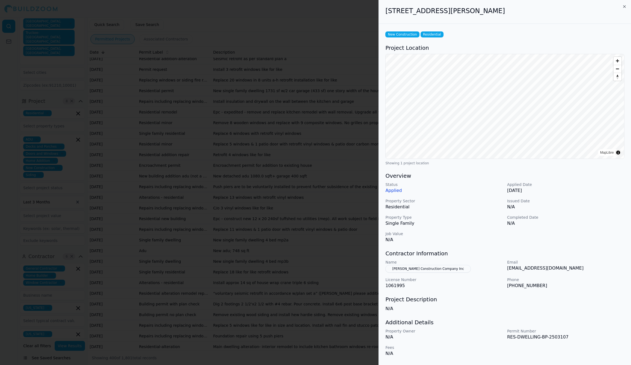
click at [269, 336] on div at bounding box center [315, 182] width 631 height 365
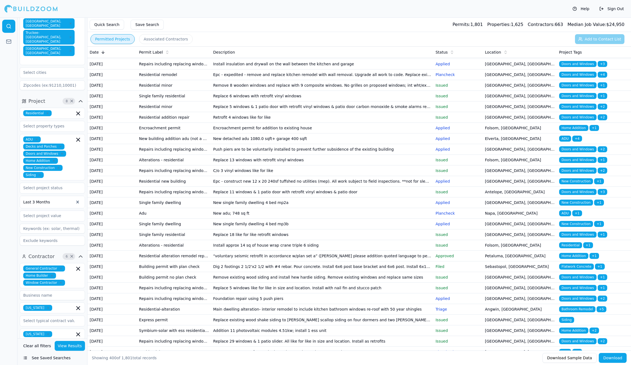
scroll to position [1513, 0]
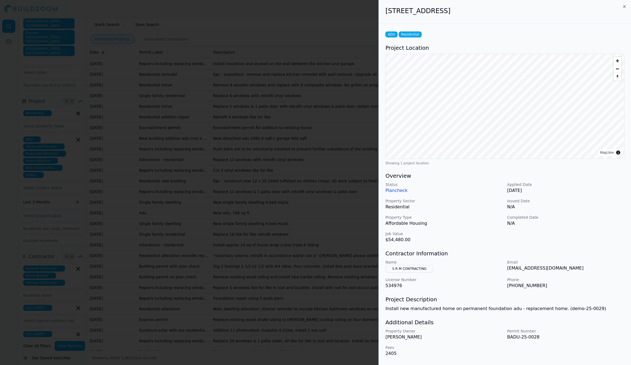
click at [270, 314] on div at bounding box center [315, 182] width 631 height 365
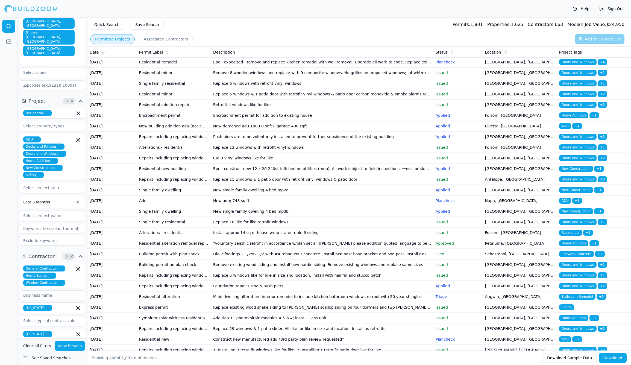
scroll to position [1526, 0]
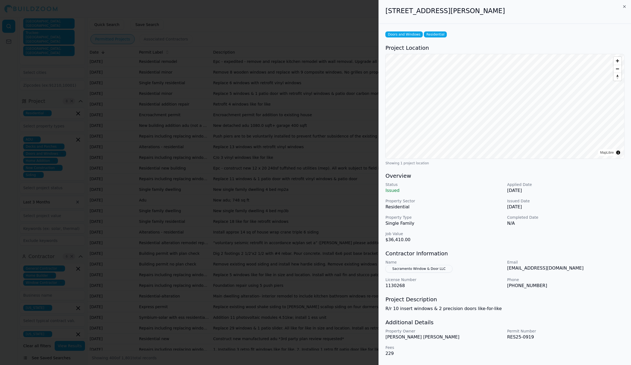
click at [270, 316] on div at bounding box center [315, 182] width 631 height 365
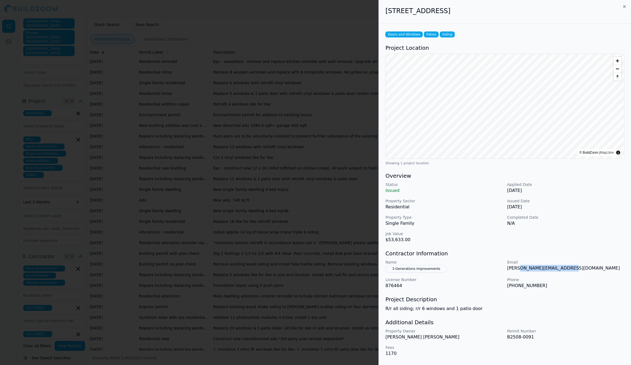
drag, startPoint x: 579, startPoint y: 268, endPoint x: 519, endPoint y: 269, distance: 59.6
click at [519, 269] on p "[PERSON_NAME][EMAIL_ADDRESS][DOMAIN_NAME]" at bounding box center [565, 268] width 117 height 7
click at [283, 313] on div at bounding box center [315, 182] width 631 height 365
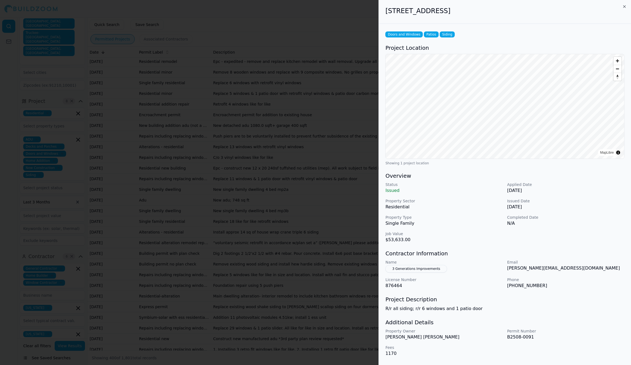
click at [278, 331] on div at bounding box center [315, 182] width 631 height 365
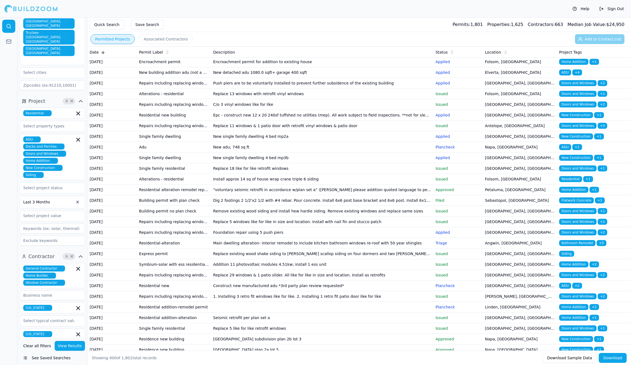
scroll to position [1580, 0]
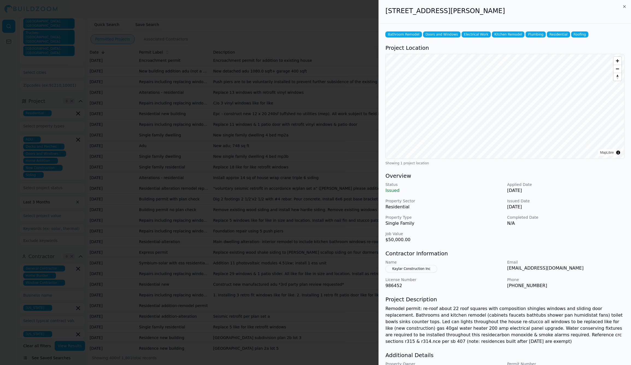
click at [323, 320] on div at bounding box center [315, 182] width 631 height 365
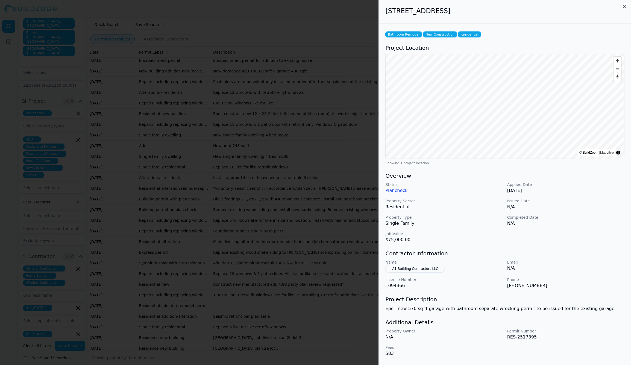
click at [299, 323] on div at bounding box center [315, 182] width 631 height 365
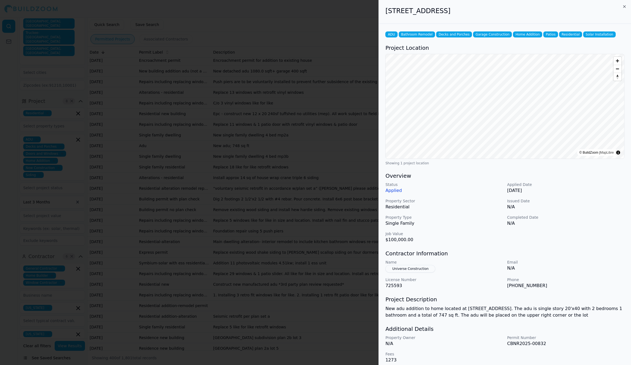
click at [334, 266] on div at bounding box center [315, 182] width 631 height 365
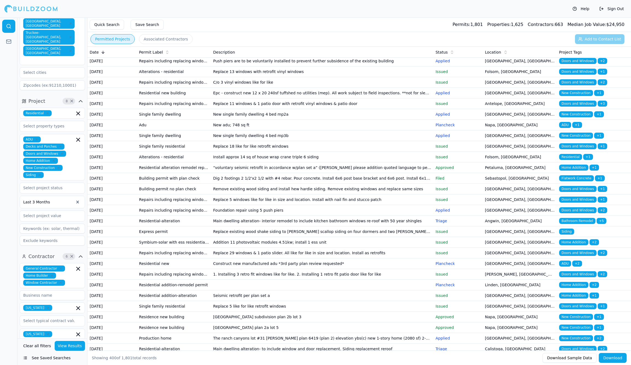
scroll to position [1616, 0]
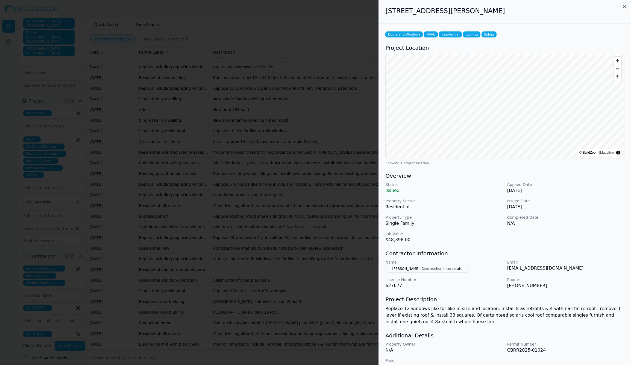
click at [290, 330] on div at bounding box center [315, 182] width 631 height 365
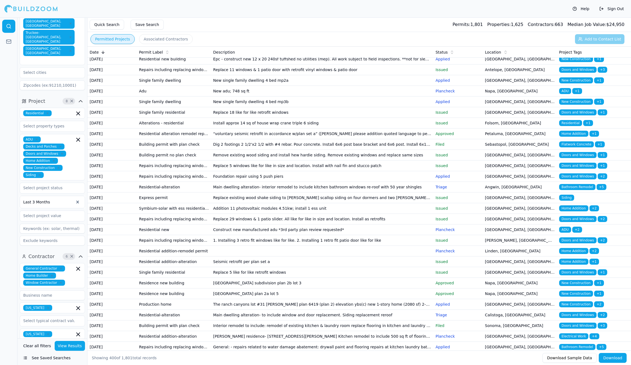
scroll to position [1635, 0]
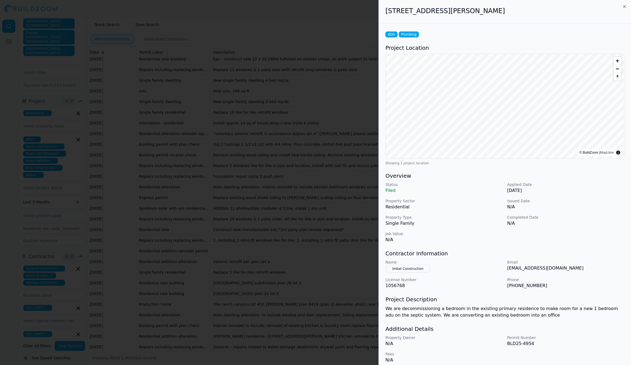
click at [290, 330] on div at bounding box center [315, 182] width 631 height 365
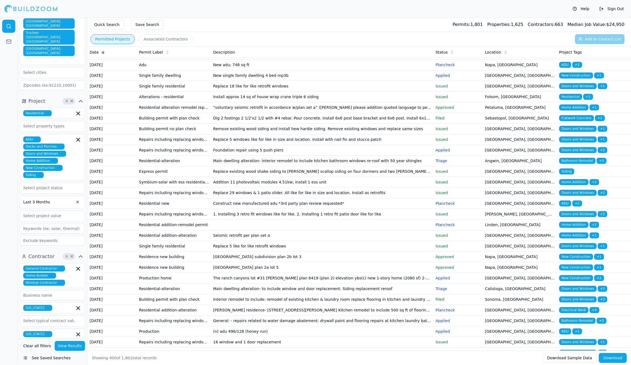
scroll to position [1661, 0]
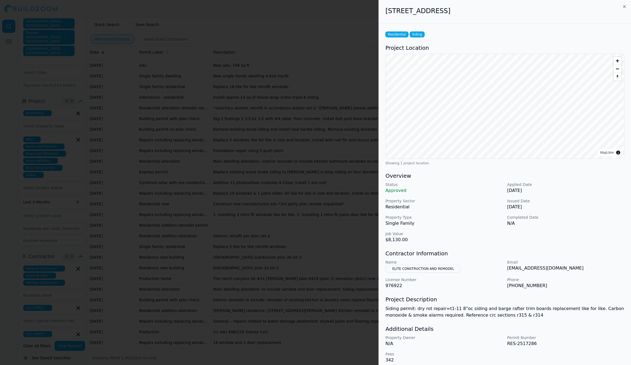
click at [290, 330] on div at bounding box center [315, 182] width 631 height 365
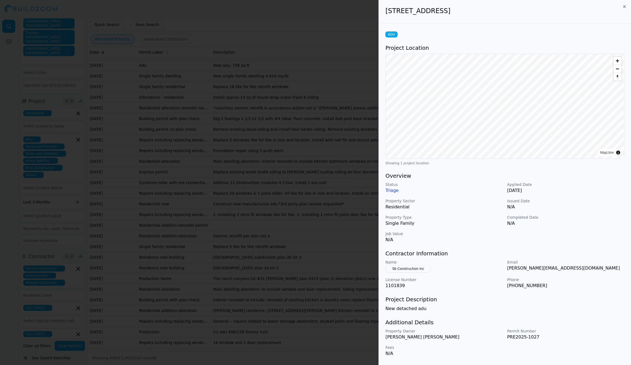
click at [298, 297] on div at bounding box center [315, 182] width 631 height 365
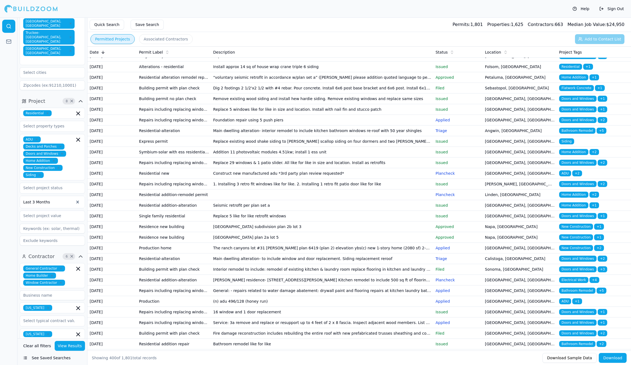
scroll to position [1691, 0]
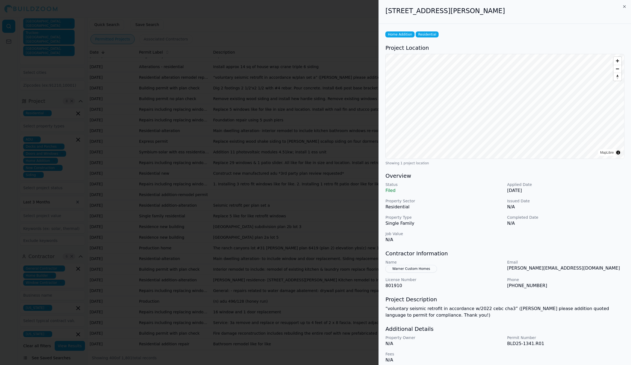
click at [290, 328] on div at bounding box center [315, 182] width 631 height 365
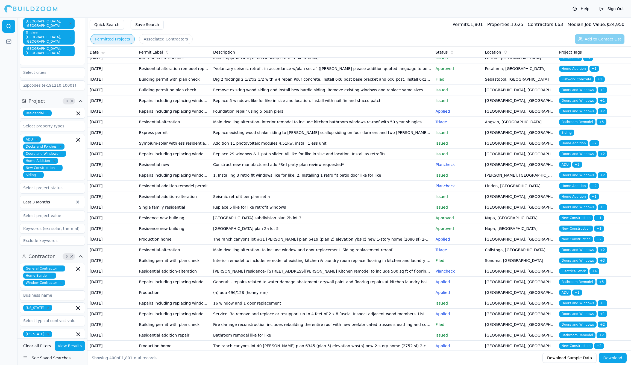
scroll to position [1700, 0]
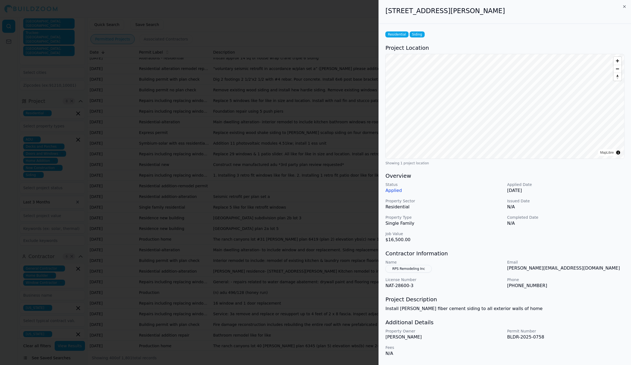
click at [286, 337] on div at bounding box center [315, 182] width 631 height 365
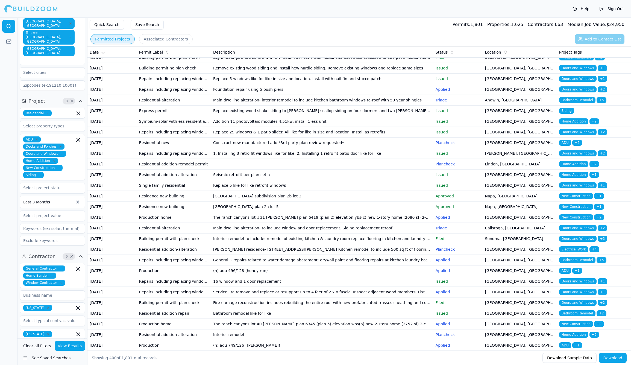
scroll to position [1722, 0]
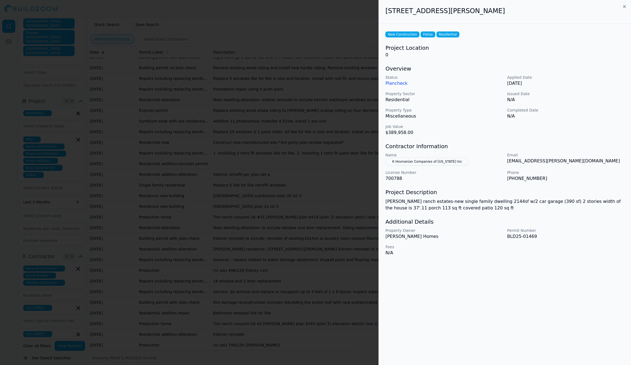
click at [623, 339] on div "[STREET_ADDRESS][PERSON_NAME] New Construction Patios Residential Project Locat…" at bounding box center [505, 182] width 253 height 365
click at [199, 134] on div at bounding box center [315, 182] width 631 height 365
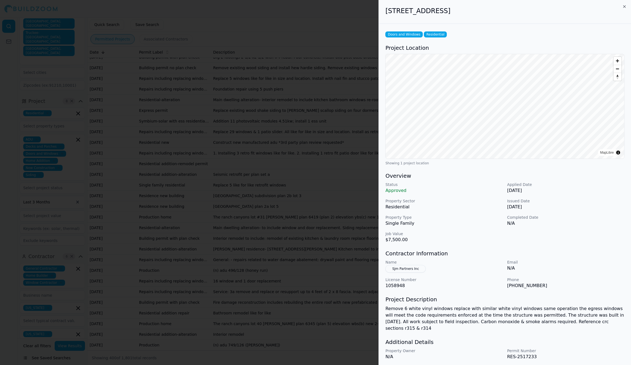
click at [226, 343] on div at bounding box center [315, 182] width 631 height 365
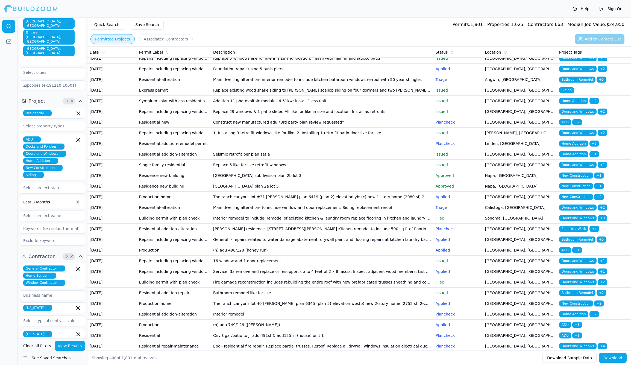
scroll to position [1744, 0]
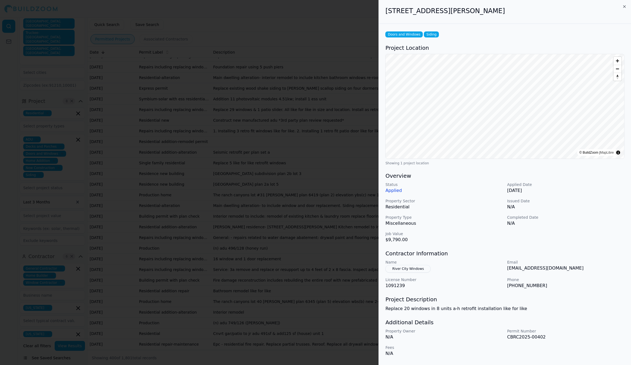
click at [226, 336] on div at bounding box center [315, 182] width 631 height 365
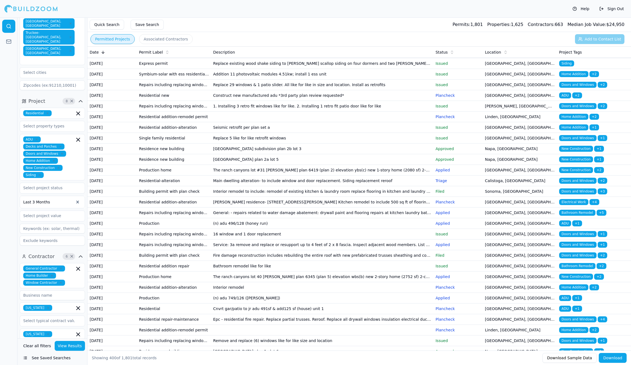
scroll to position [1770, 0]
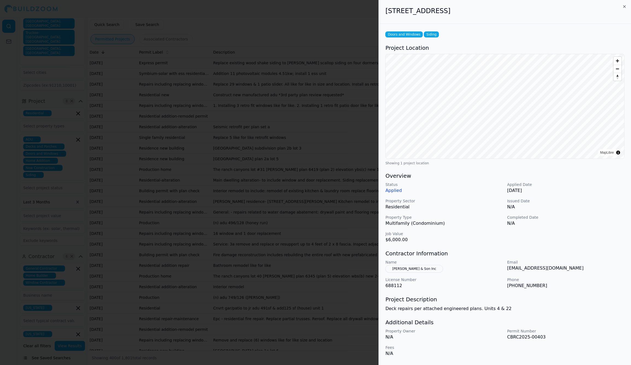
click at [229, 326] on div at bounding box center [315, 182] width 631 height 365
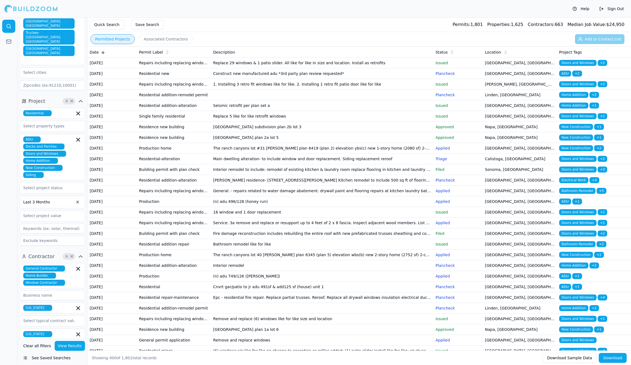
scroll to position [1791, 0]
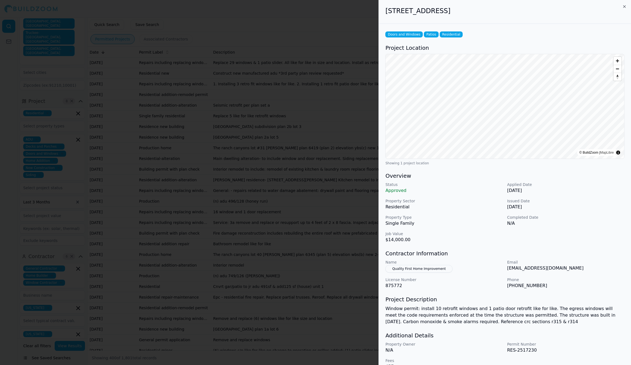
click at [229, 333] on div at bounding box center [315, 182] width 631 height 365
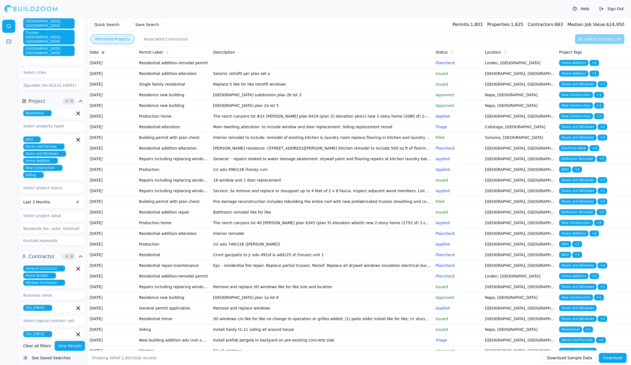
scroll to position [1824, 0]
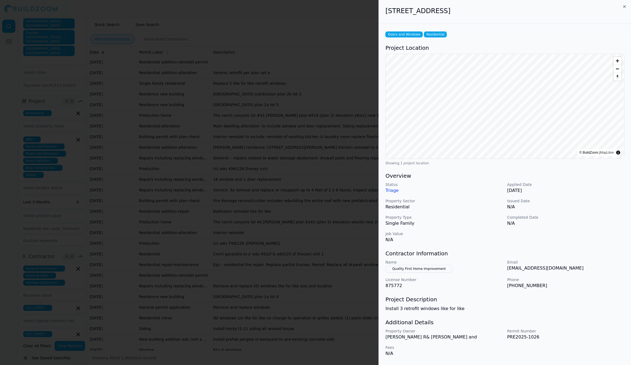
click at [229, 331] on div at bounding box center [315, 182] width 631 height 365
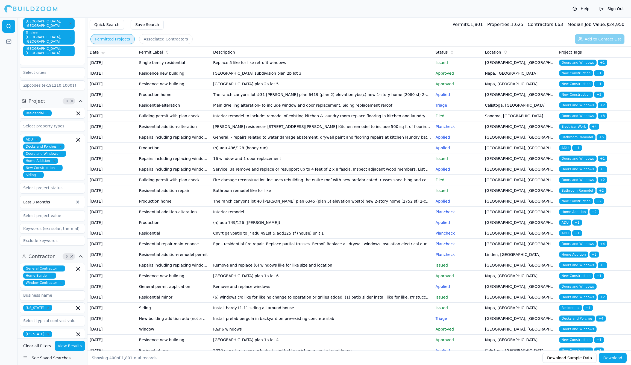
scroll to position [1845, 0]
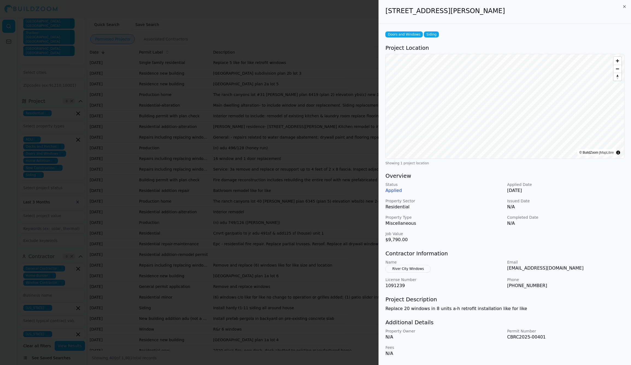
click at [222, 324] on div at bounding box center [315, 182] width 631 height 365
click at [222, 326] on div at bounding box center [315, 182] width 631 height 365
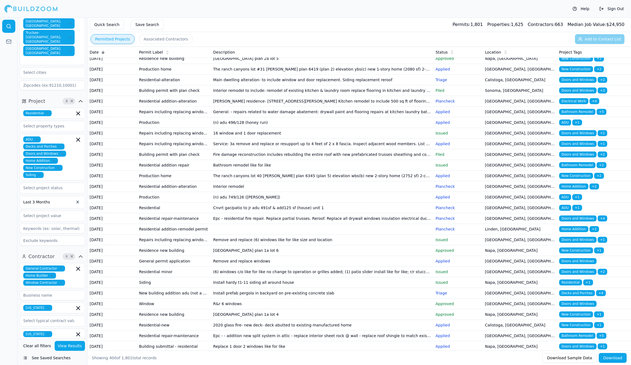
scroll to position [1871, 0]
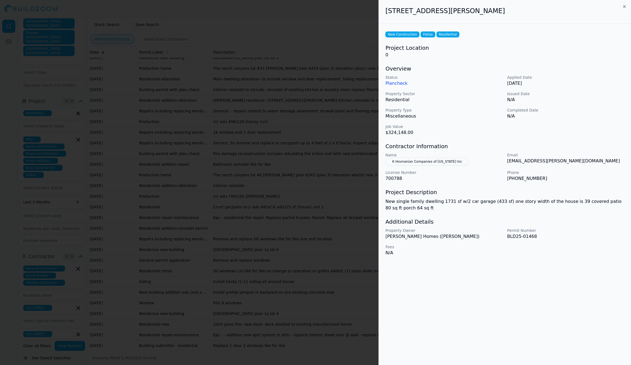
click at [224, 318] on div at bounding box center [315, 182] width 631 height 365
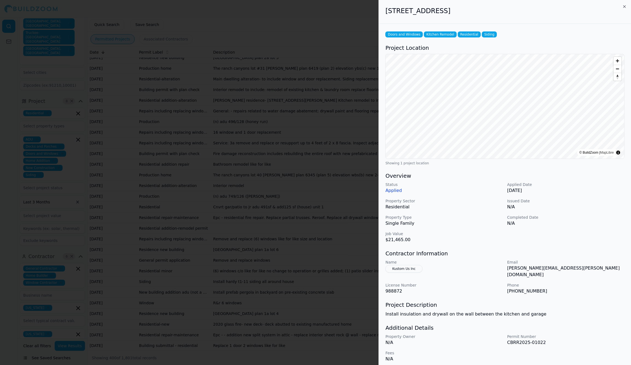
click at [223, 330] on div at bounding box center [315, 182] width 631 height 365
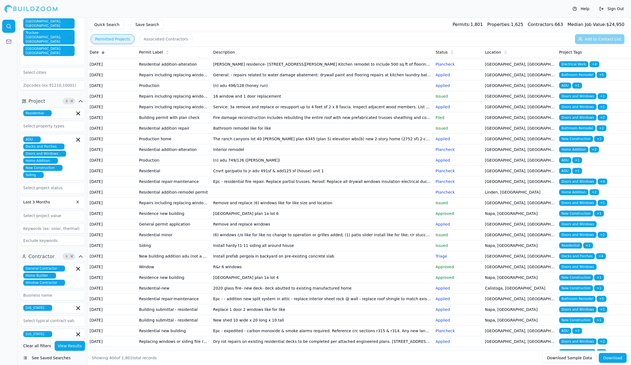
scroll to position [1907, 0]
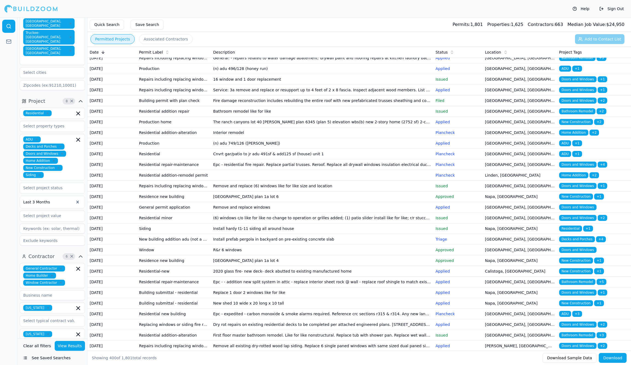
scroll to position [1925, 0]
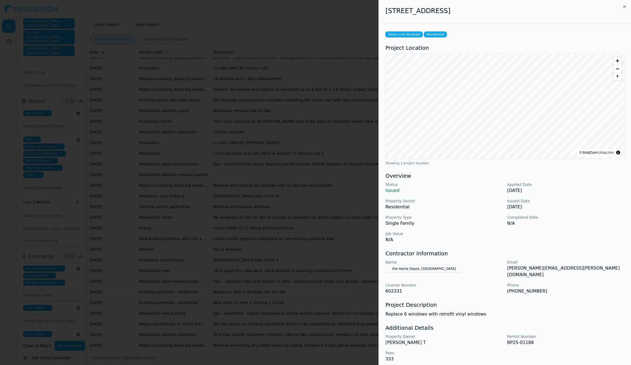
click at [247, 321] on div at bounding box center [315, 182] width 631 height 365
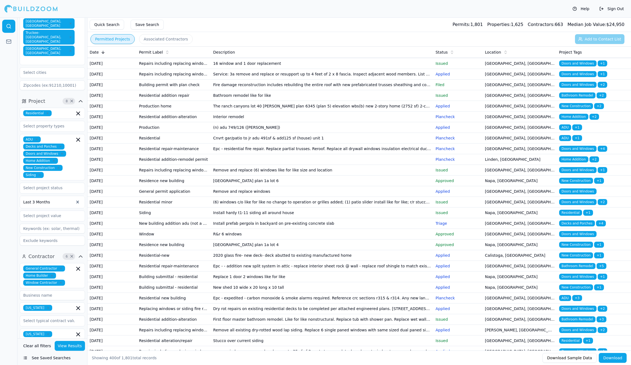
scroll to position [1941, 0]
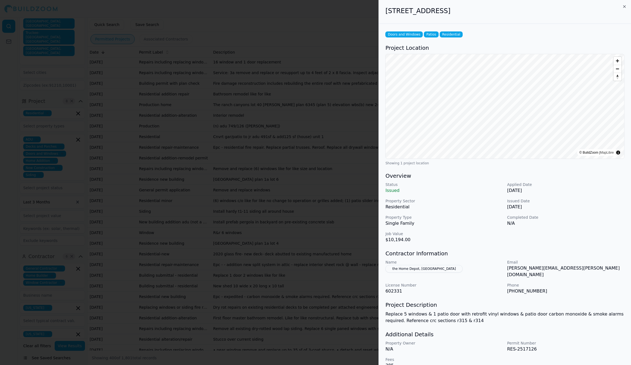
click at [247, 321] on div at bounding box center [315, 182] width 631 height 365
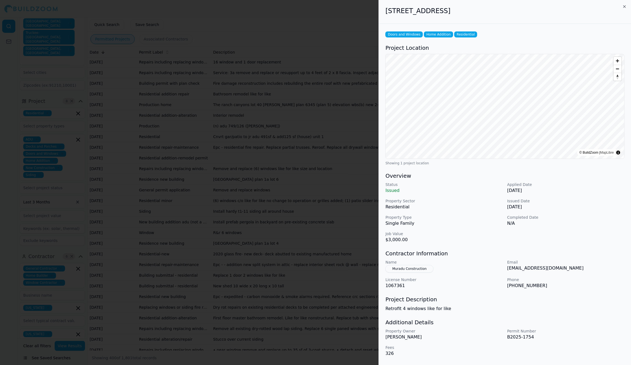
click at [245, 330] on div at bounding box center [315, 182] width 631 height 365
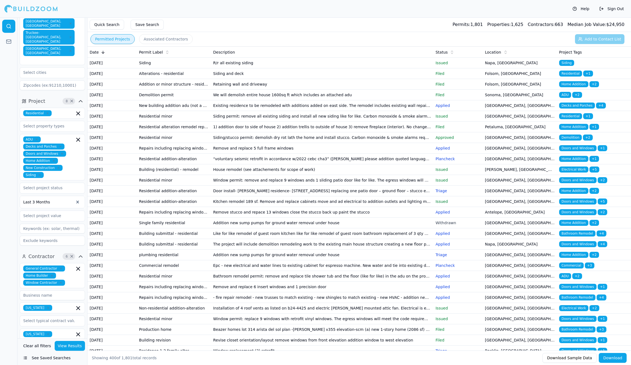
scroll to position [0, 0]
click at [60, 146] on icon "button" at bounding box center [61, 147] width 2 height 2
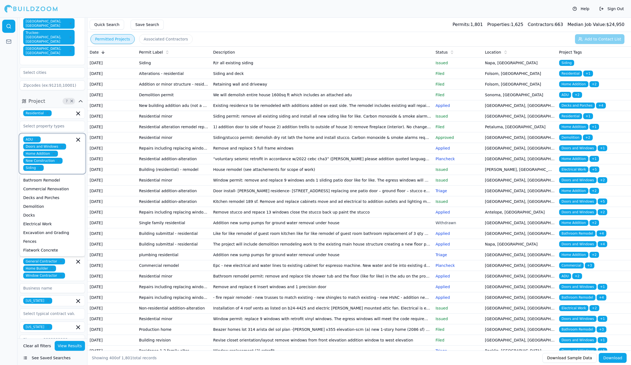
click at [61, 146] on icon "button" at bounding box center [62, 147] width 2 height 2
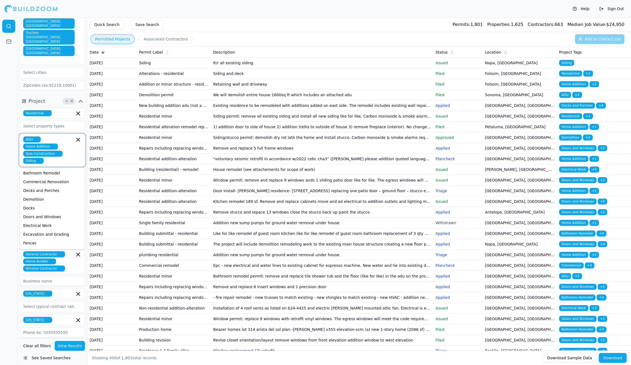
click at [40, 159] on icon "button" at bounding box center [39, 160] width 3 height 3
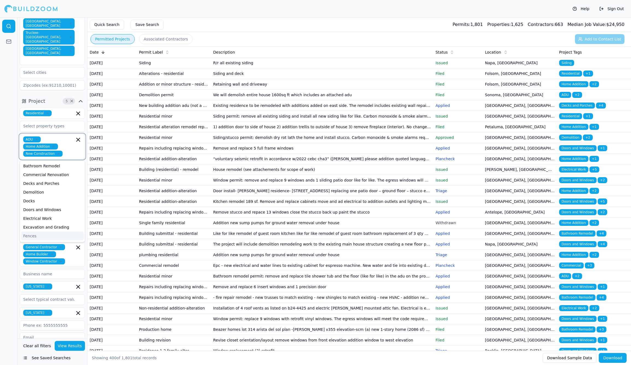
click at [60, 261] on icon "button" at bounding box center [61, 262] width 2 height 2
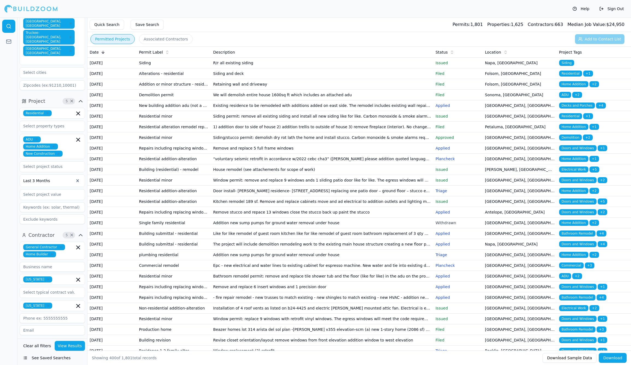
click at [25, 361] on button "Has Permits" at bounding box center [24, 363] width 9 height 5
click at [69, 347] on button "View Results" at bounding box center [70, 346] width 31 height 10
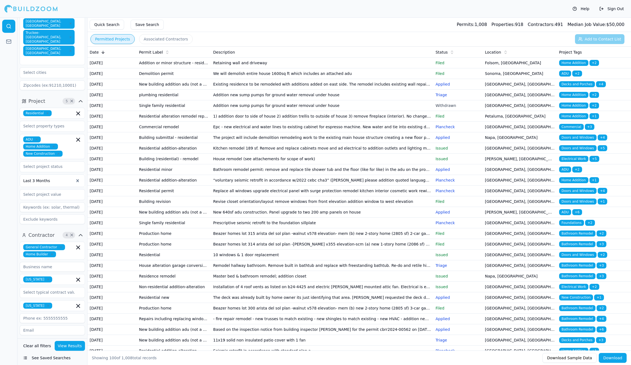
click at [245, 65] on td "Retaining wall and driveway" at bounding box center [322, 63] width 223 height 11
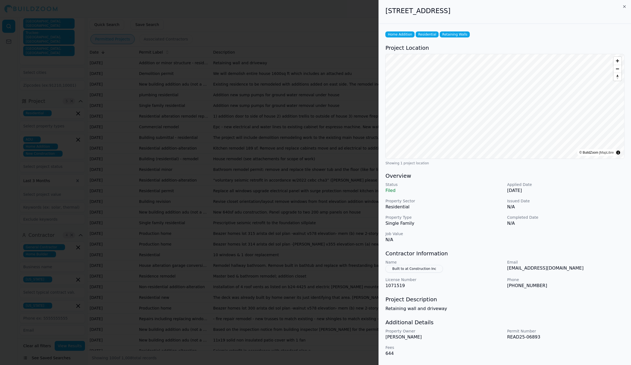
click at [245, 65] on div at bounding box center [315, 182] width 631 height 365
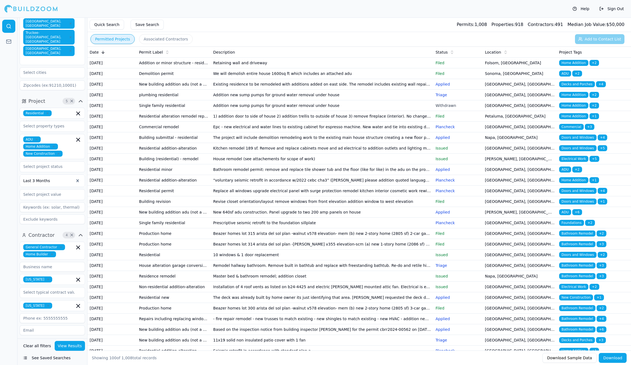
click at [242, 79] on td "We will demolish entire house 1600sq ft which includes an attached adu" at bounding box center [322, 73] width 223 height 11
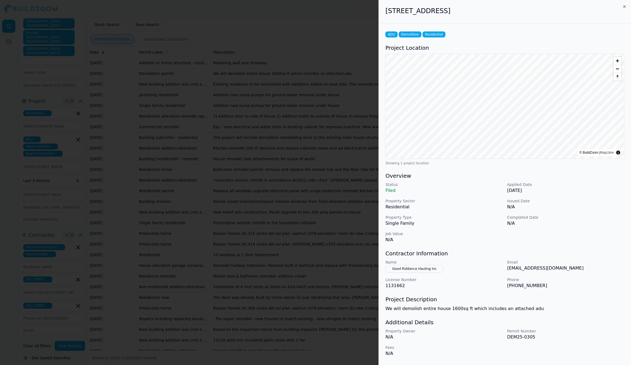
click at [242, 82] on div at bounding box center [315, 182] width 631 height 365
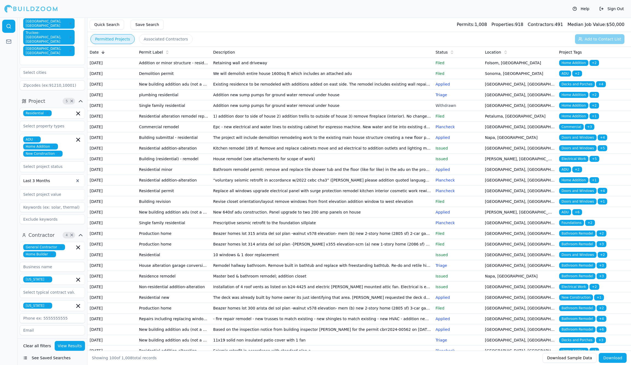
click at [241, 90] on td "Existing residence to be remodeled with additions added on east side. The remod…" at bounding box center [322, 84] width 223 height 11
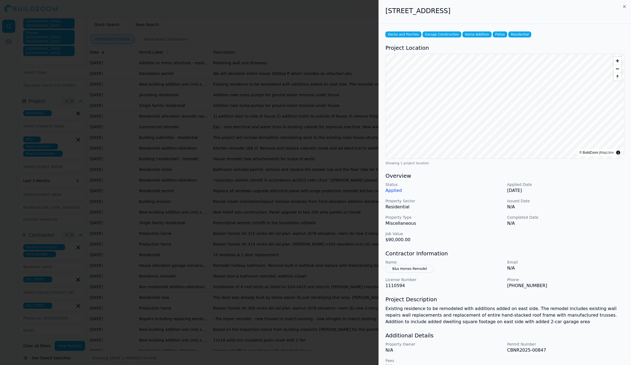
click at [291, 106] on div at bounding box center [315, 182] width 631 height 365
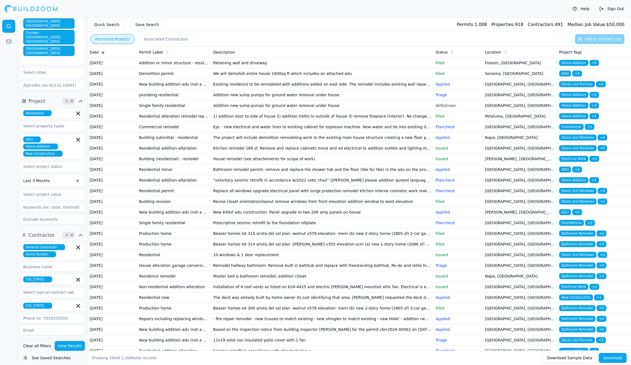
click at [283, 132] on td "Epc - new electrical and water lines to existing cabinet for espresso machine. …" at bounding box center [322, 127] width 223 height 11
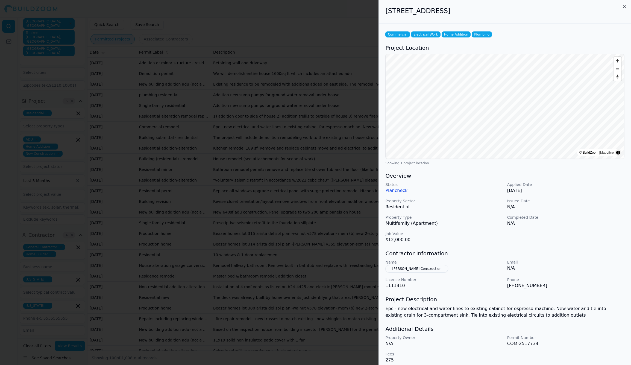
click at [283, 157] on div at bounding box center [315, 182] width 631 height 365
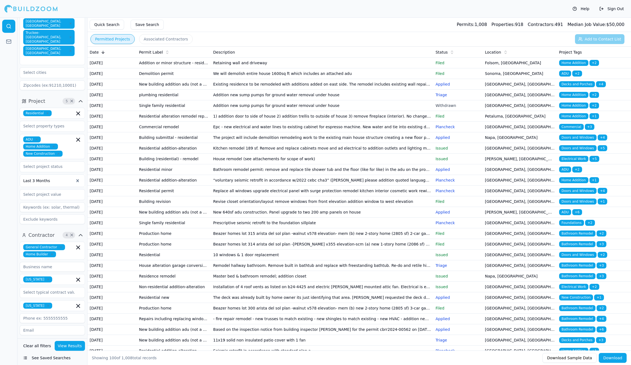
click at [280, 143] on td "The project will include demolition remodeling work to the existing main house …" at bounding box center [322, 137] width 223 height 11
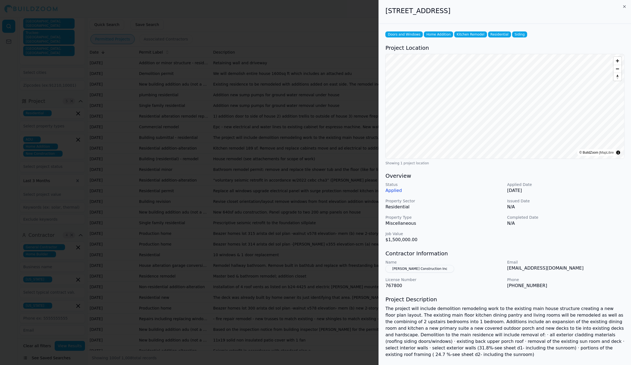
click at [280, 173] on div at bounding box center [315, 182] width 631 height 365
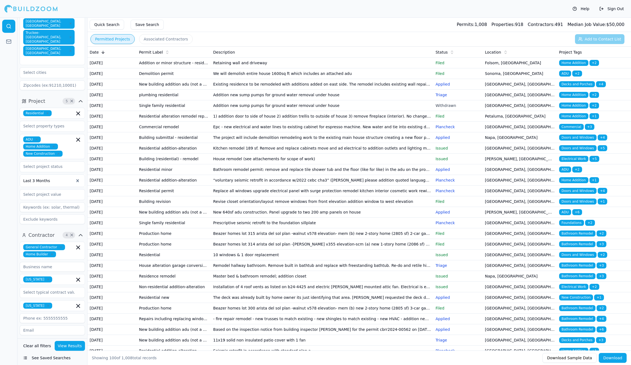
click at [53, 146] on icon "button" at bounding box center [54, 147] width 2 height 2
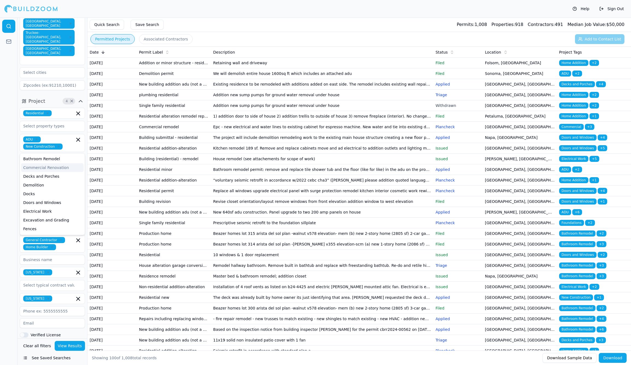
click at [74, 346] on button "View Results" at bounding box center [70, 346] width 31 height 10
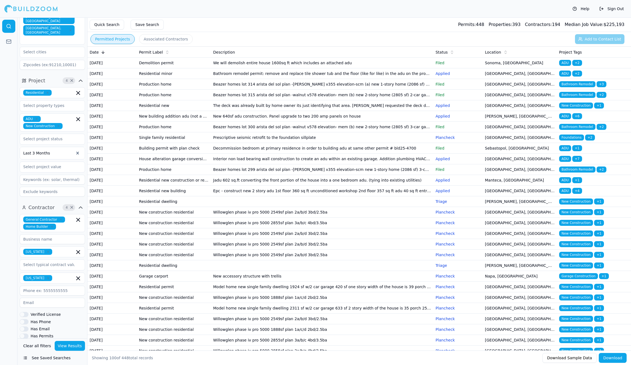
scroll to position [119, 0]
click at [312, 218] on td "Willowglen phase iv pro 5000 2549sf plan 2a/b/d 3bd/2.5ba" at bounding box center [322, 212] width 223 height 11
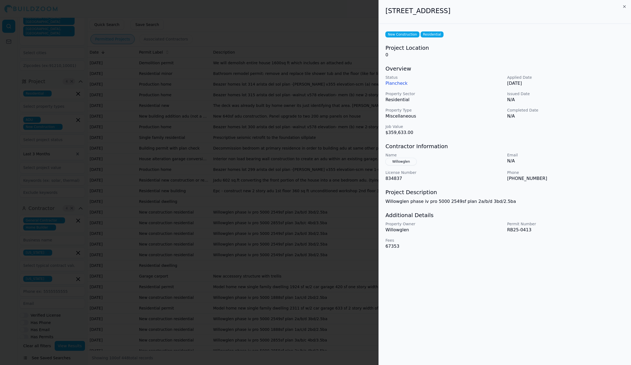
click at [406, 164] on button "Willowglen" at bounding box center [400, 162] width 31 height 8
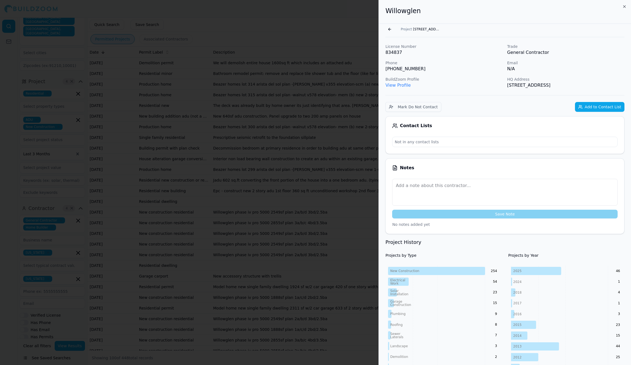
click at [401, 88] on p "View Profile" at bounding box center [443, 85] width 117 height 7
click at [401, 86] on link "View Profile" at bounding box center [397, 85] width 25 height 5
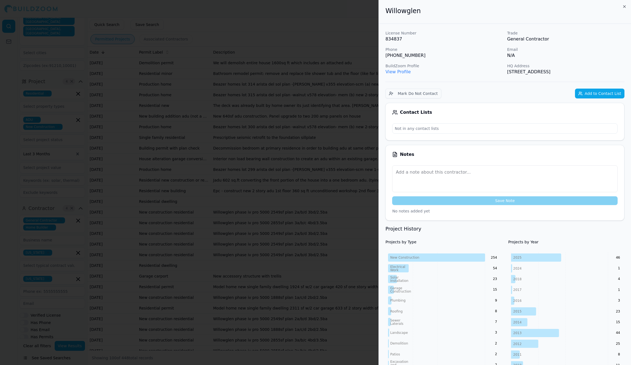
click at [320, 76] on div at bounding box center [315, 182] width 631 height 365
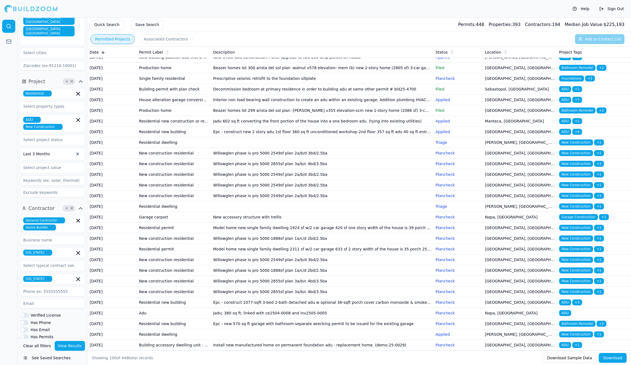
scroll to position [60, 0]
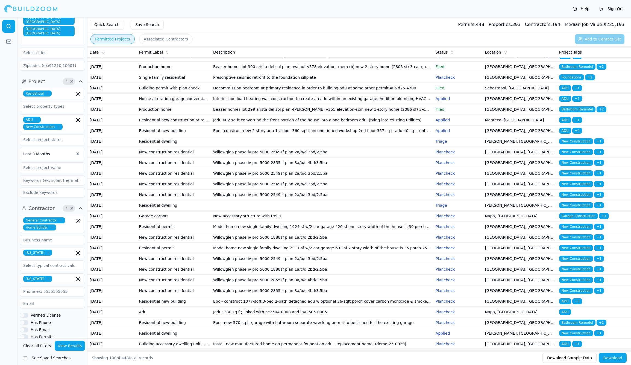
click at [250, 211] on td at bounding box center [322, 205] width 223 height 11
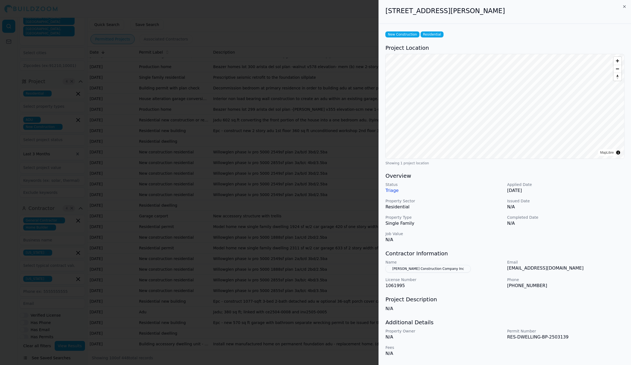
click at [250, 292] on div at bounding box center [315, 182] width 631 height 365
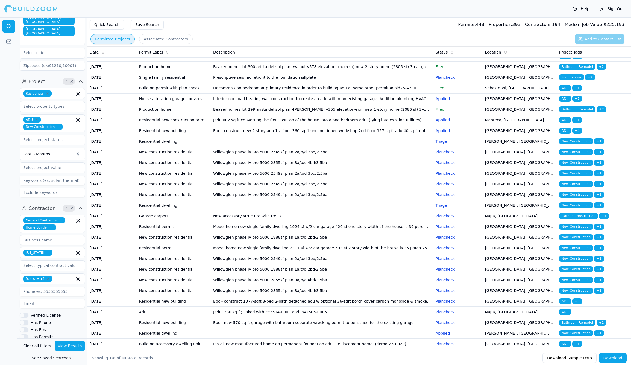
click at [578, 10] on button "Help" at bounding box center [581, 8] width 22 height 9
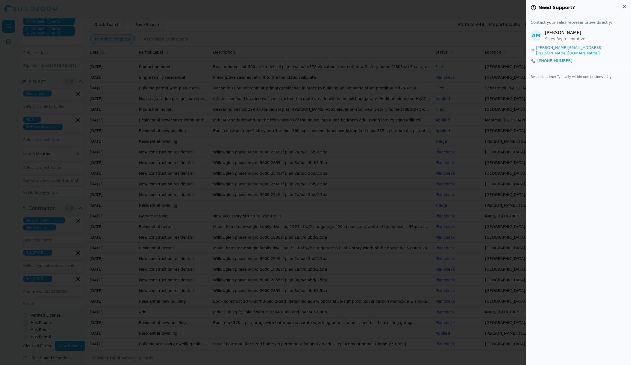
click at [625, 5] on icon "button" at bounding box center [624, 6] width 4 height 4
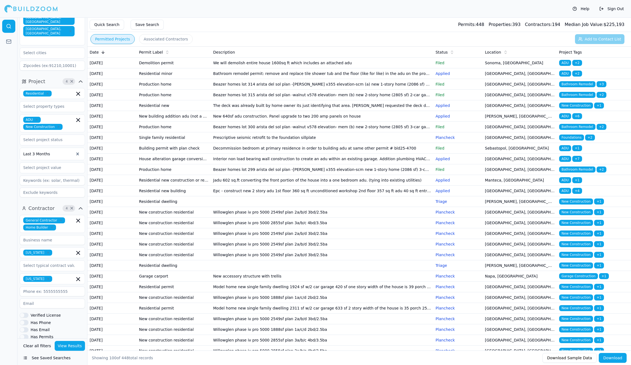
scroll to position [0, 0]
click at [4, 43] on link at bounding box center [8, 41] width 13 height 13
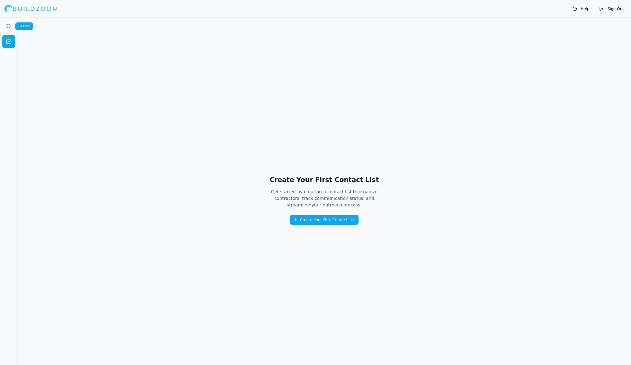
click at [11, 28] on link at bounding box center [8, 26] width 13 height 13
